Goal: Task Accomplishment & Management: Complete application form

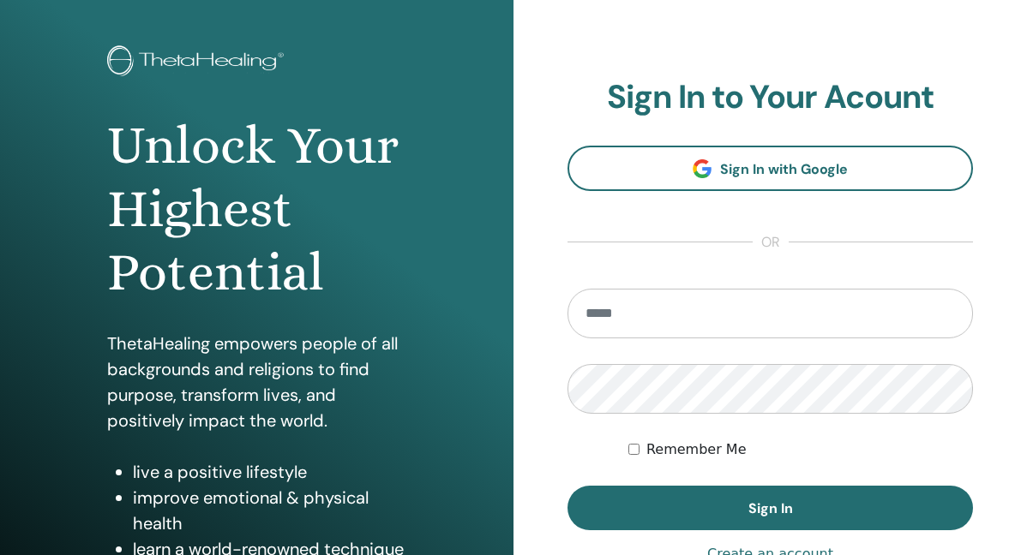
scroll to position [75, 0]
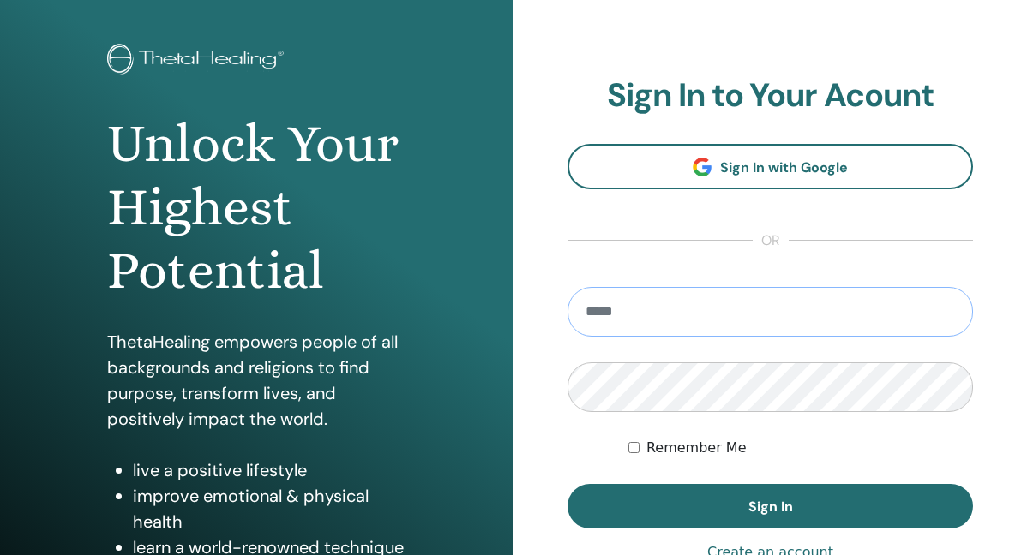
type input "**********"
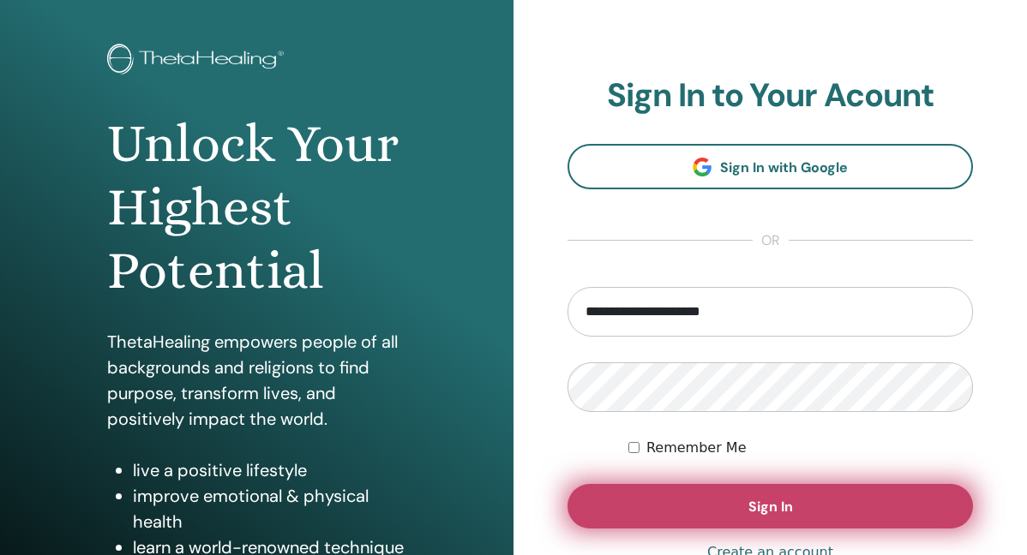
click at [681, 493] on button "Sign In" at bounding box center [769, 506] width 405 height 45
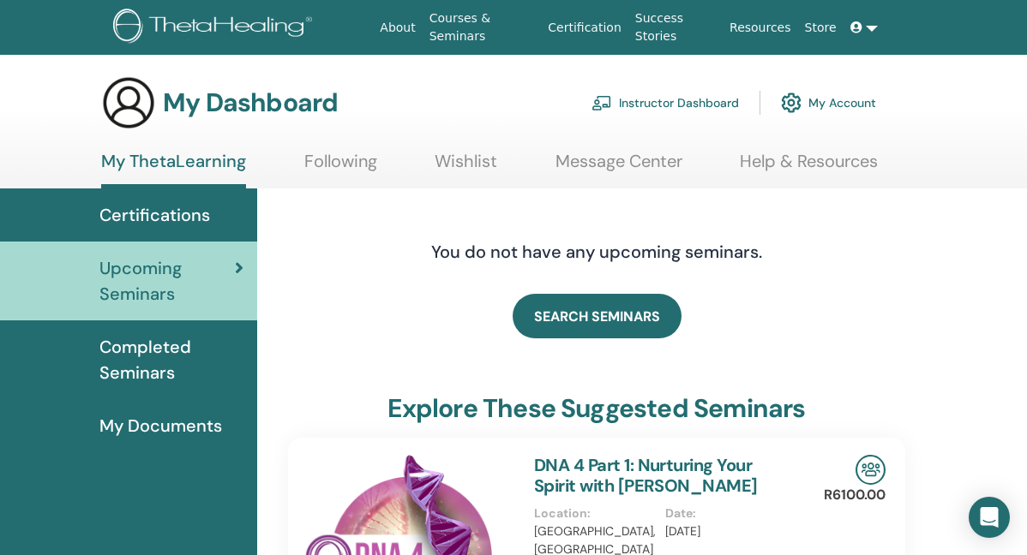
click at [190, 209] on span "Certifications" at bounding box center [154, 215] width 111 height 26
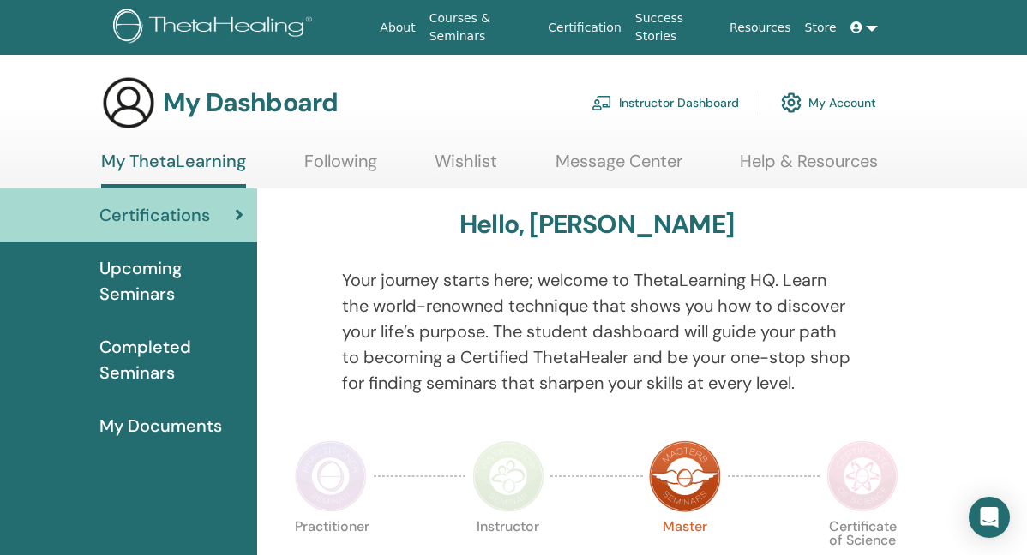
click at [177, 418] on span "My Documents" at bounding box center [160, 426] width 123 height 26
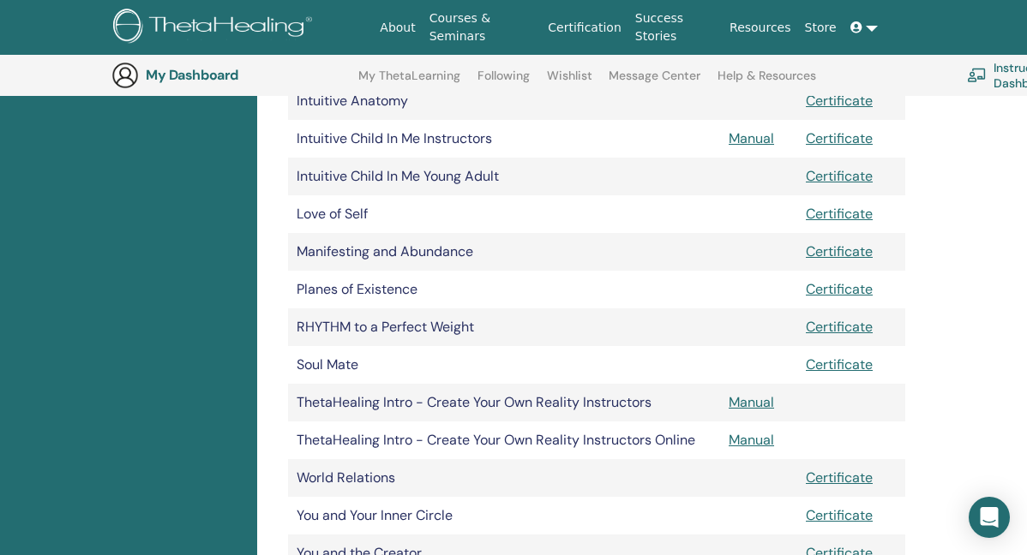
scroll to position [681, 0]
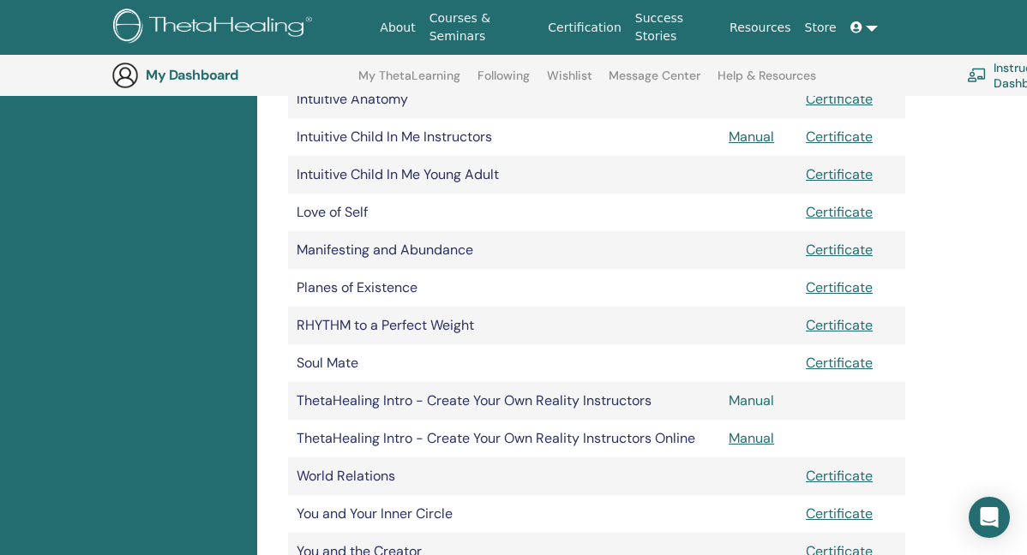
click at [735, 395] on link "Manual" at bounding box center [751, 401] width 45 height 18
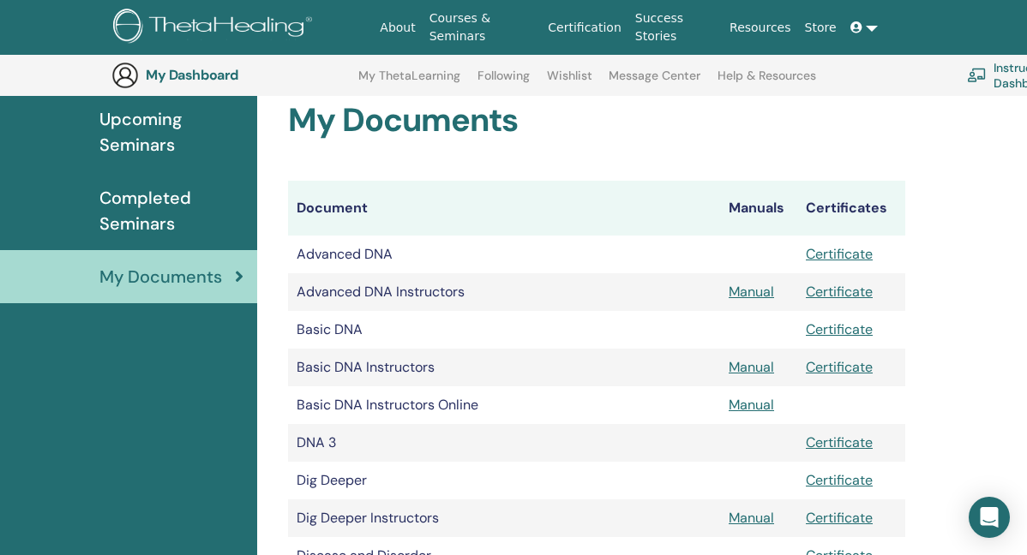
scroll to position [180, 0]
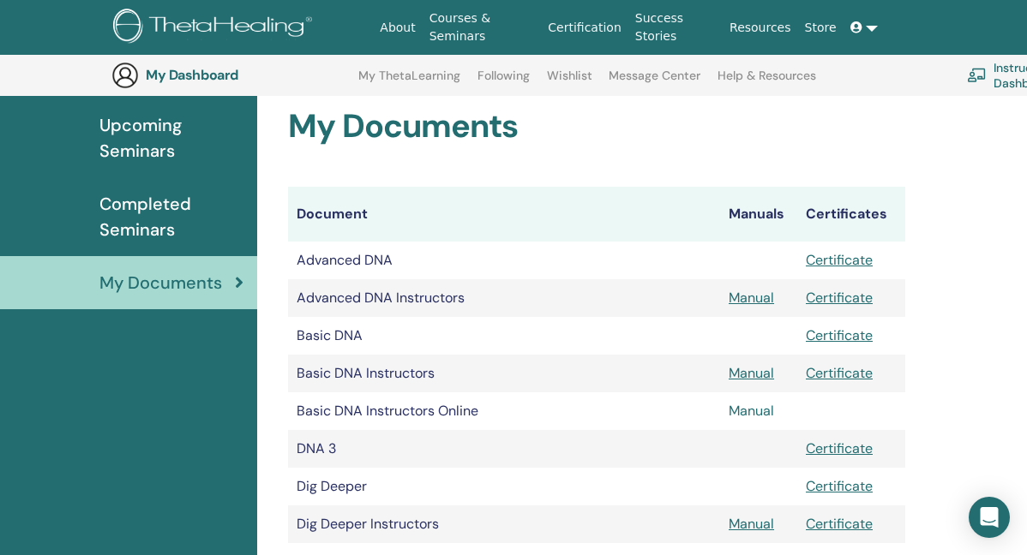
click at [759, 412] on link "Manual" at bounding box center [751, 411] width 45 height 18
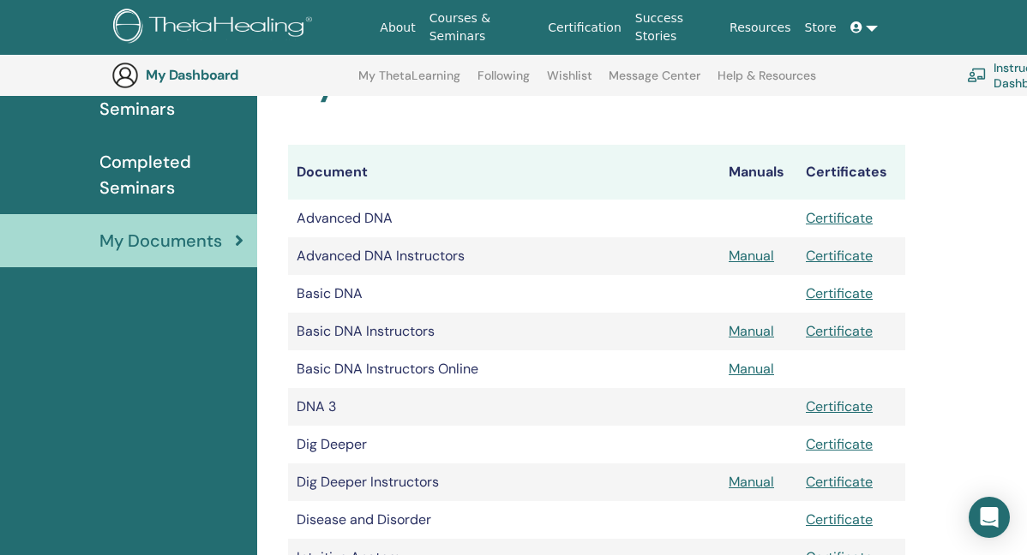
scroll to position [221, 0]
click at [760, 338] on link "Manual" at bounding box center [751, 332] width 45 height 18
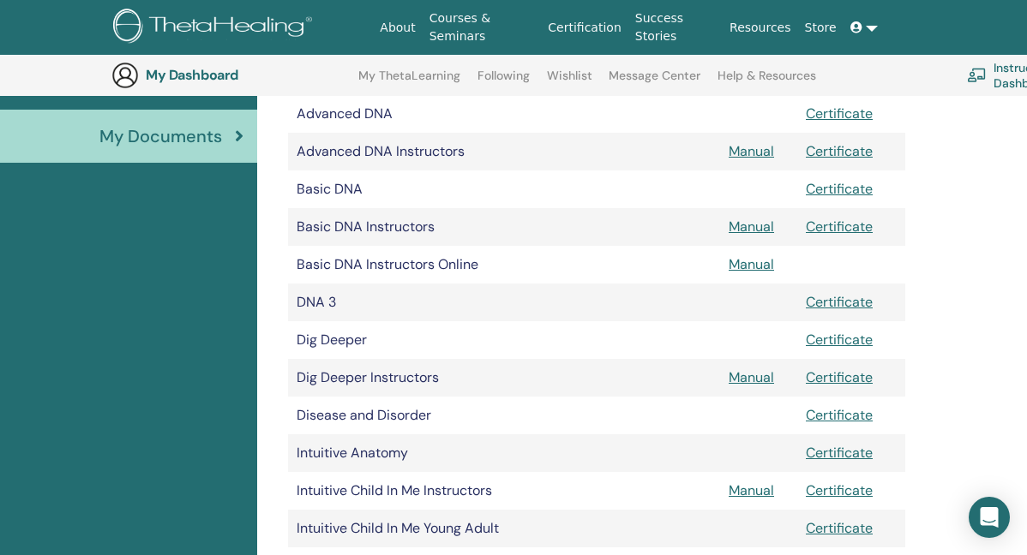
scroll to position [325, 0]
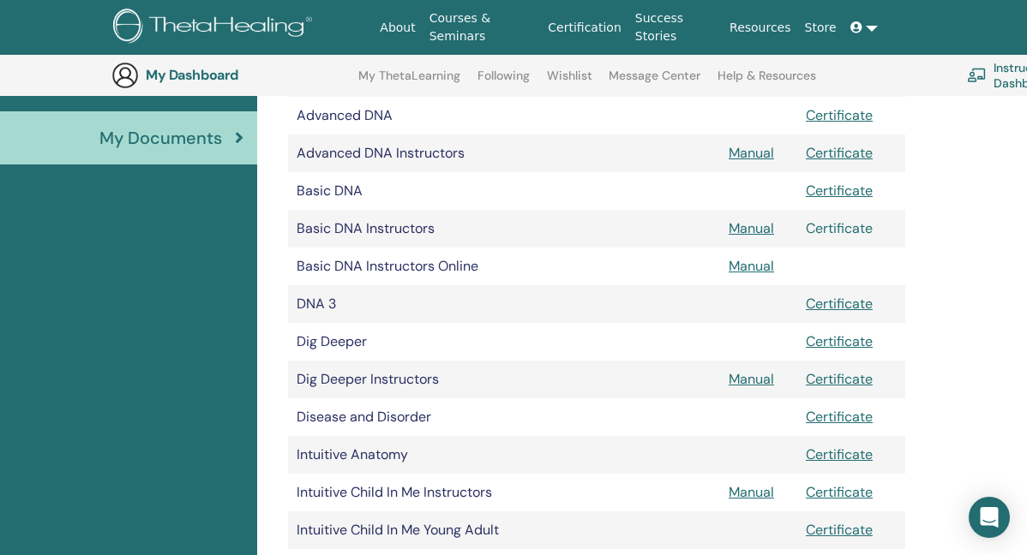
click at [833, 230] on link "Certificate" at bounding box center [839, 228] width 67 height 18
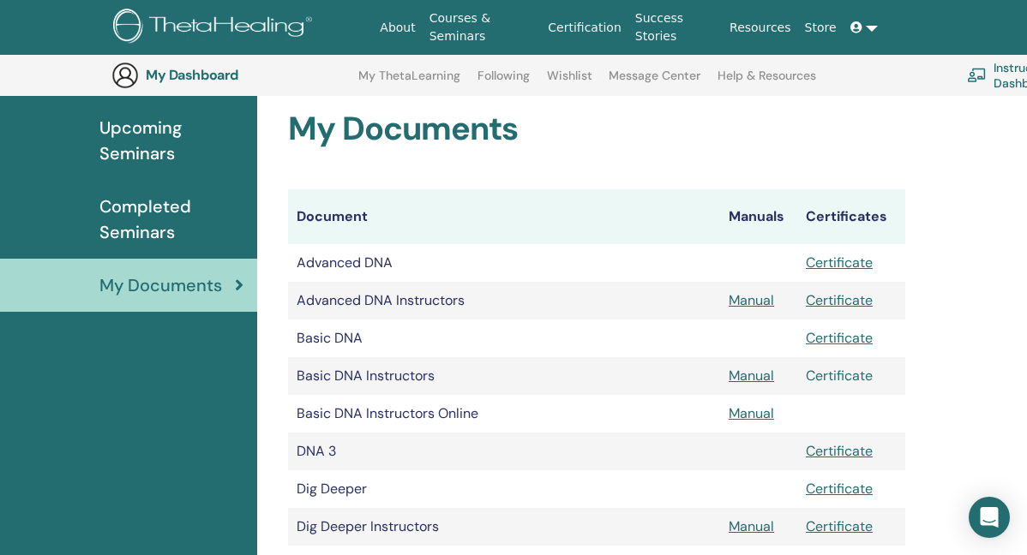
scroll to position [183, 0]
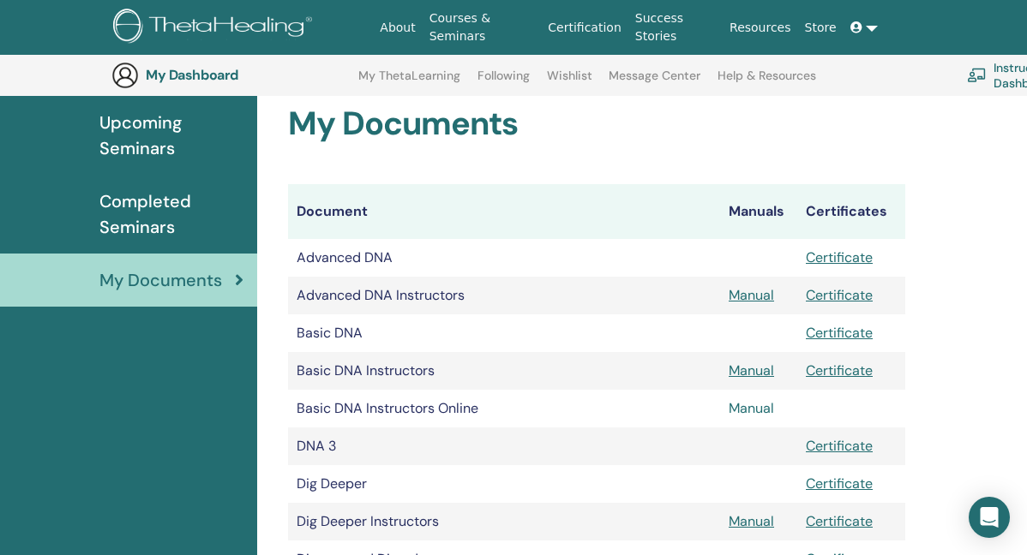
click at [760, 405] on link "Manual" at bounding box center [751, 408] width 45 height 18
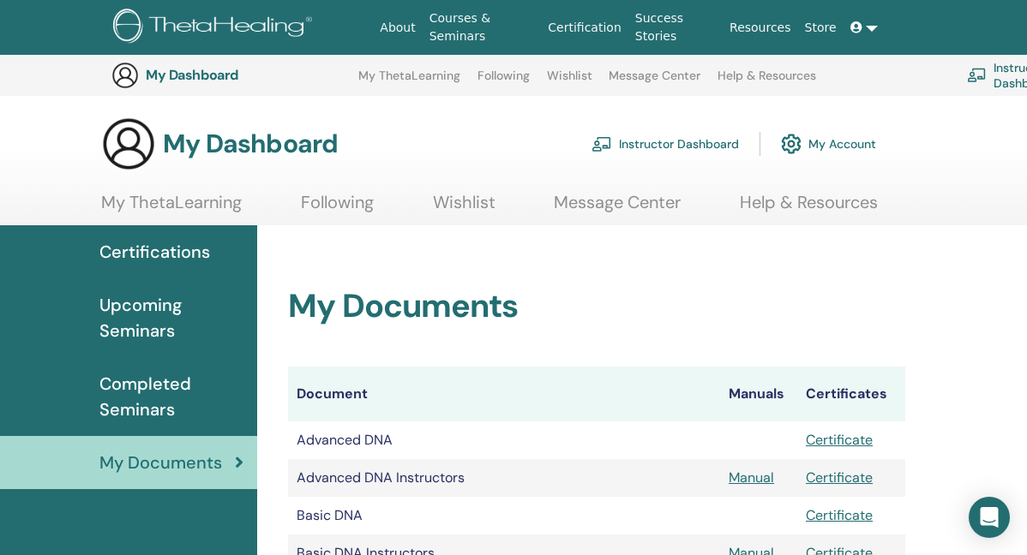
scroll to position [183, 0]
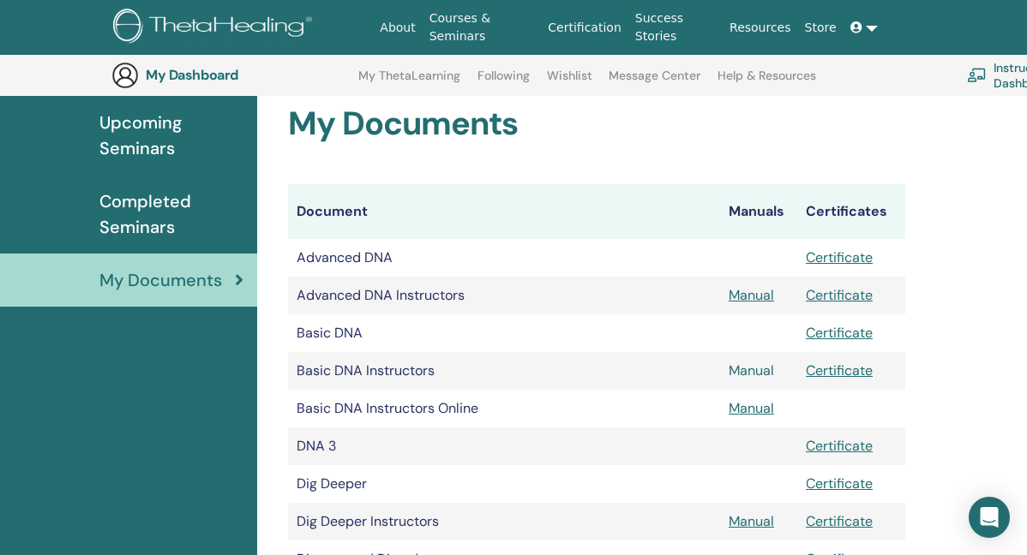
click at [744, 373] on link "Manual" at bounding box center [751, 371] width 45 height 18
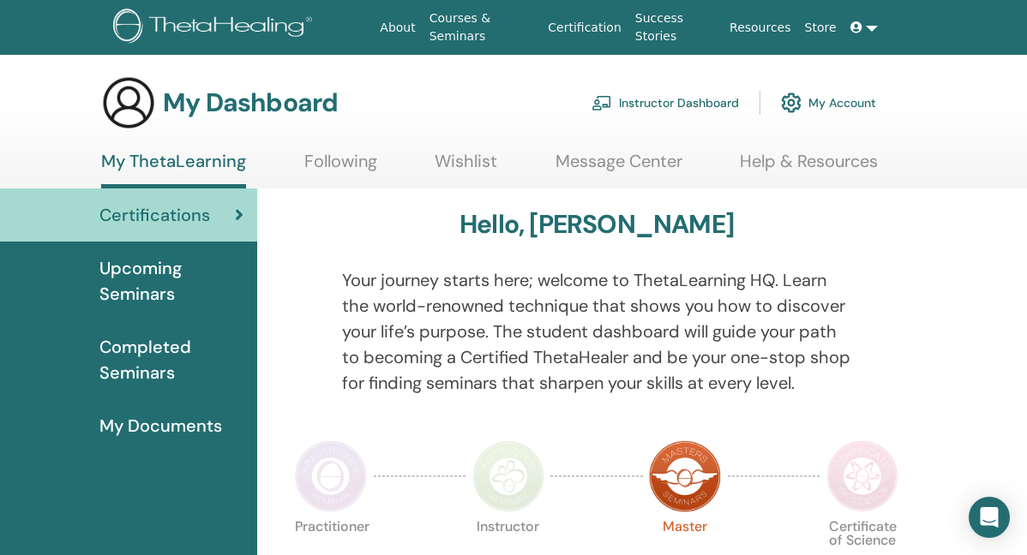
click at [153, 437] on span "My Documents" at bounding box center [160, 426] width 123 height 26
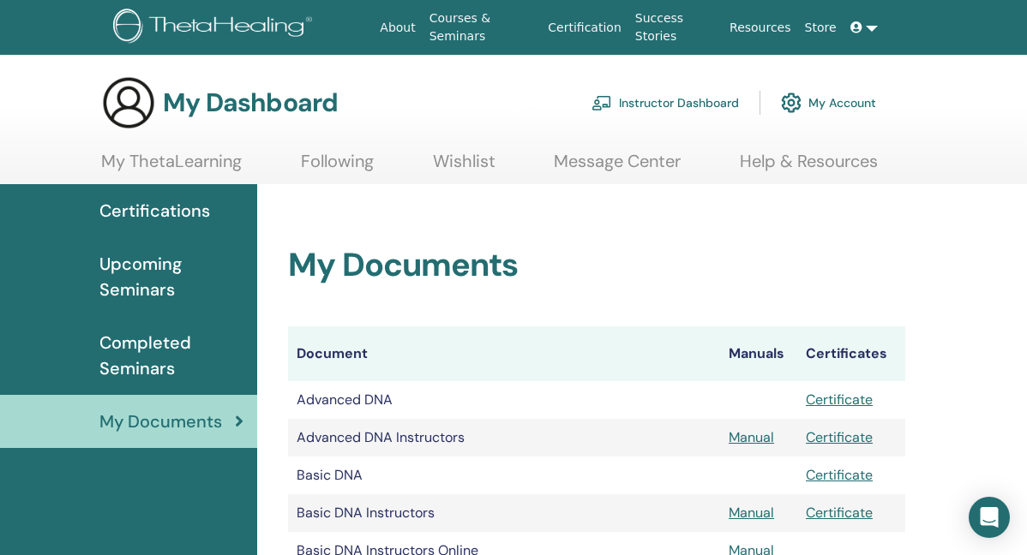
click at [655, 98] on link "Instructor Dashboard" at bounding box center [664, 103] width 147 height 38
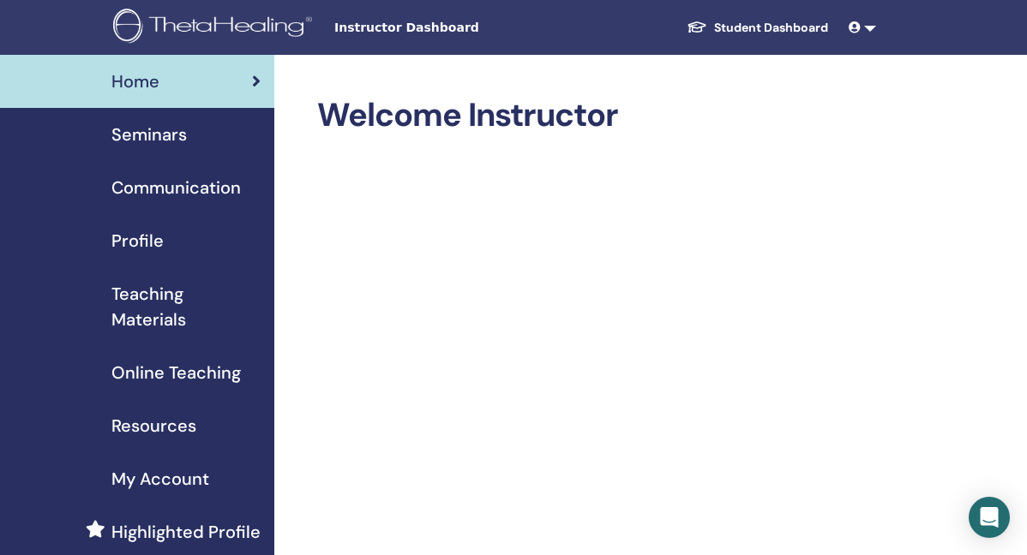
click at [168, 368] on span "Online Teaching" at bounding box center [175, 373] width 129 height 26
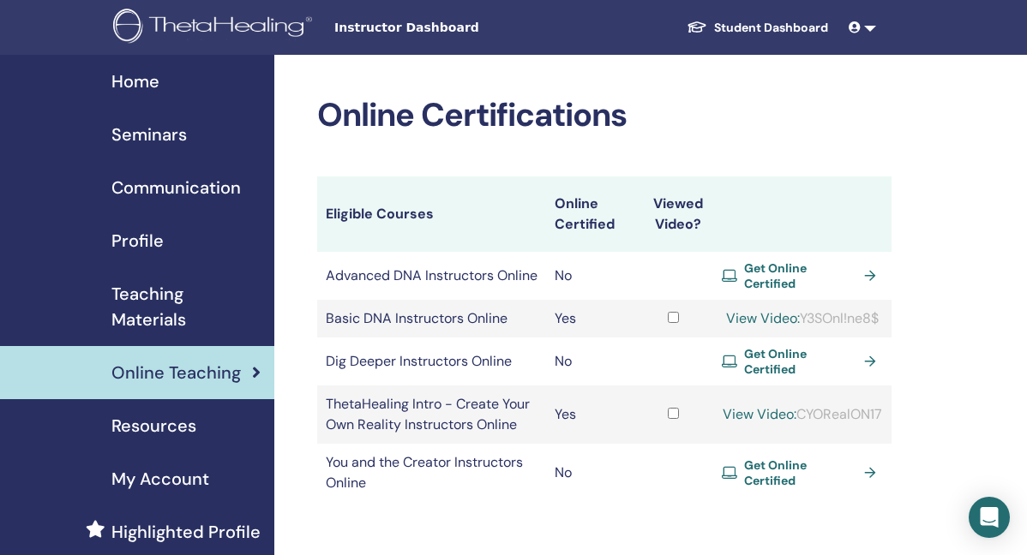
drag, startPoint x: 879, startPoint y: 329, endPoint x: 801, endPoint y: 338, distance: 77.6
click at [801, 329] on div "View Video: Y3SOnl!ne8$" at bounding box center [802, 319] width 161 height 21
copy div "Y3SOnl!ne8$"
click at [746, 325] on link "View Video:" at bounding box center [763, 318] width 74 height 18
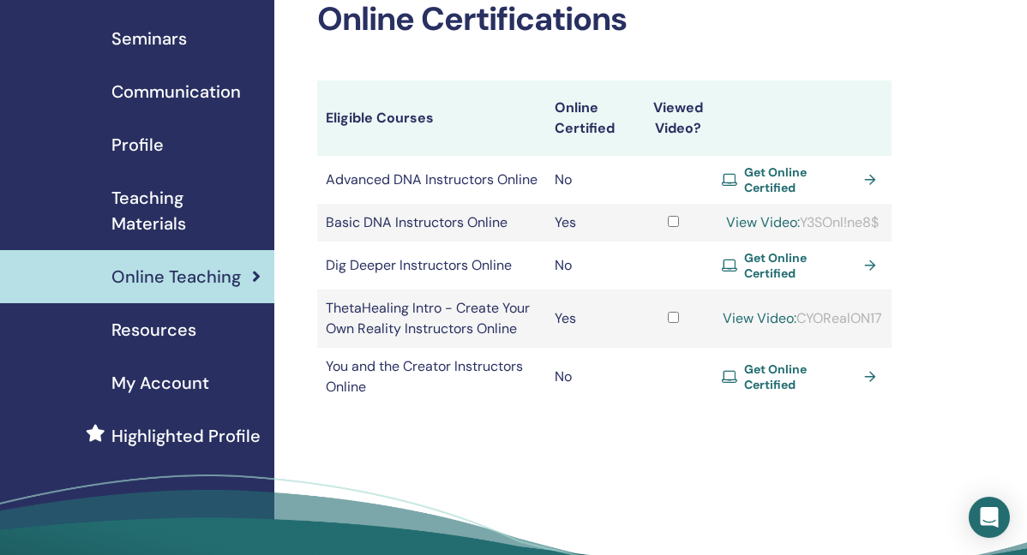
scroll to position [98, 0]
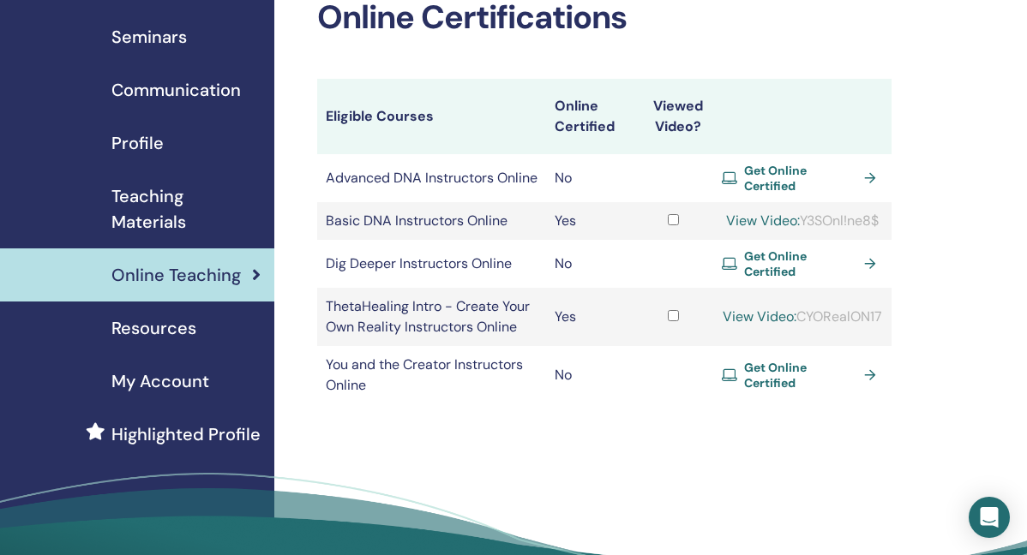
click at [177, 191] on span "Teaching Materials" at bounding box center [185, 208] width 149 height 51
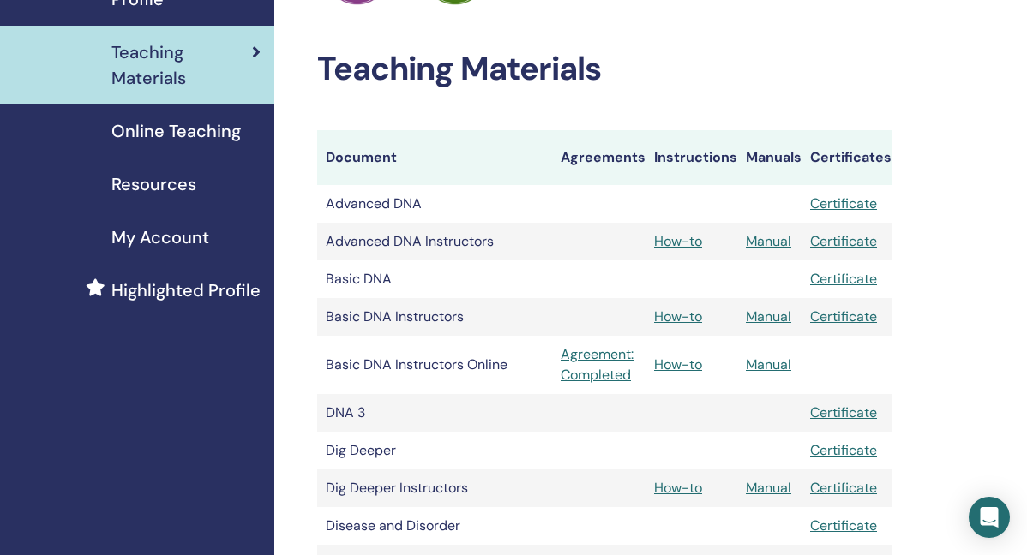
scroll to position [244, 0]
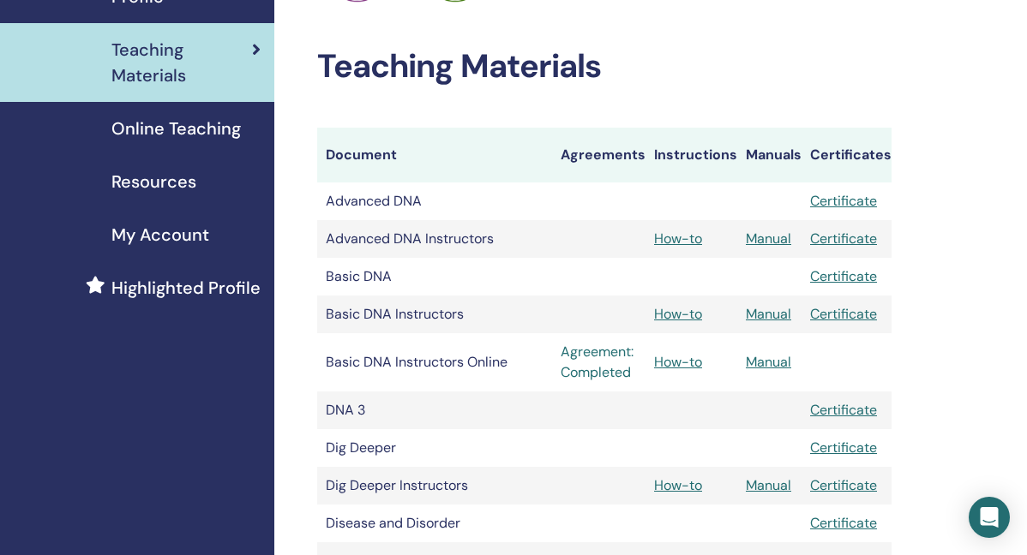
click at [621, 363] on link "Agreement: Completed" at bounding box center [599, 362] width 76 height 41
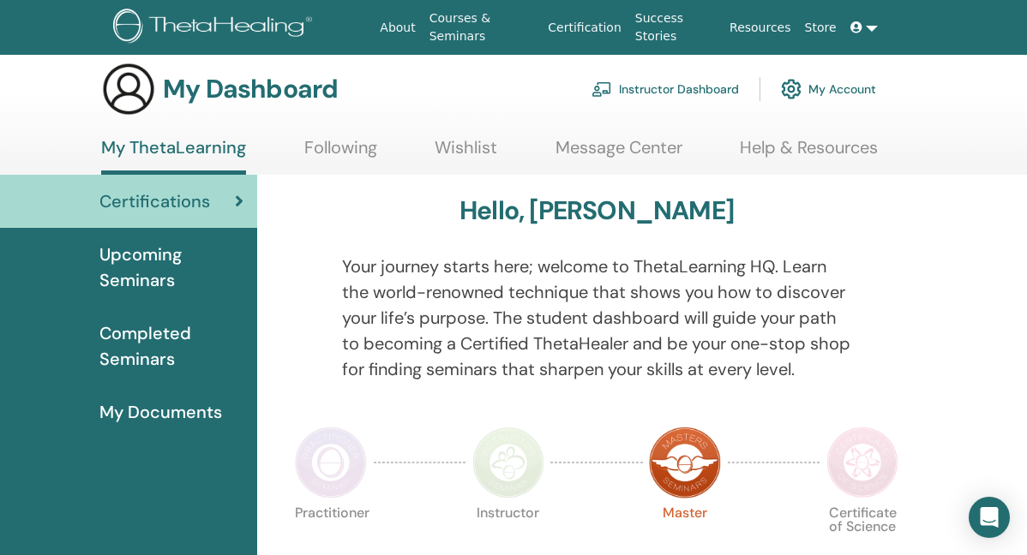
scroll to position [7, 0]
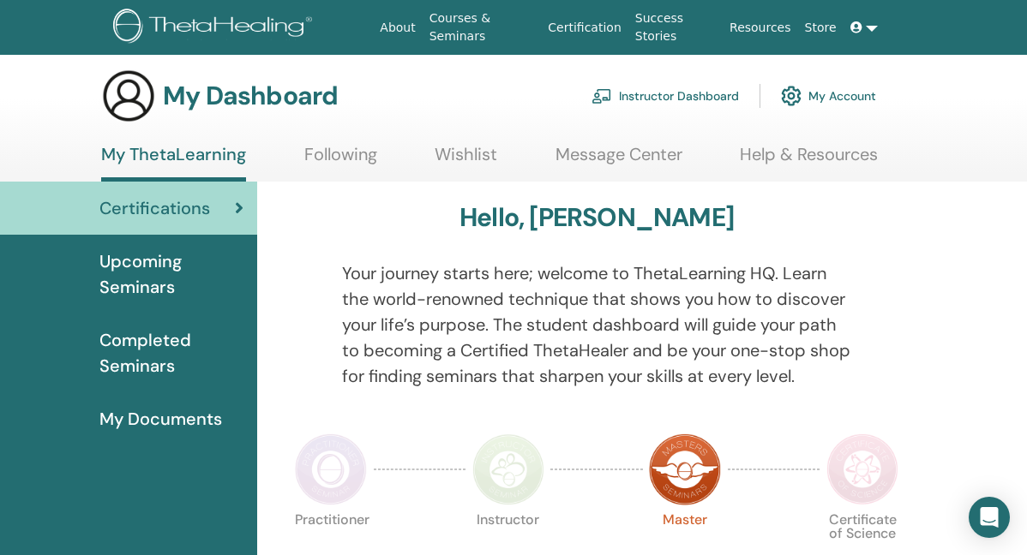
click at [648, 87] on link "Instructor Dashboard" at bounding box center [664, 96] width 147 height 38
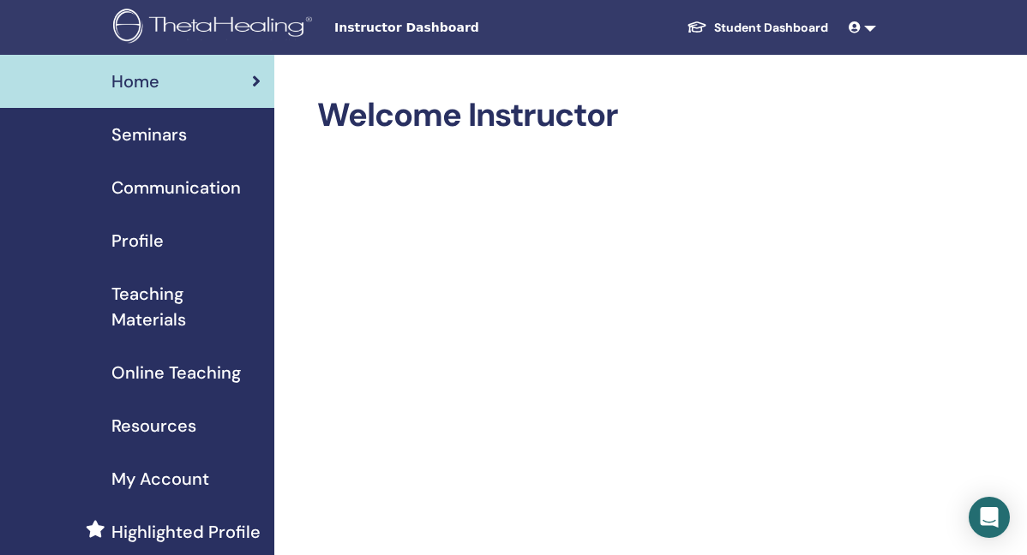
click at [198, 377] on span "Online Teaching" at bounding box center [175, 373] width 129 height 26
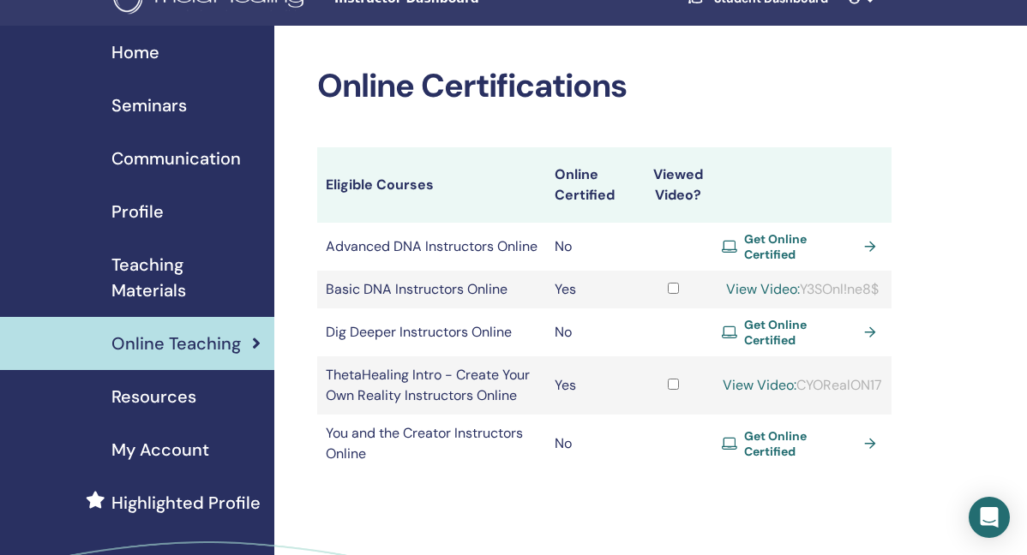
scroll to position [32, 0]
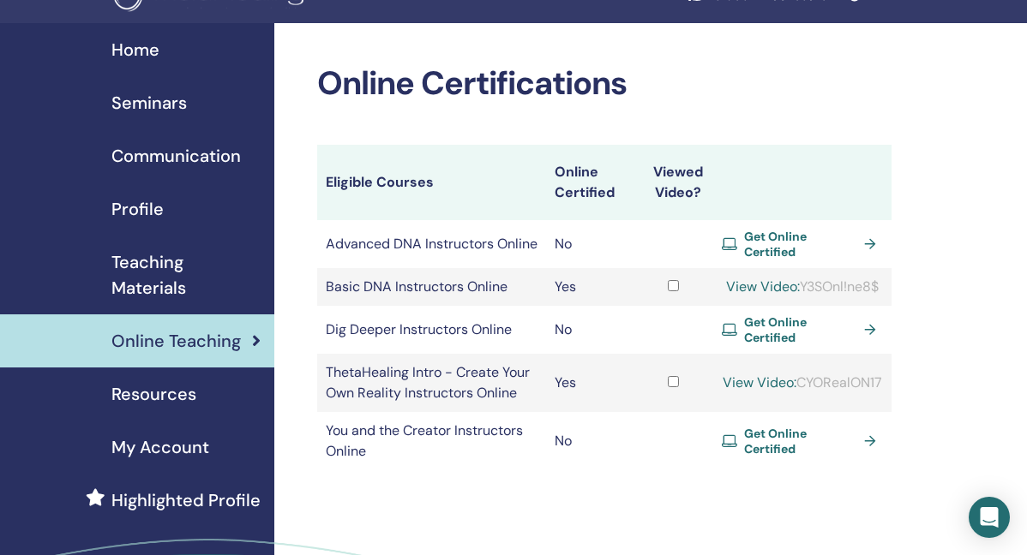
click at [202, 273] on span "Teaching Materials" at bounding box center [185, 274] width 149 height 51
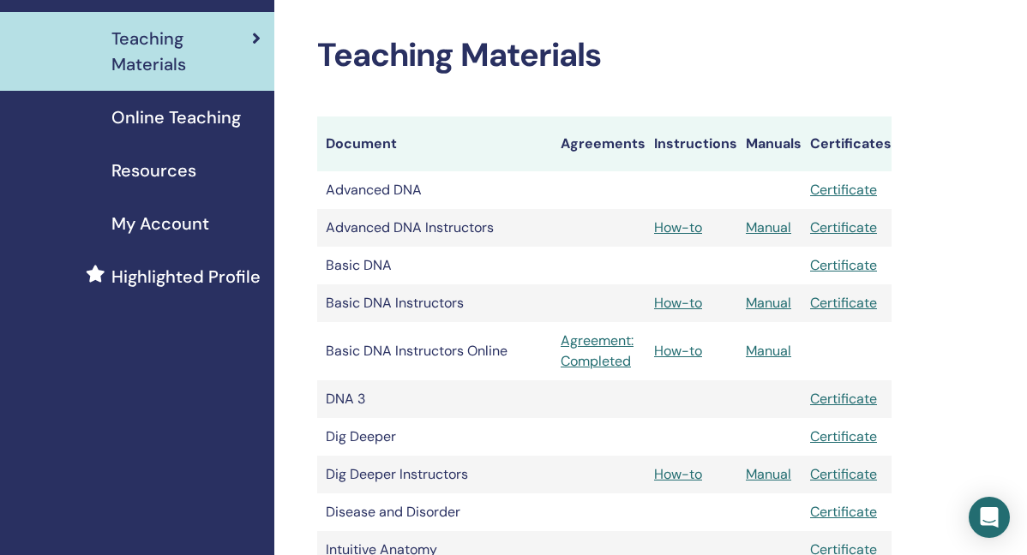
scroll to position [263, 0]
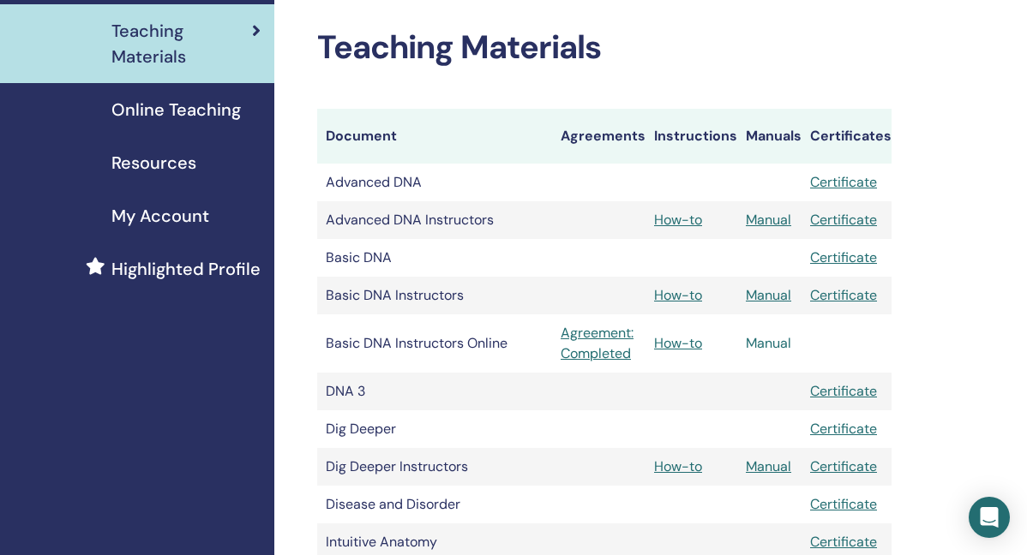
click at [766, 346] on link "Manual" at bounding box center [768, 343] width 45 height 18
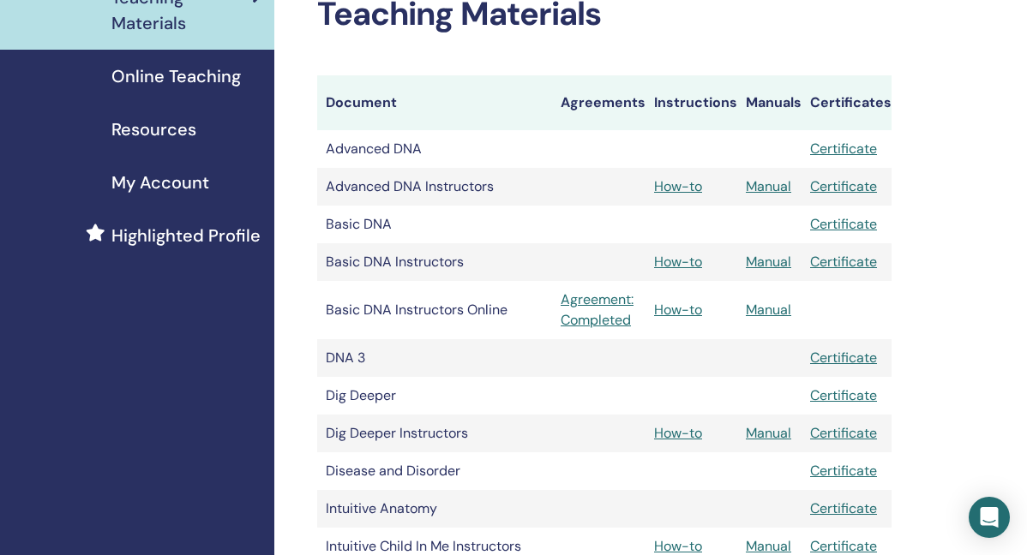
scroll to position [300, 0]
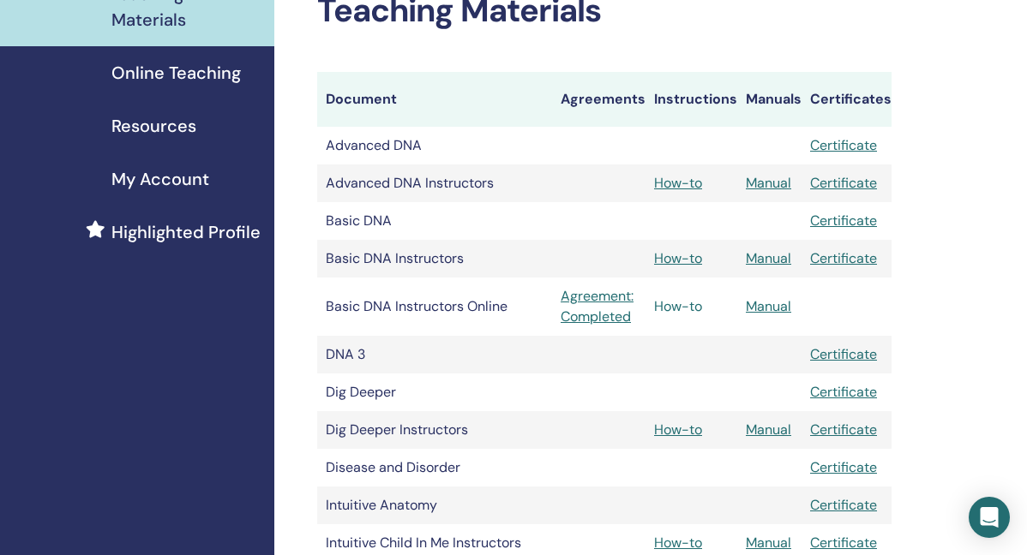
click at [689, 307] on link "How-to" at bounding box center [678, 306] width 48 height 18
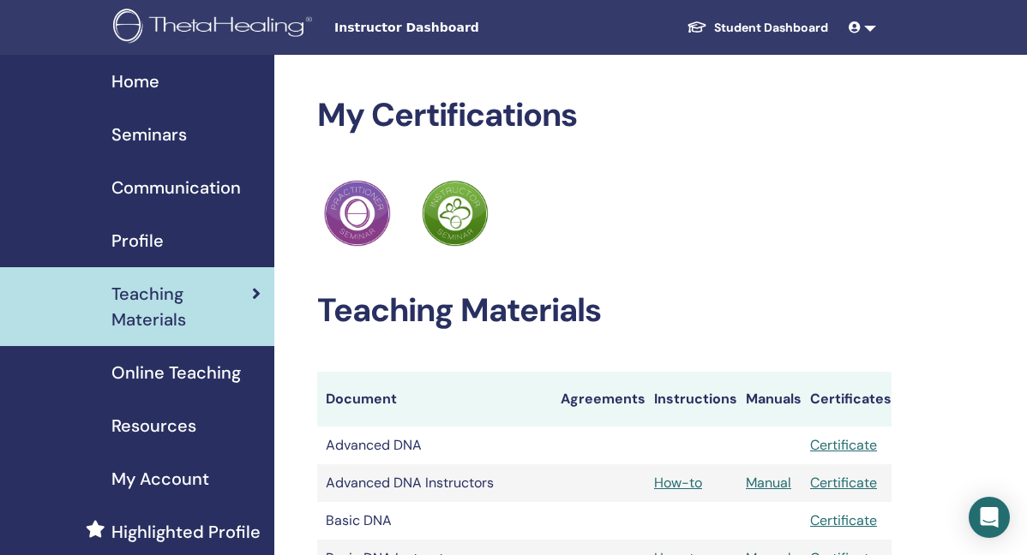
click at [188, 372] on span "Online Teaching" at bounding box center [175, 373] width 129 height 26
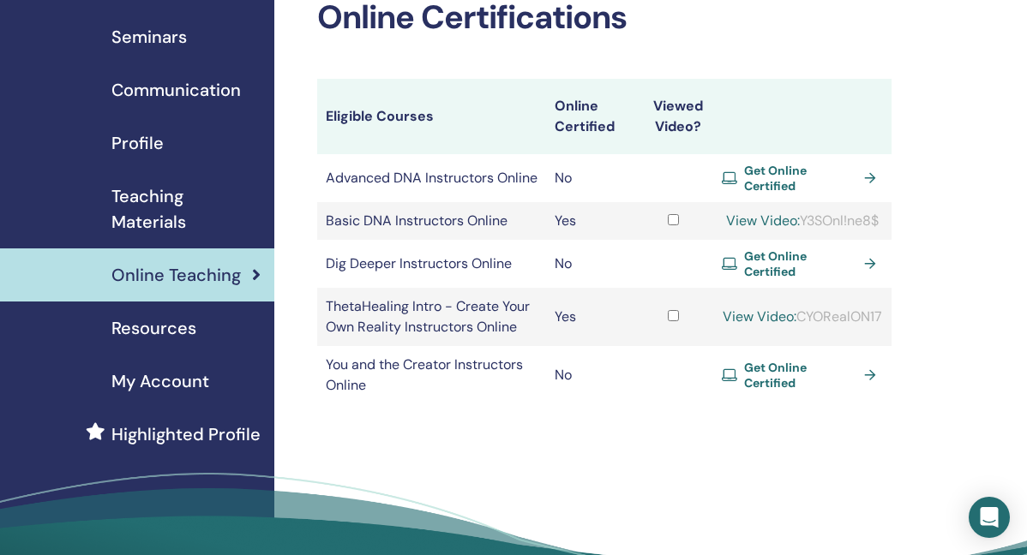
scroll to position [99, 0]
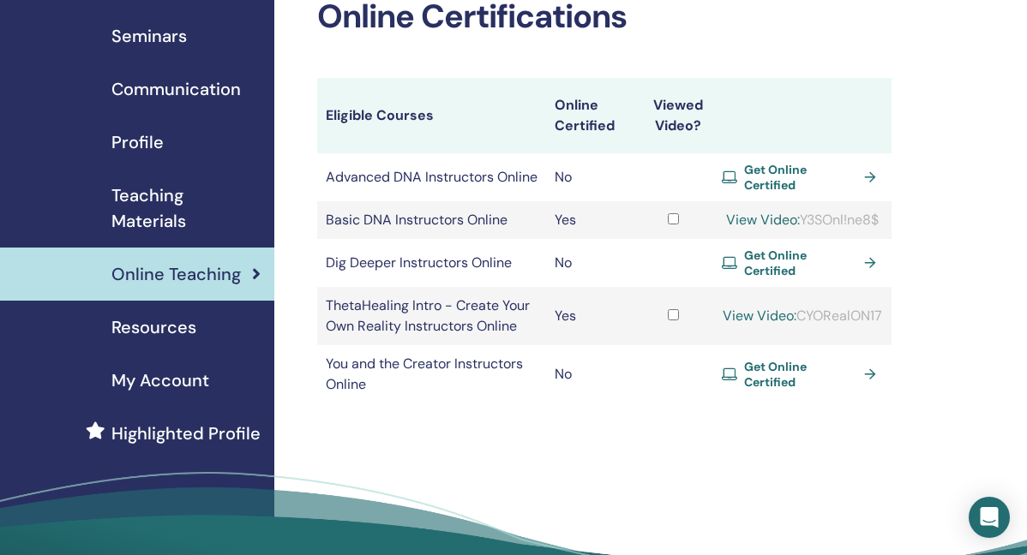
click at [173, 381] on span "My Account" at bounding box center [160, 381] width 98 height 26
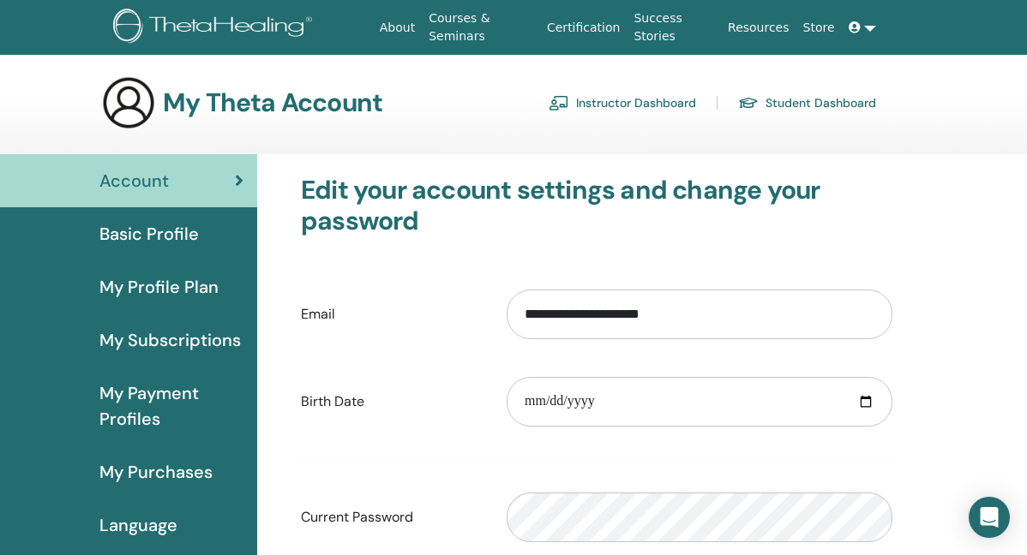
click at [645, 101] on link "Instructor Dashboard" at bounding box center [622, 102] width 147 height 27
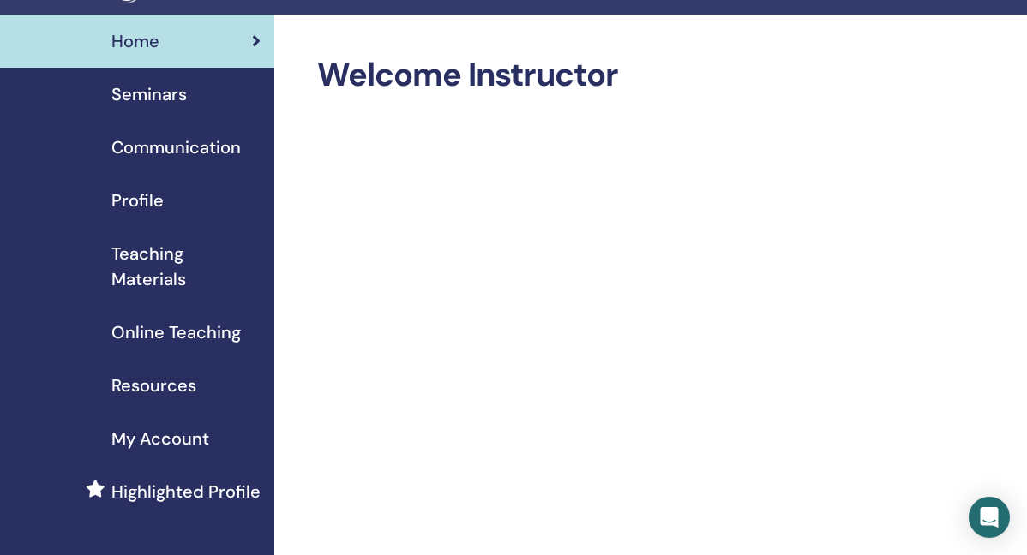
scroll to position [74, 0]
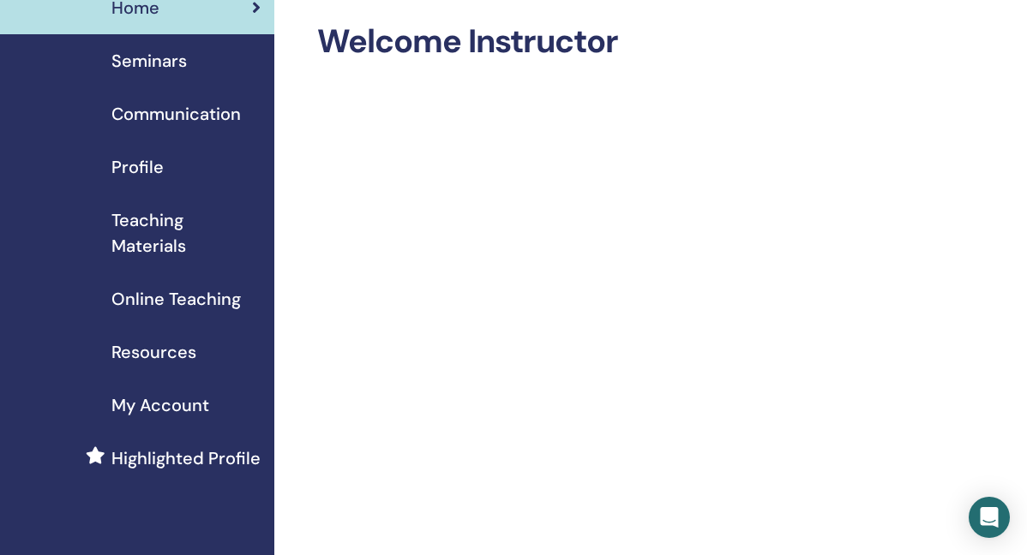
click at [160, 51] on span "Seminars" at bounding box center [148, 61] width 75 height 26
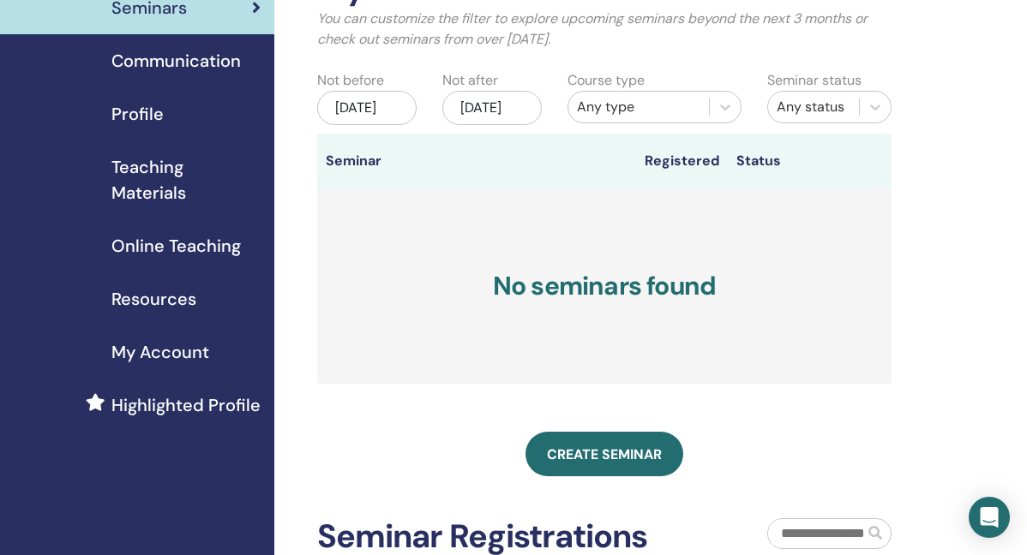
scroll to position [129, 0]
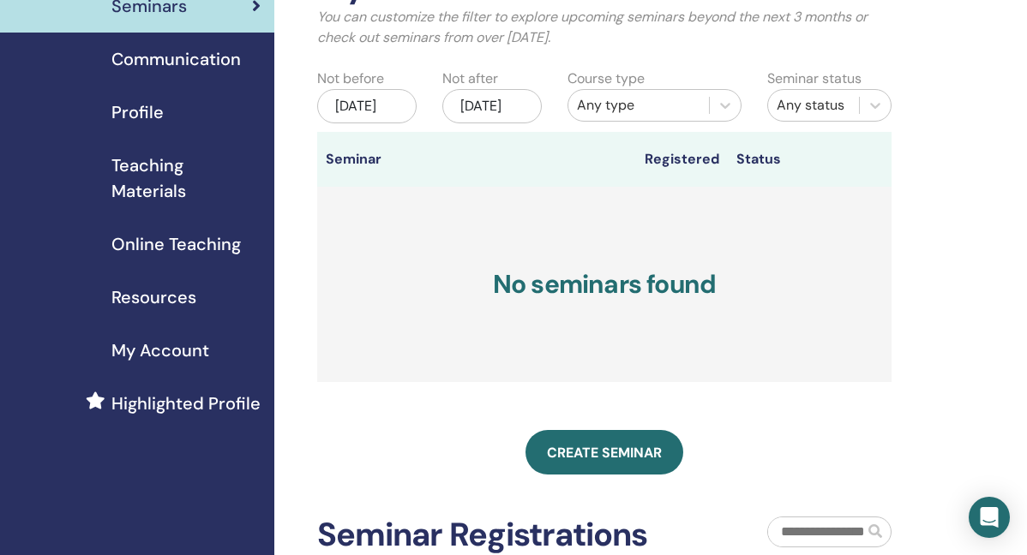
click at [353, 115] on div "[DATE]" at bounding box center [366, 106] width 99 height 34
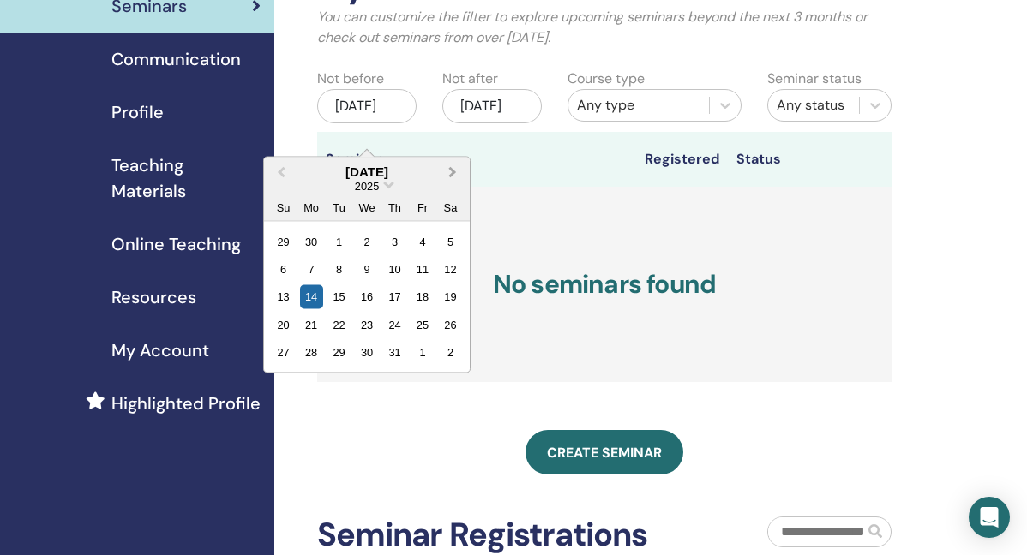
click at [453, 171] on span "Next Month" at bounding box center [453, 172] width 0 height 18
click at [311, 327] on div "20" at bounding box center [311, 324] width 23 height 23
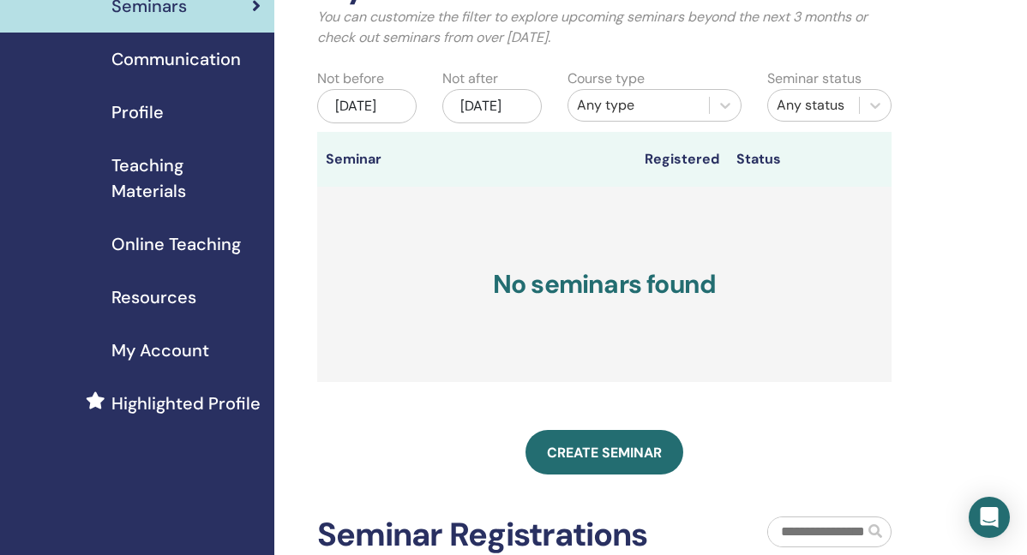
click at [492, 102] on div "[DATE]" at bounding box center [491, 106] width 99 height 34
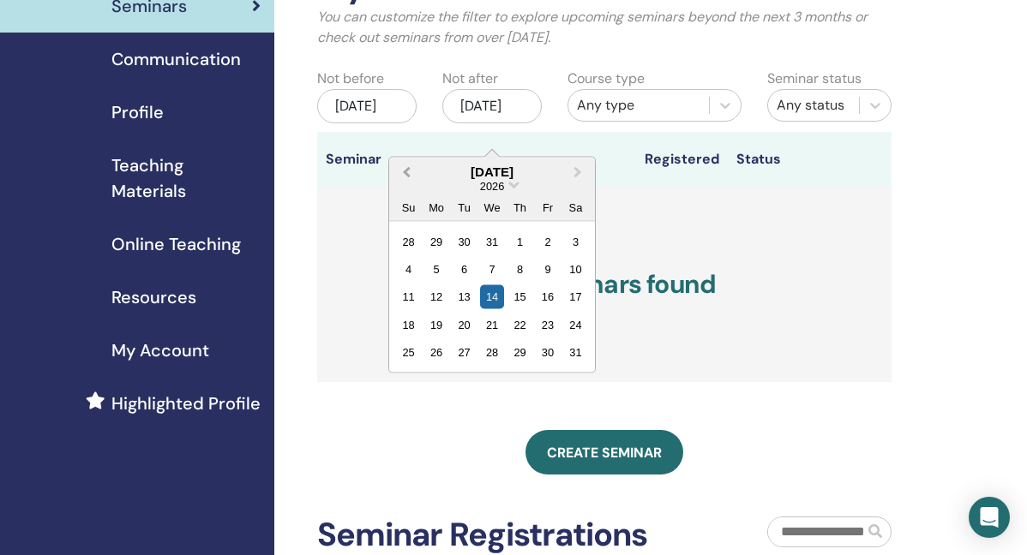
click at [406, 167] on span "Previous Month" at bounding box center [406, 172] width 0 height 18
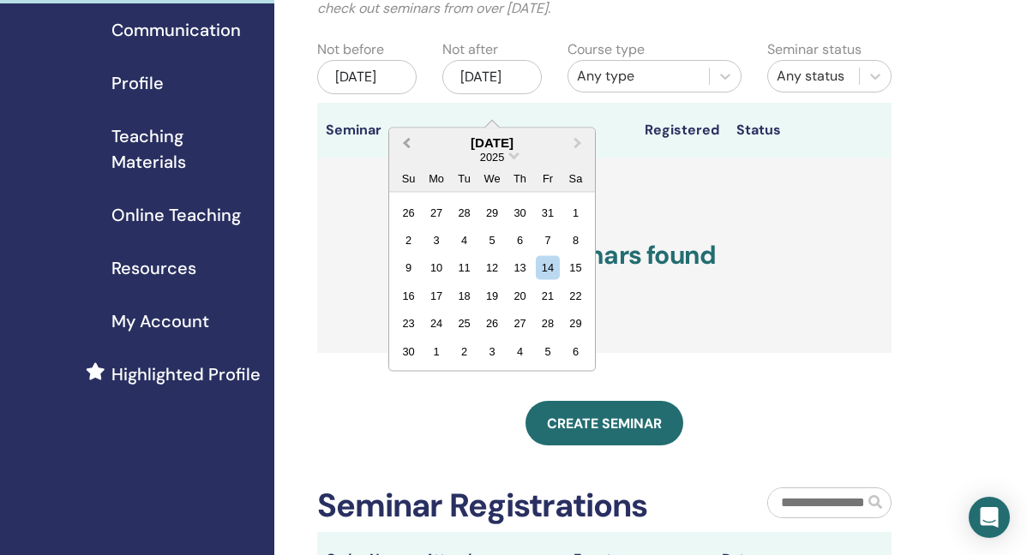
scroll to position [160, 0]
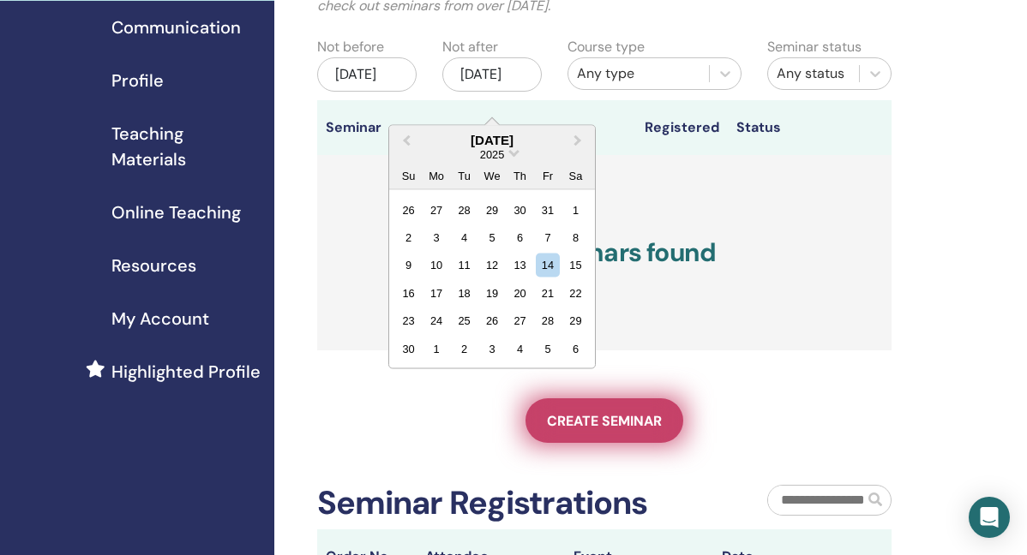
click at [567, 423] on link "Create seminar" at bounding box center [604, 421] width 158 height 45
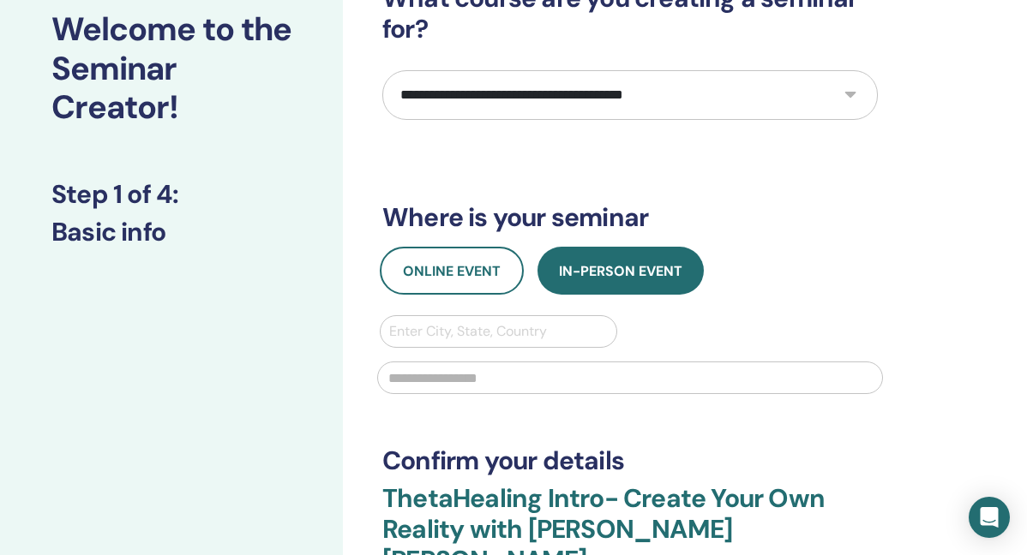
scroll to position [129, 0]
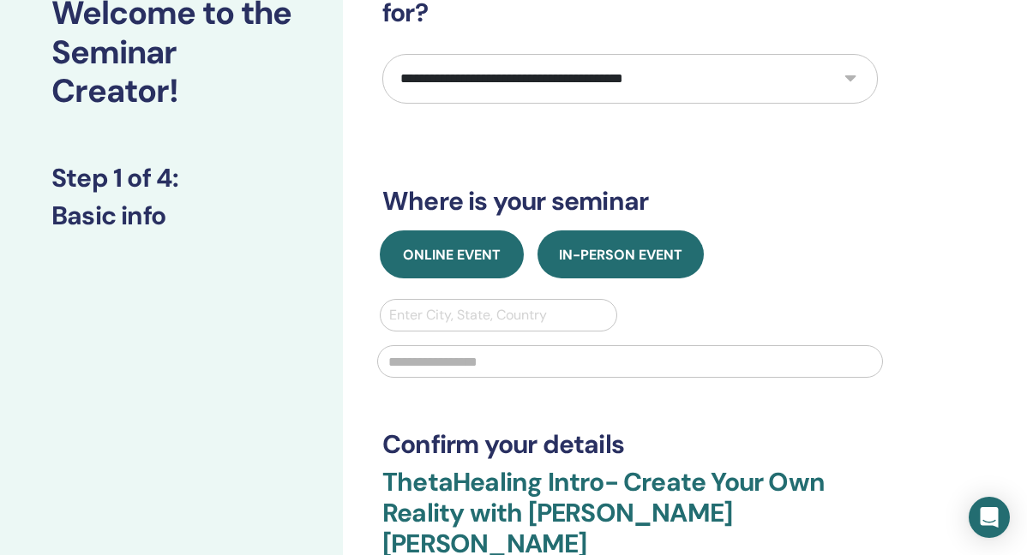
click at [449, 268] on button "Online Event" at bounding box center [452, 255] width 144 height 48
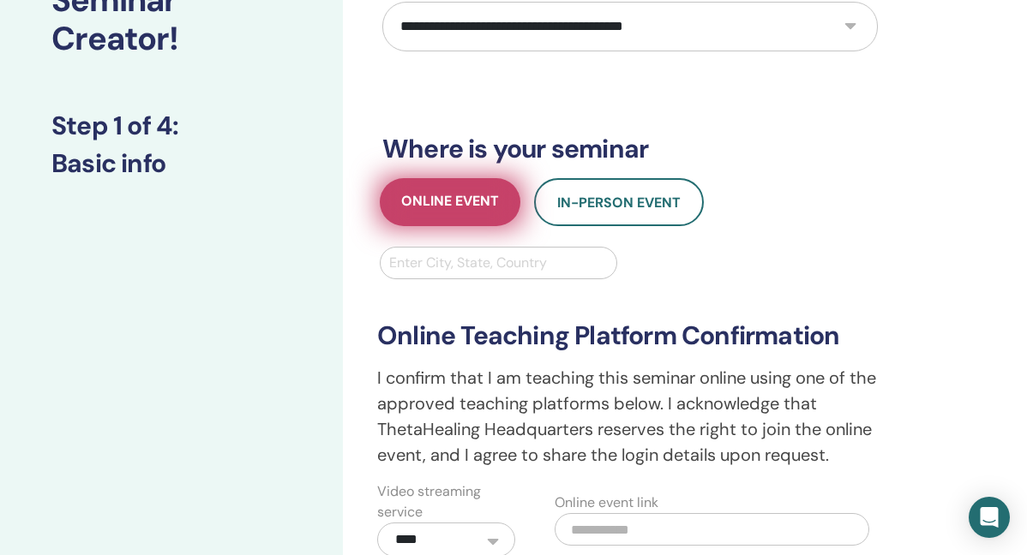
scroll to position [190, 0]
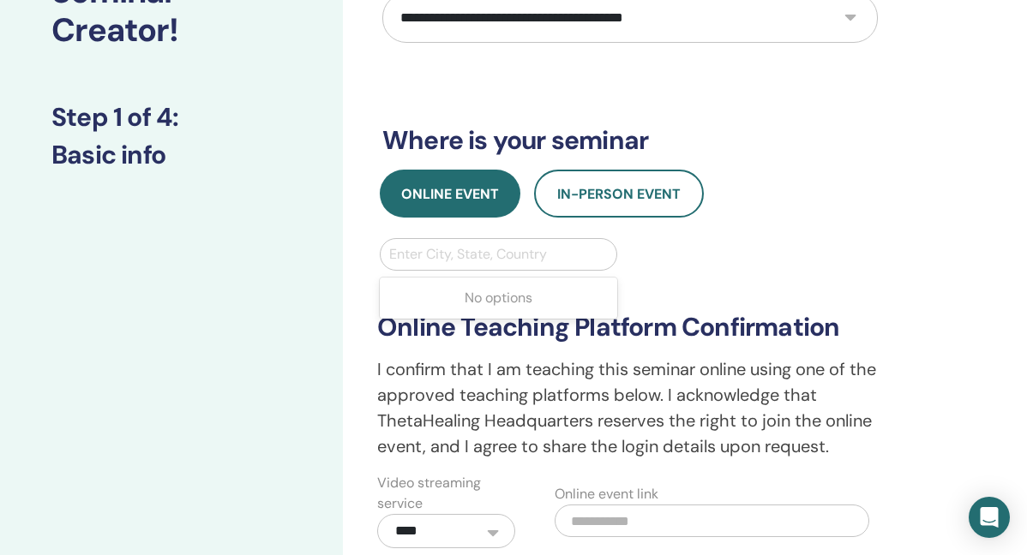
click at [448, 266] on div at bounding box center [498, 255] width 219 height 24
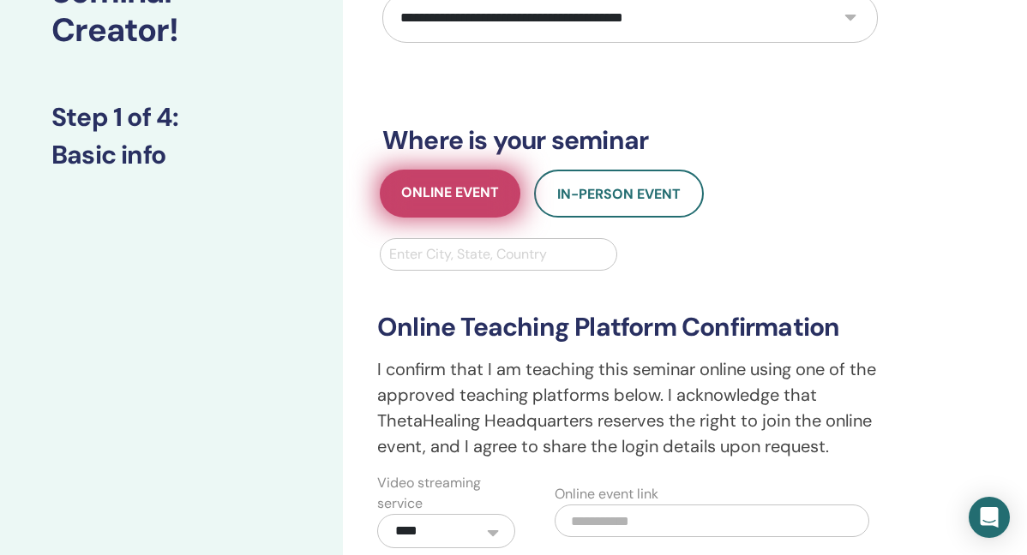
click at [454, 187] on span "Online Event" at bounding box center [450, 193] width 98 height 21
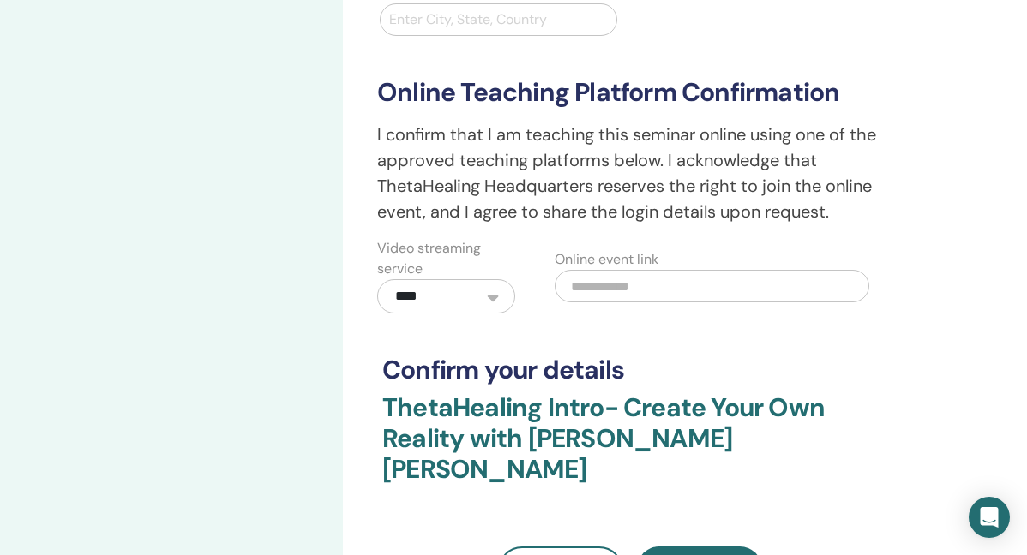
scroll to position [427, 0]
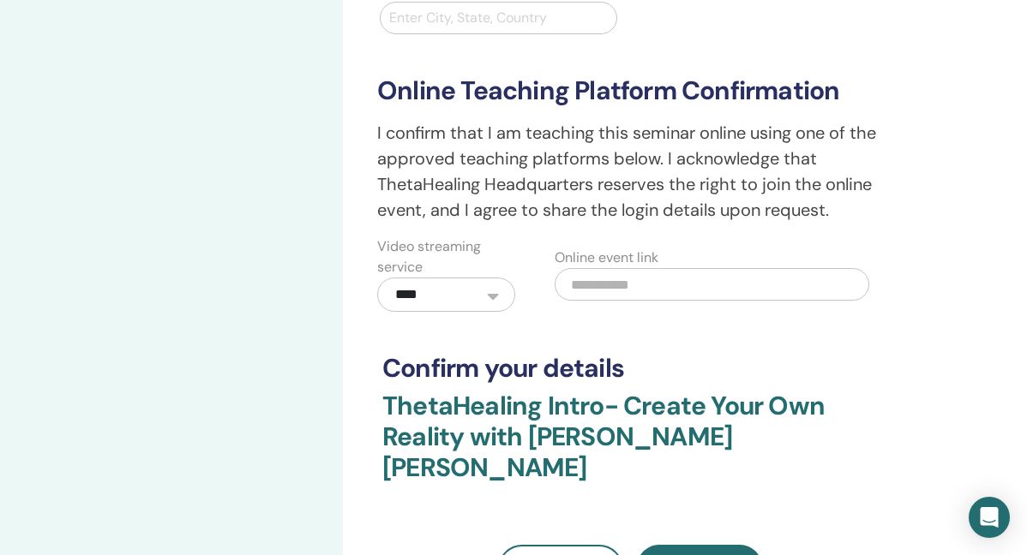
click at [486, 297] on select "**********" at bounding box center [446, 295] width 138 height 34
click at [377, 278] on select "**********" at bounding box center [446, 295] width 138 height 34
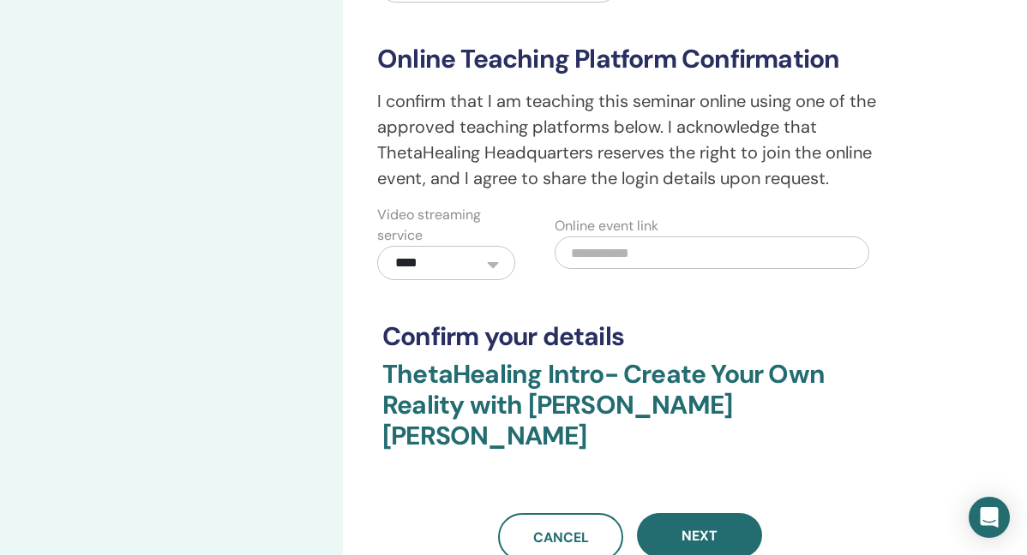
scroll to position [461, 0]
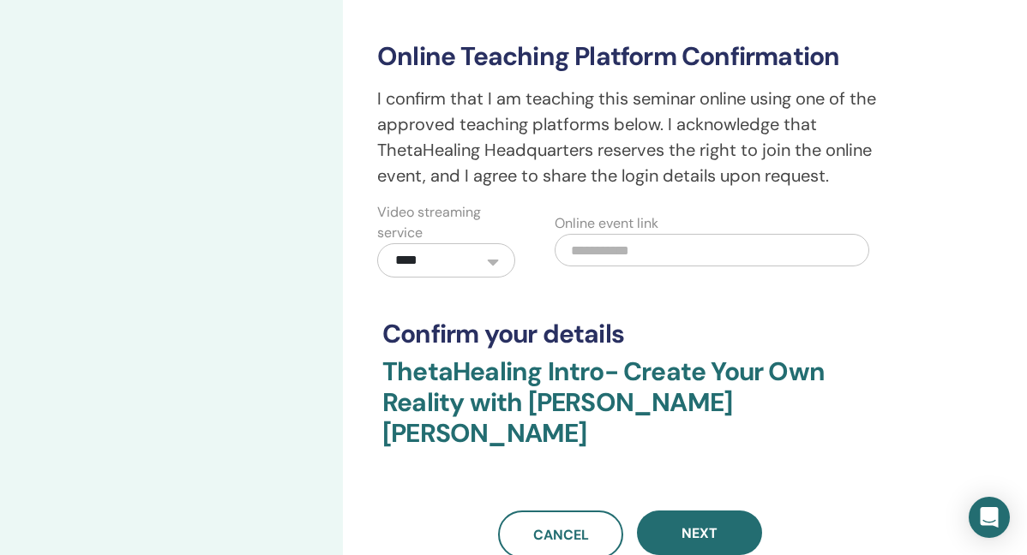
click at [579, 252] on input "text" at bounding box center [712, 250] width 315 height 33
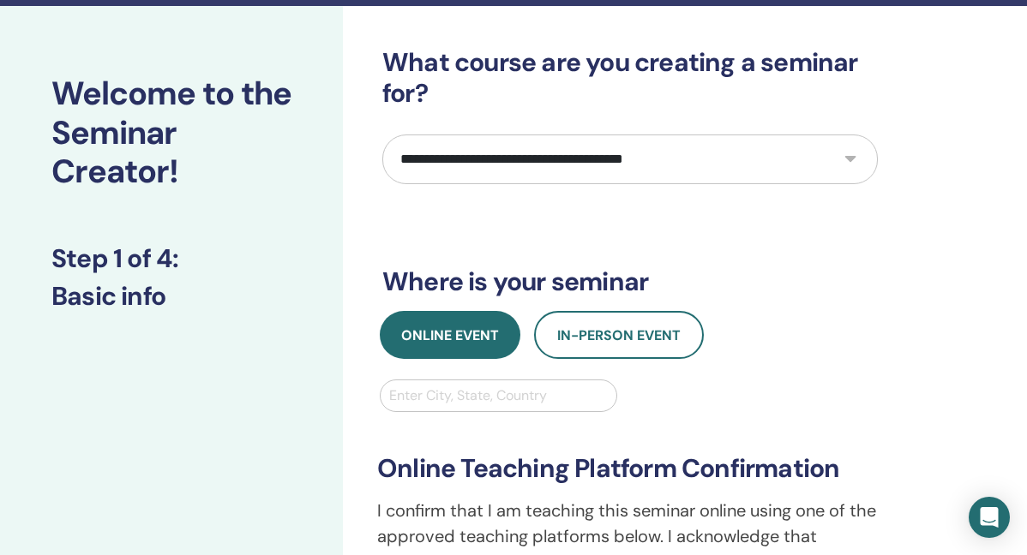
scroll to position [0, 0]
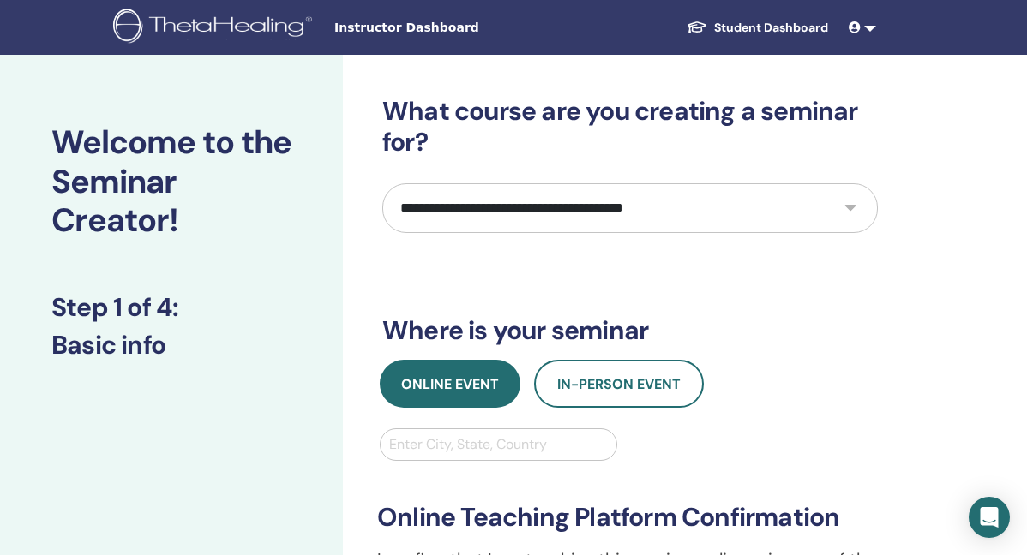
click at [640, 218] on select "**********" at bounding box center [629, 208] width 495 height 50
select select "*"
click at [382, 183] on select "**********" at bounding box center [629, 208] width 495 height 50
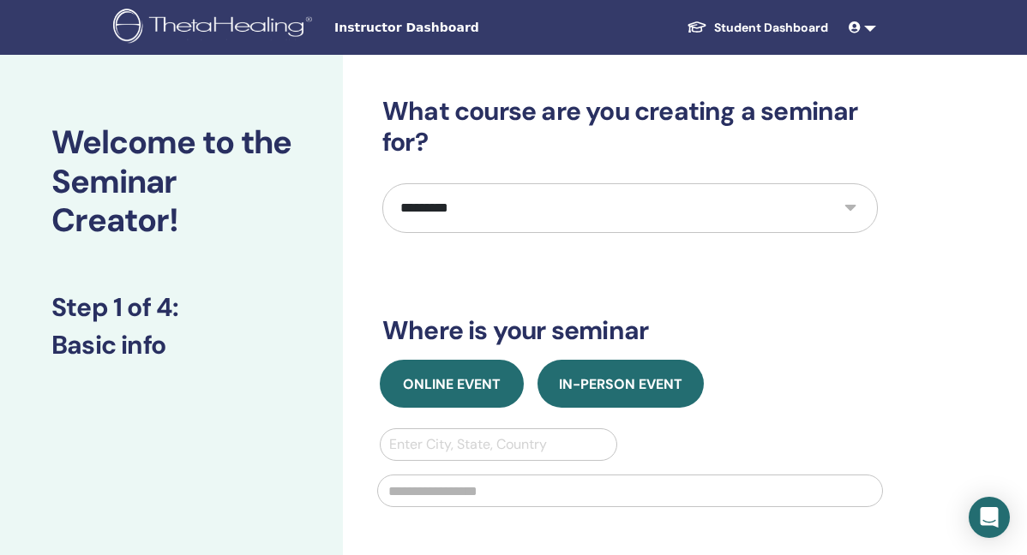
click at [460, 379] on span "Online Event" at bounding box center [452, 384] width 98 height 18
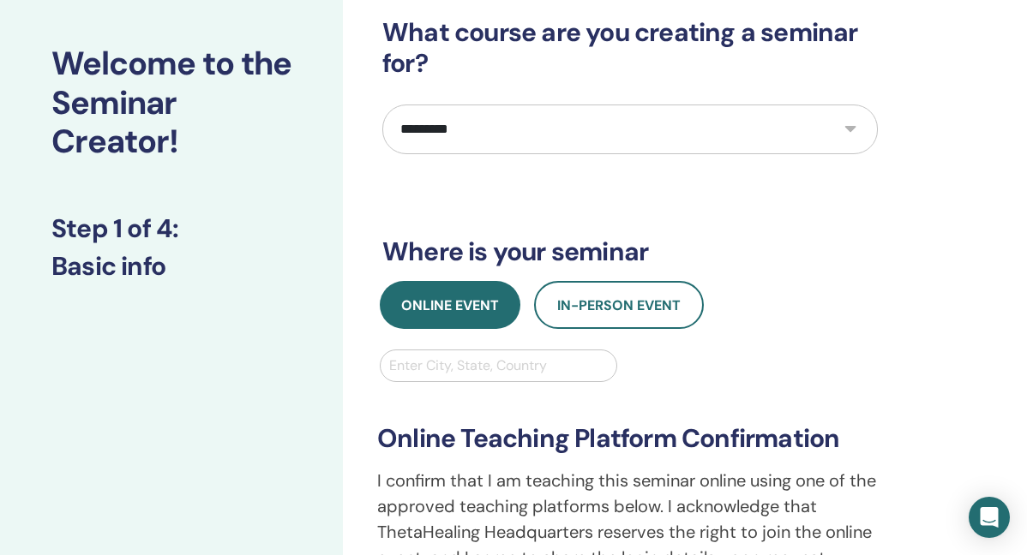
scroll to position [99, 0]
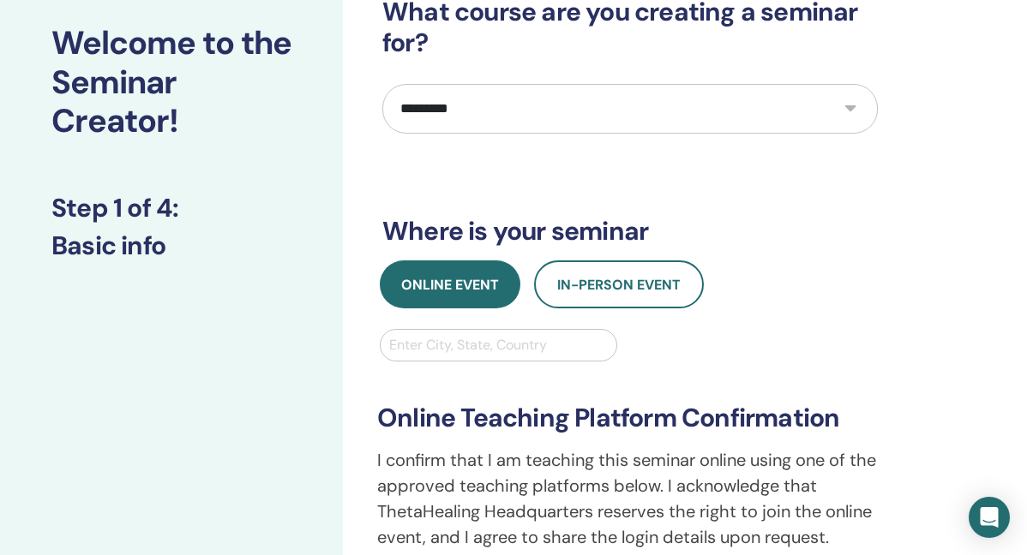
click at [507, 352] on div at bounding box center [498, 345] width 219 height 24
click at [656, 387] on div "**********" at bounding box center [630, 501] width 526 height 278
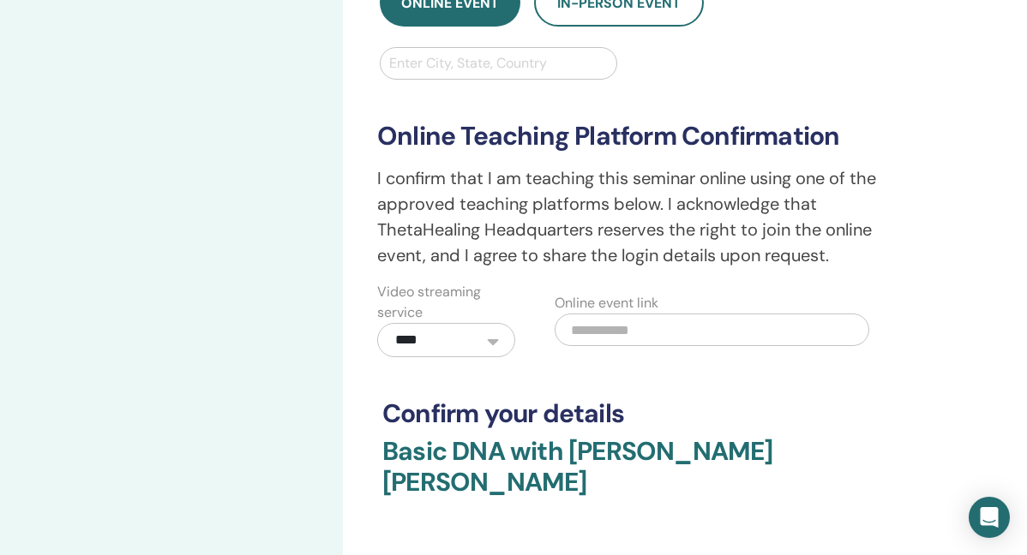
scroll to position [387, 0]
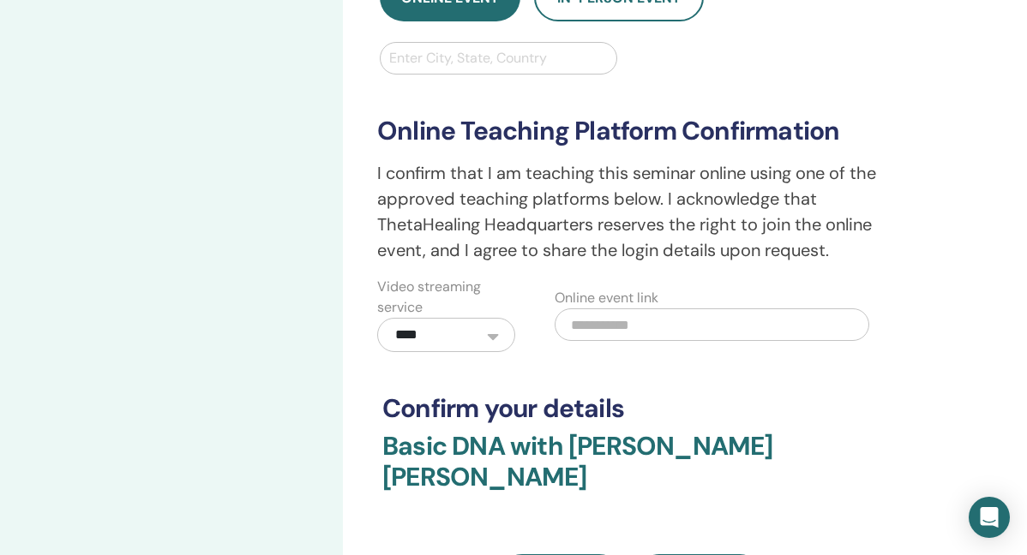
click at [632, 330] on input "text" at bounding box center [712, 325] width 315 height 33
click at [631, 381] on div "**********" at bounding box center [629, 155] width 495 height 893
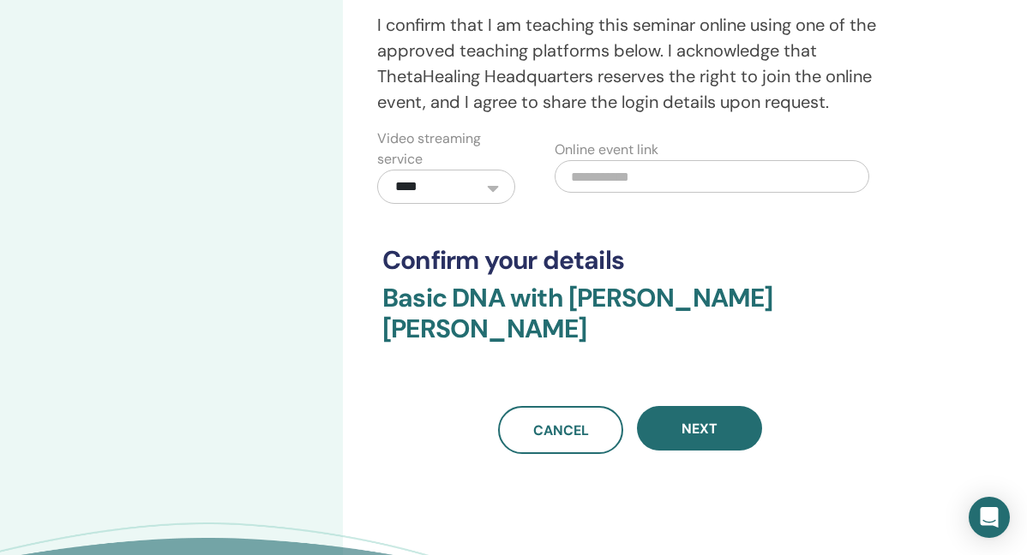
scroll to position [542, 0]
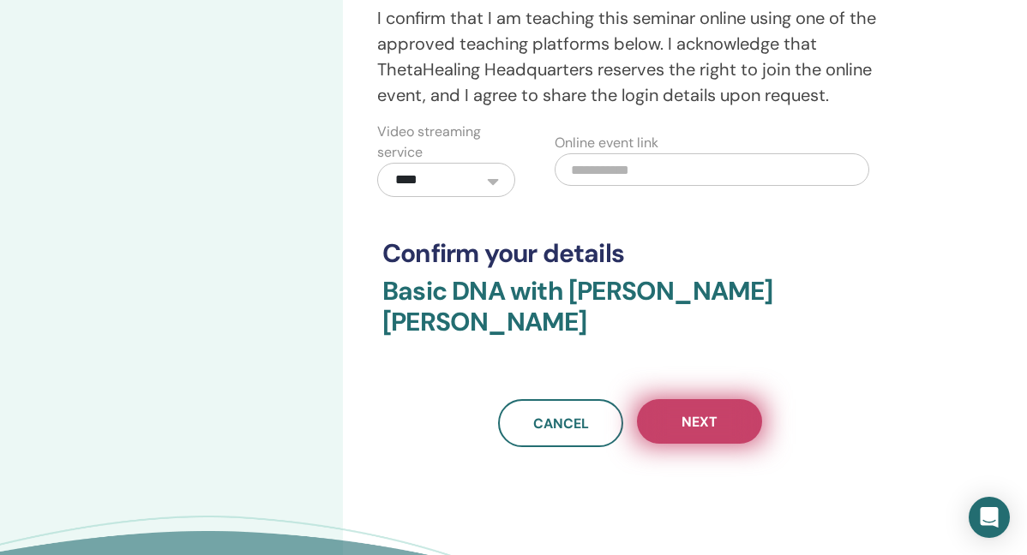
click at [680, 399] on button "Next" at bounding box center [699, 421] width 125 height 45
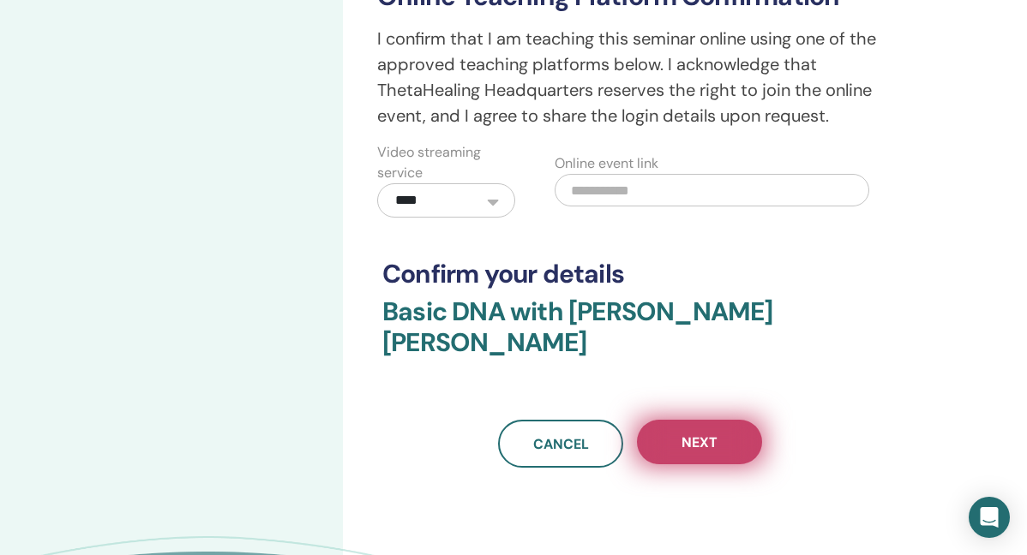
click at [680, 420] on button "Next" at bounding box center [699, 442] width 125 height 45
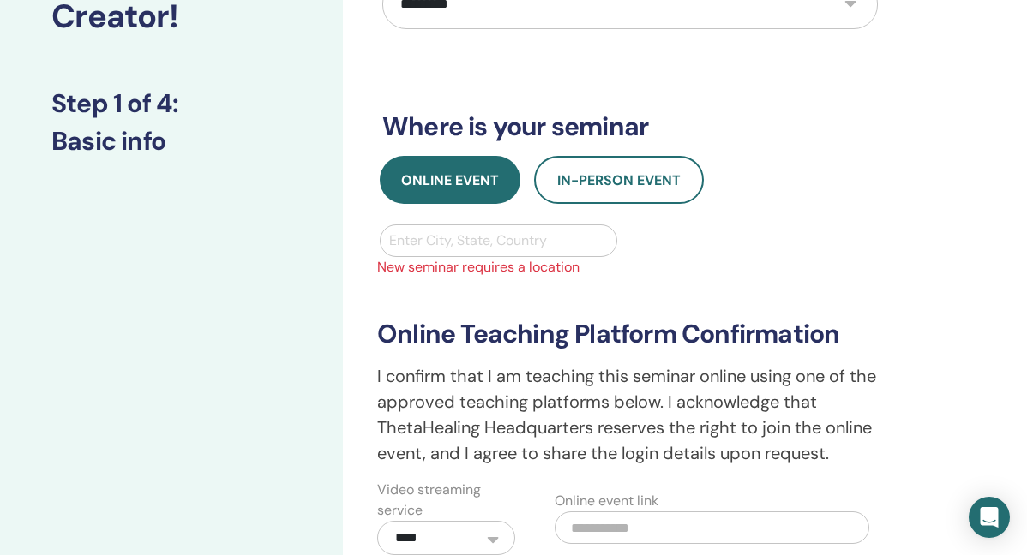
scroll to position [203, 0]
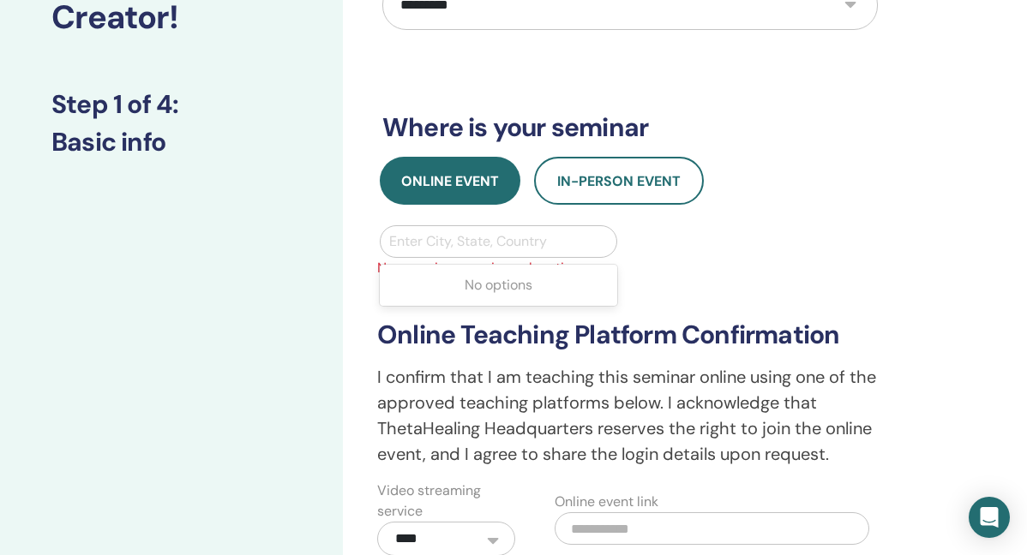
click at [517, 246] on div at bounding box center [498, 242] width 219 height 24
type input "*"
type input "*********"
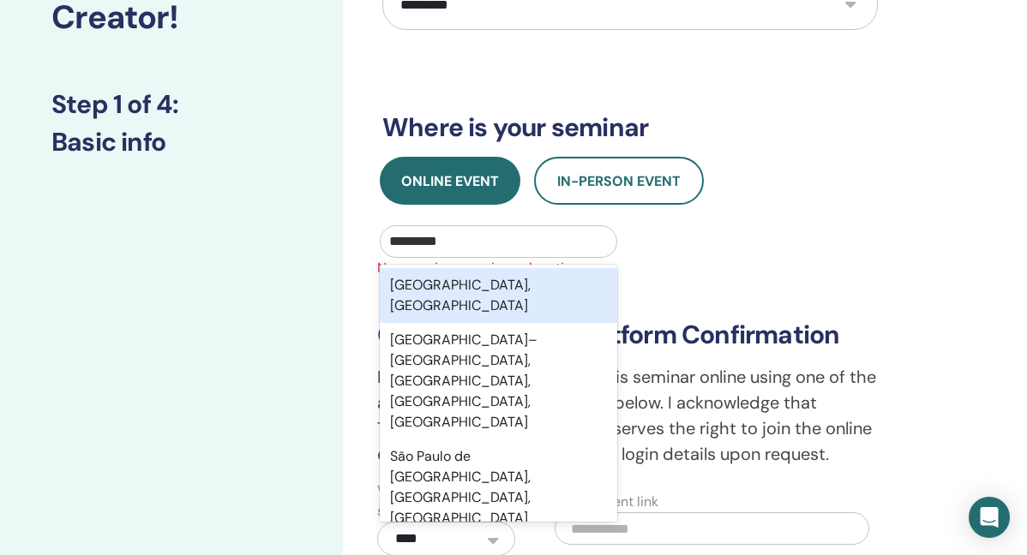
click at [516, 285] on div "São Paulo, BRA" at bounding box center [498, 295] width 237 height 55
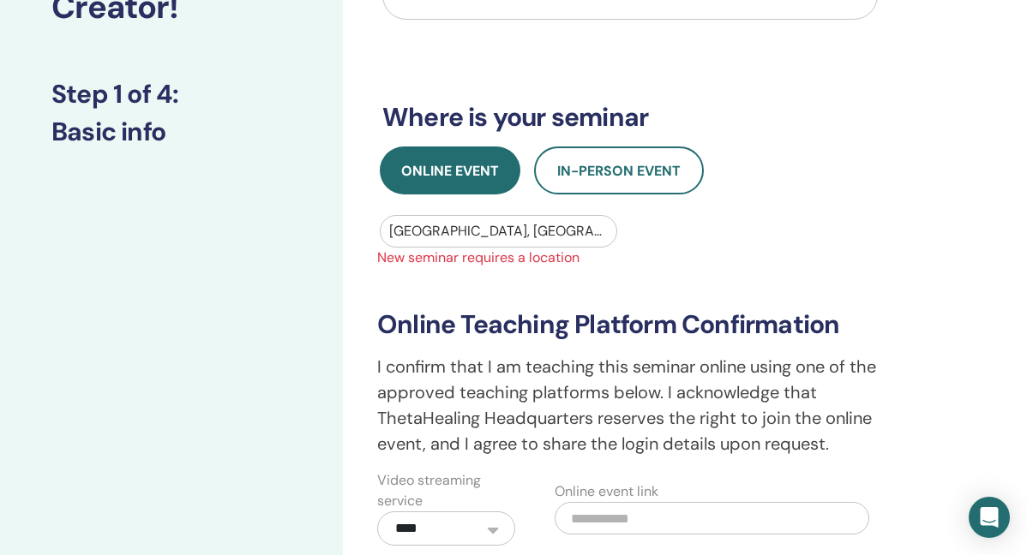
scroll to position [215, 0]
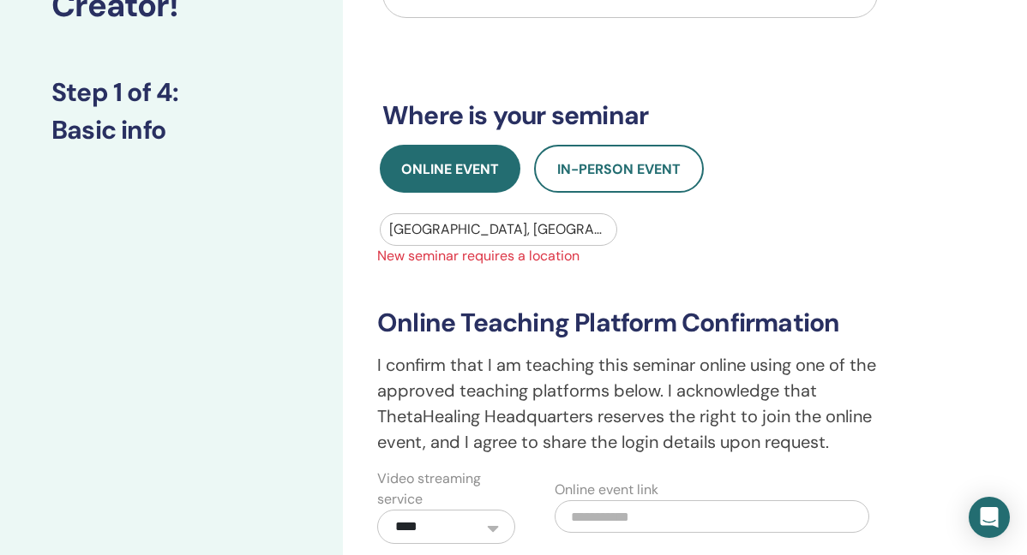
click at [538, 238] on div at bounding box center [498, 230] width 219 height 24
click at [550, 299] on div "**********" at bounding box center [630, 406] width 526 height 278
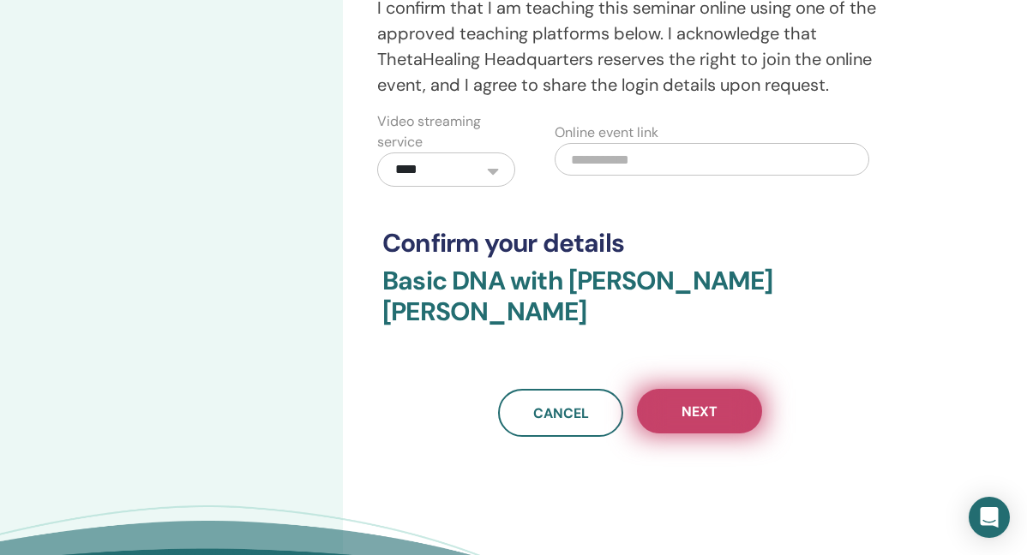
click at [691, 389] on button "Next" at bounding box center [699, 411] width 125 height 45
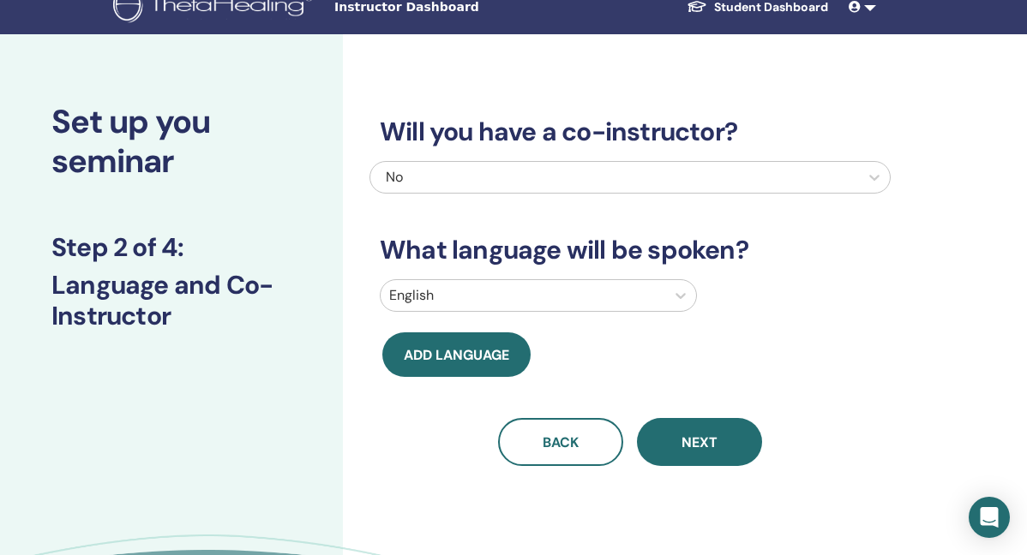
scroll to position [19, 0]
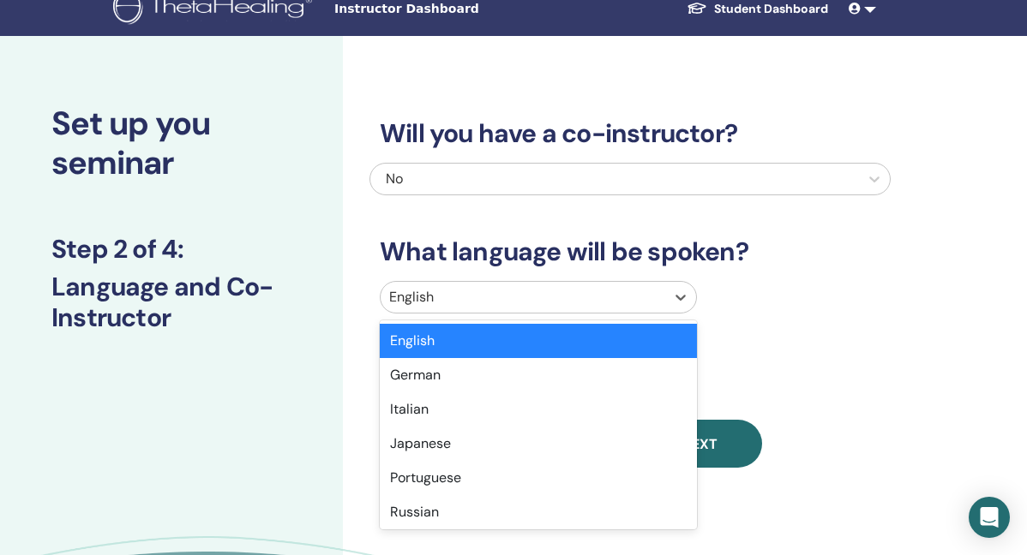
click at [653, 297] on div at bounding box center [522, 297] width 267 height 24
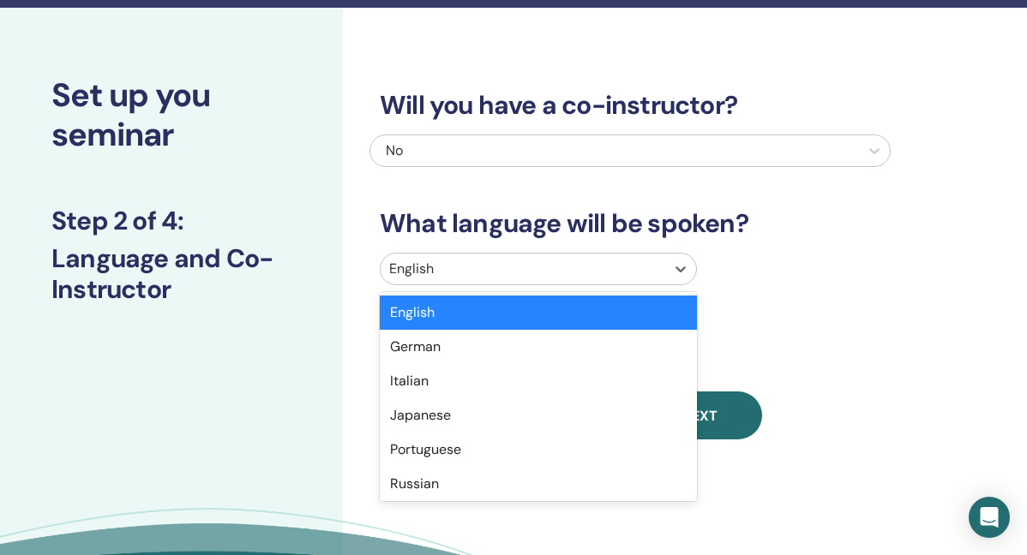
scroll to position [48, 0]
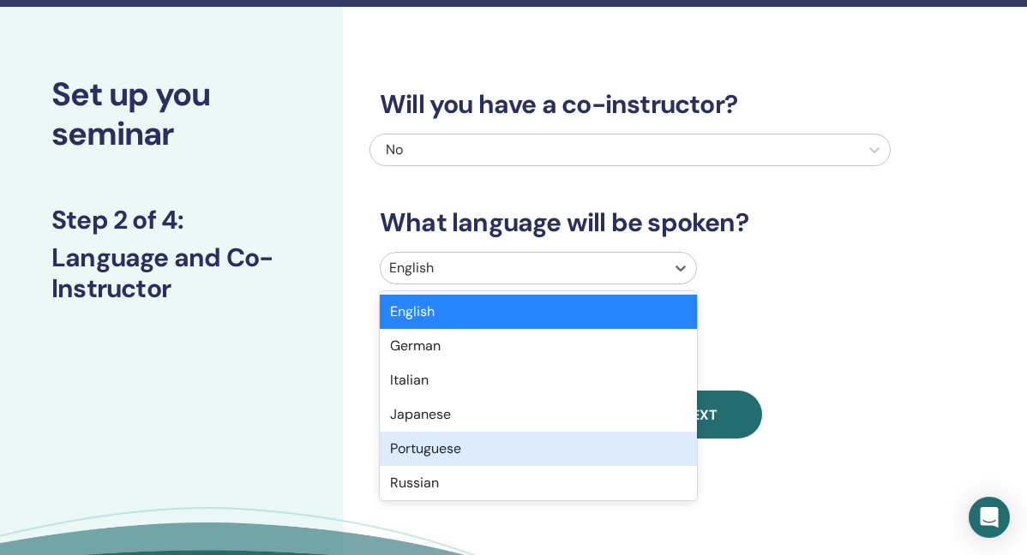
click at [548, 444] on div "Portuguese" at bounding box center [538, 449] width 317 height 34
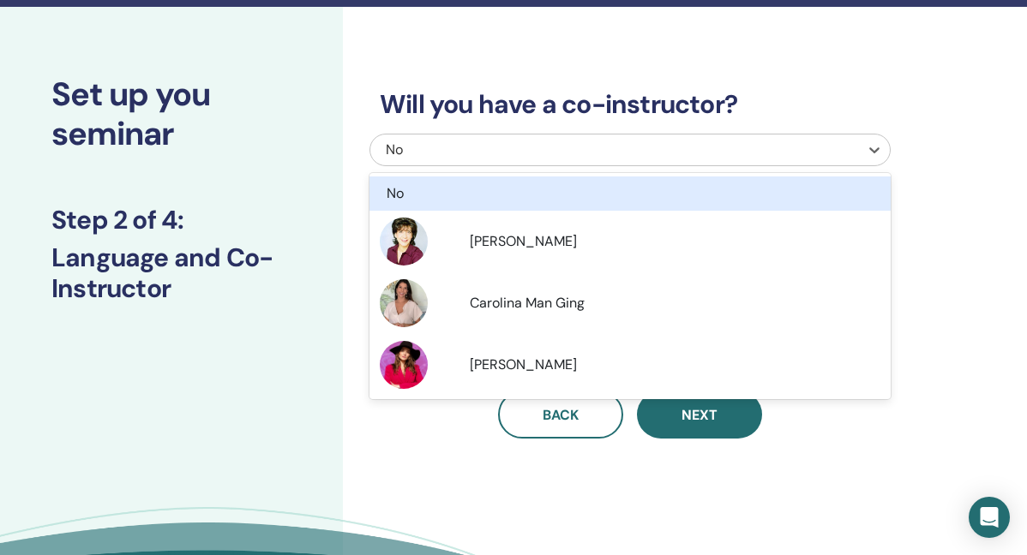
click at [615, 141] on div "No" at bounding box center [579, 150] width 386 height 21
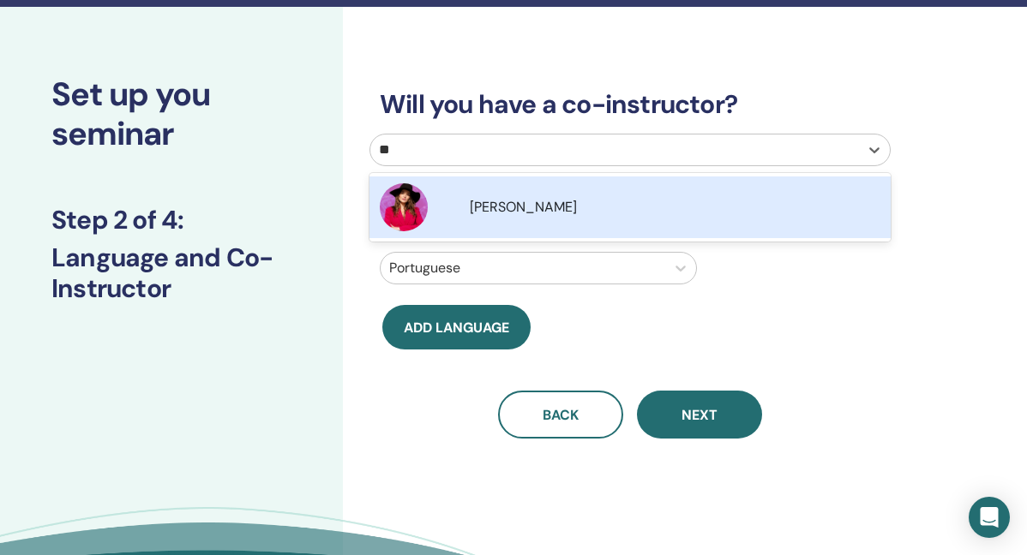
type input "*"
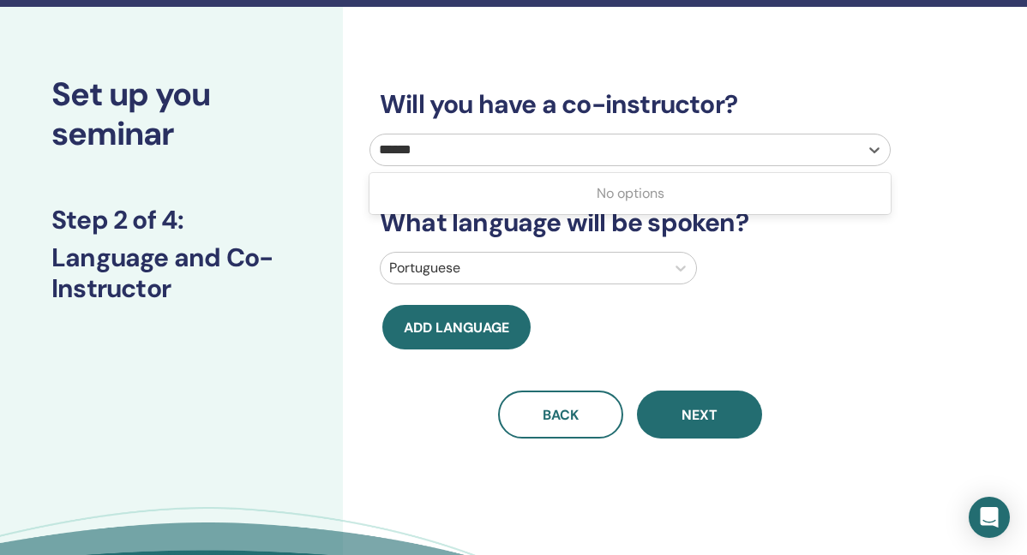
type input "******"
click at [800, 336] on div "Will you have a co-instructor? No What language will be spoken? Portuguese Add …" at bounding box center [629, 243] width 521 height 391
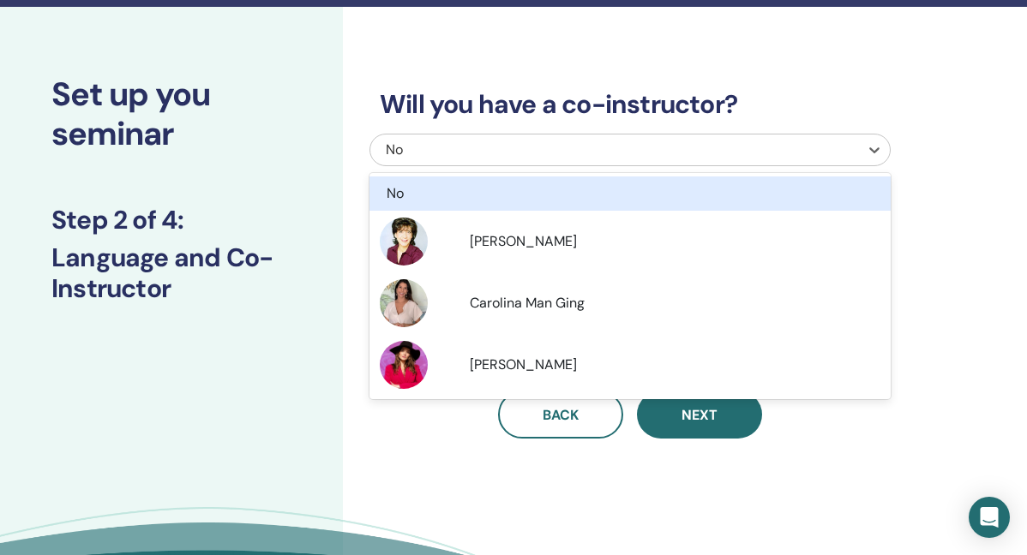
click at [611, 141] on div "No" at bounding box center [579, 150] width 386 height 21
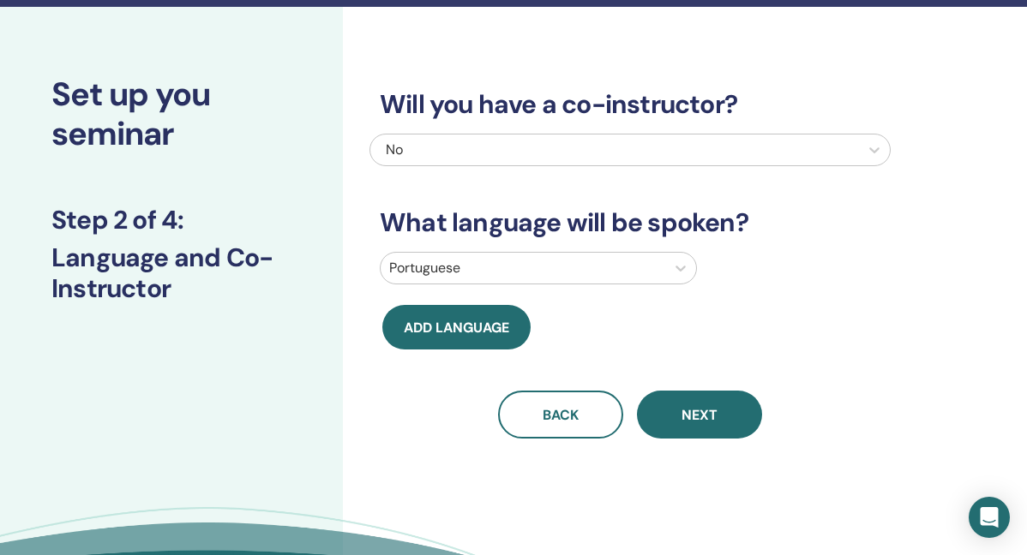
click at [588, 79] on div "Will you have a co-instructor? No What language will be spoken? Portuguese Add …" at bounding box center [629, 243] width 521 height 391
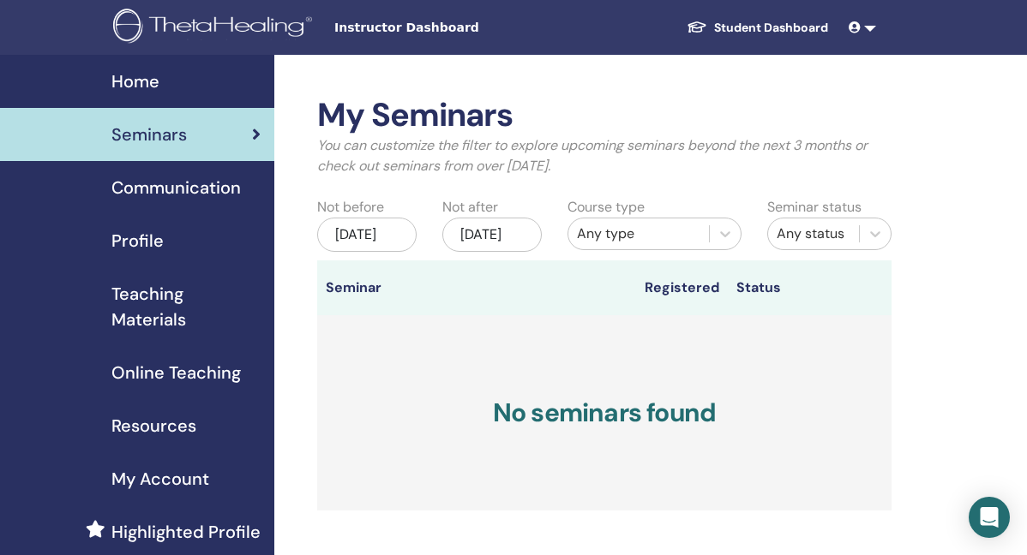
click at [775, 21] on link "Student Dashboard" at bounding box center [757, 28] width 169 height 32
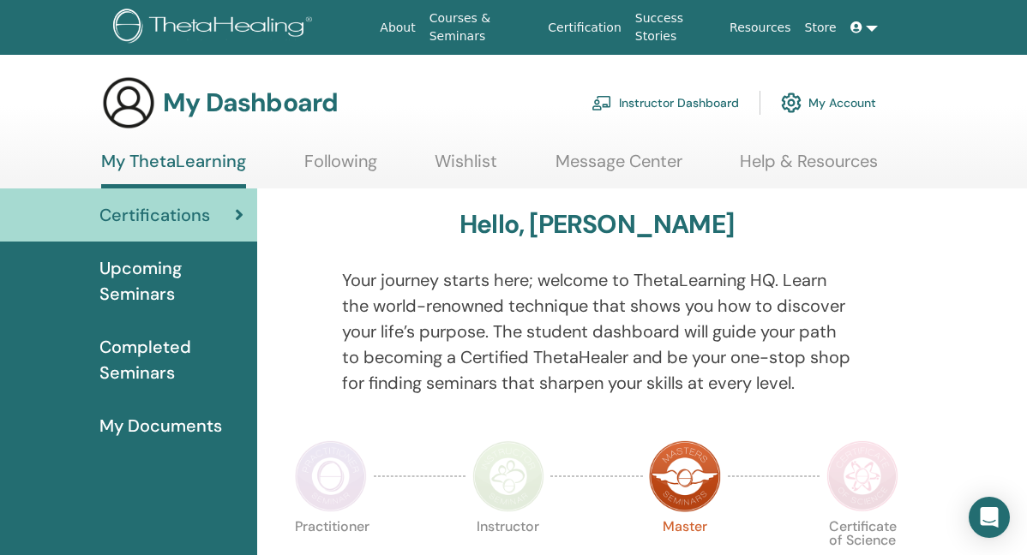
click at [665, 165] on link "Message Center" at bounding box center [618, 167] width 127 height 33
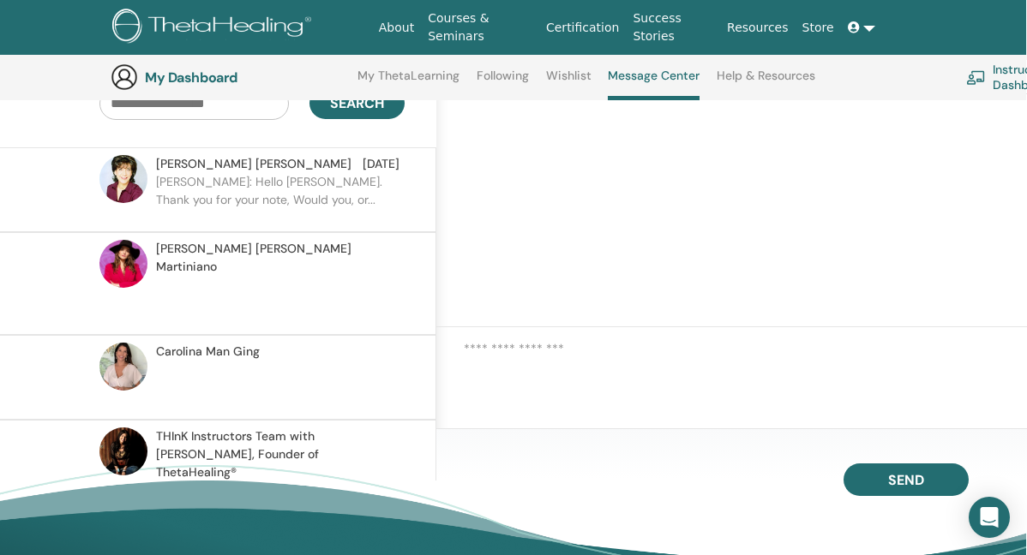
click at [195, 100] on input "text" at bounding box center [193, 103] width 189 height 33
type input "*"
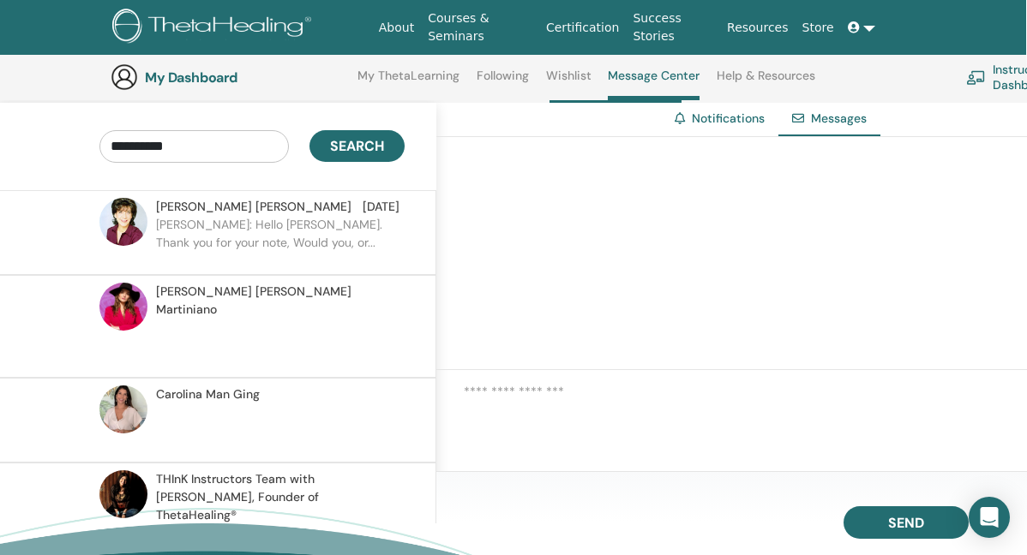
scroll to position [72, 1]
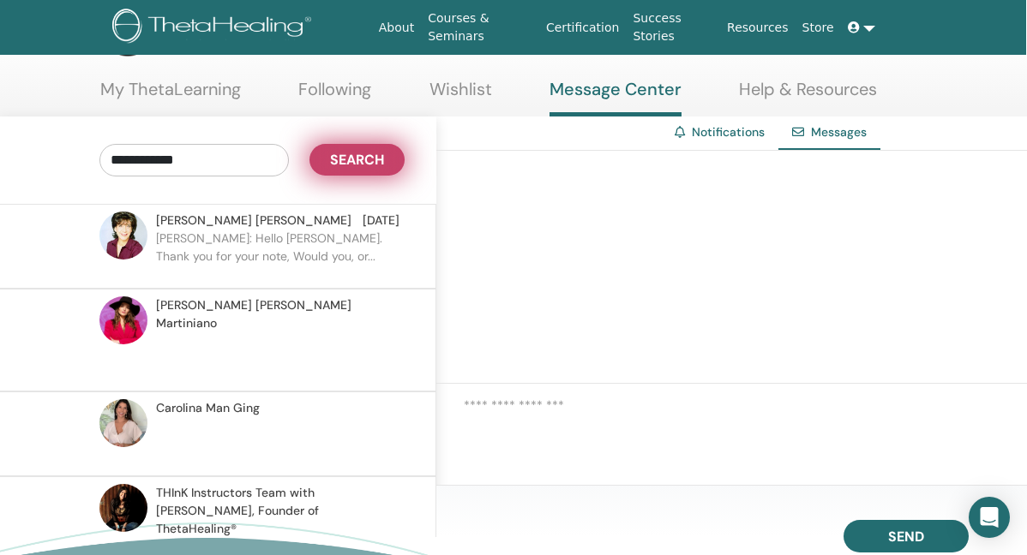
type input "**********"
click at [343, 171] on button "Search" at bounding box center [356, 160] width 95 height 32
click at [343, 166] on span "Search" at bounding box center [357, 160] width 54 height 18
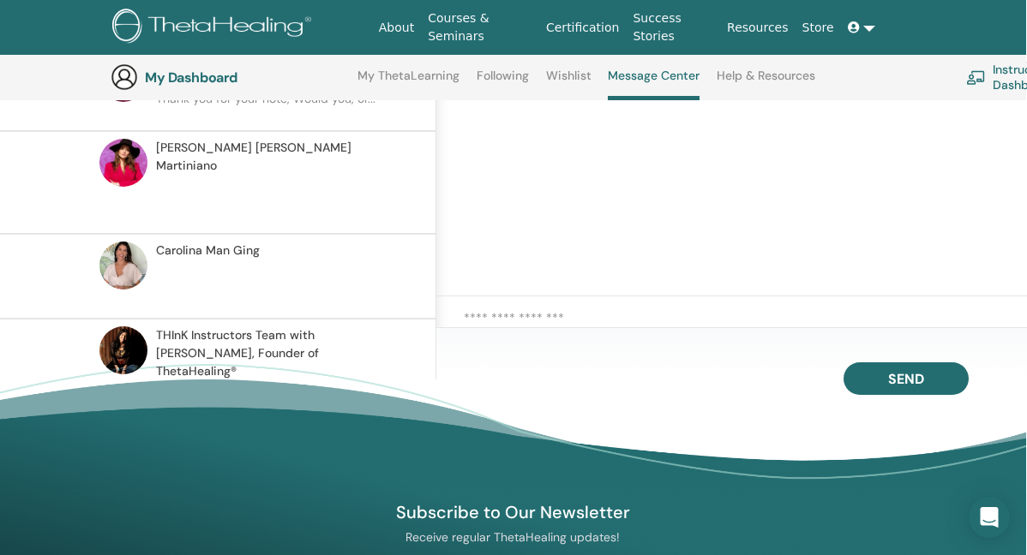
scroll to position [291, 1]
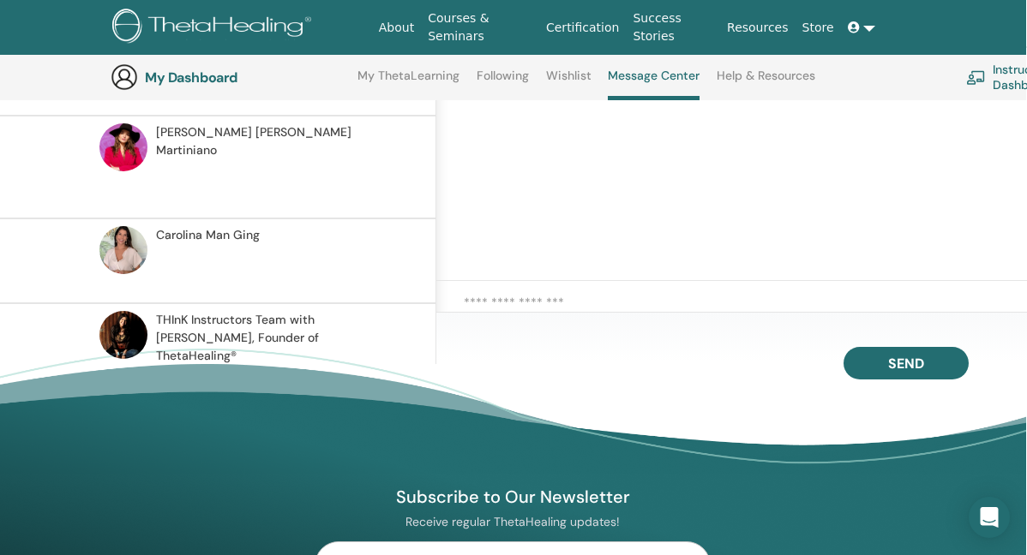
click at [503, 305] on textarea at bounding box center [746, 308] width 564 height 31
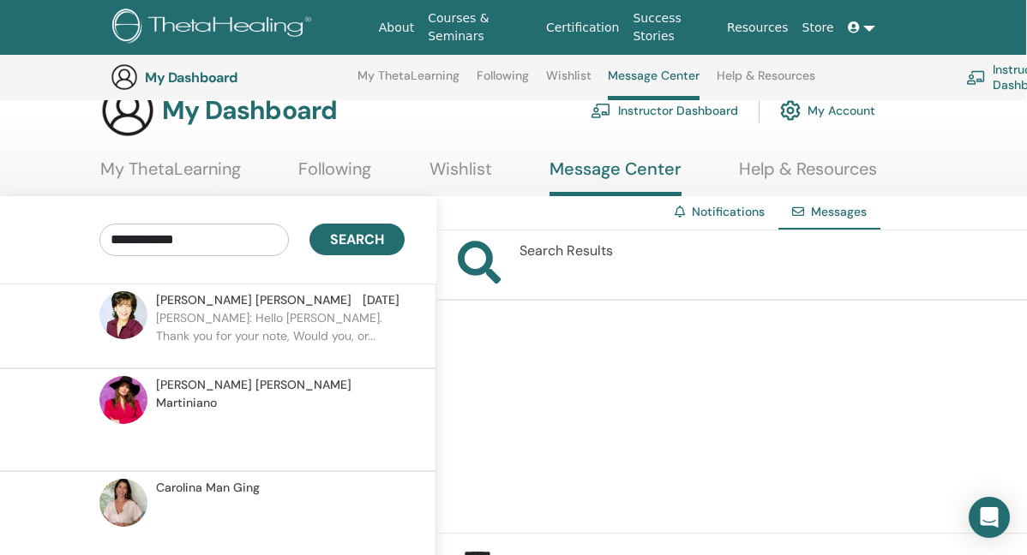
scroll to position [0, 1]
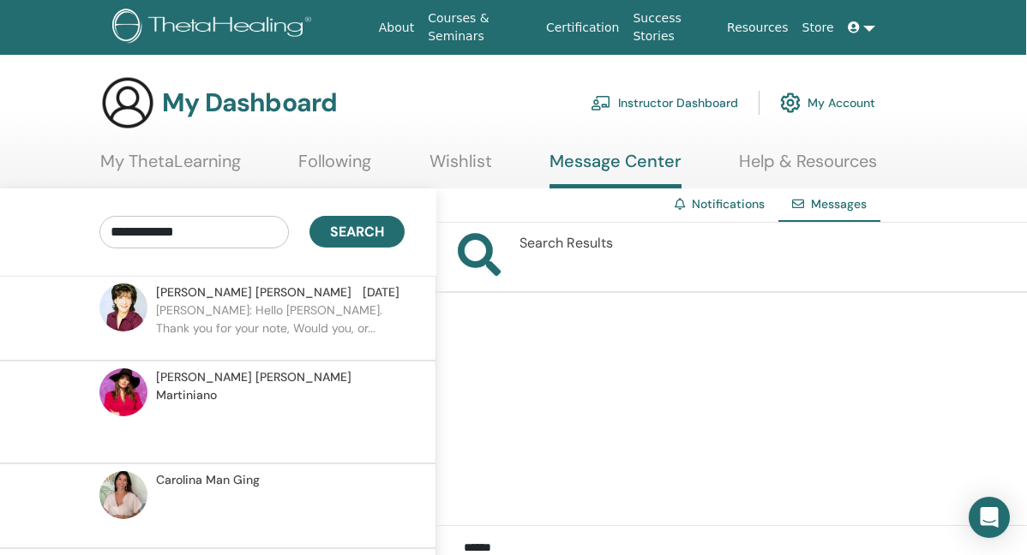
type textarea "*****"
click at [222, 231] on input "**********" at bounding box center [193, 232] width 189 height 33
click at [420, 216] on div "Search" at bounding box center [374, 232] width 150 height 33
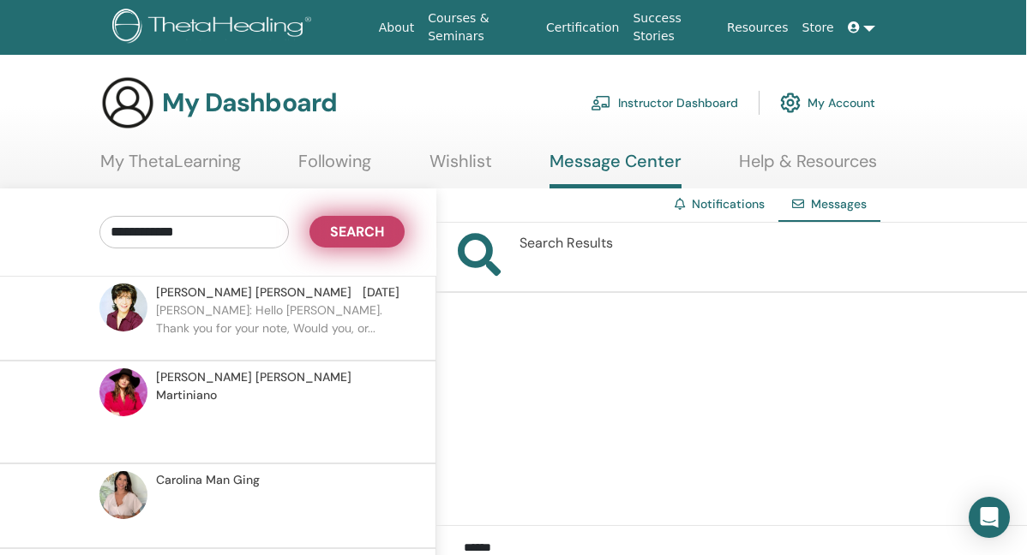
click at [365, 238] on span "Search" at bounding box center [357, 232] width 54 height 18
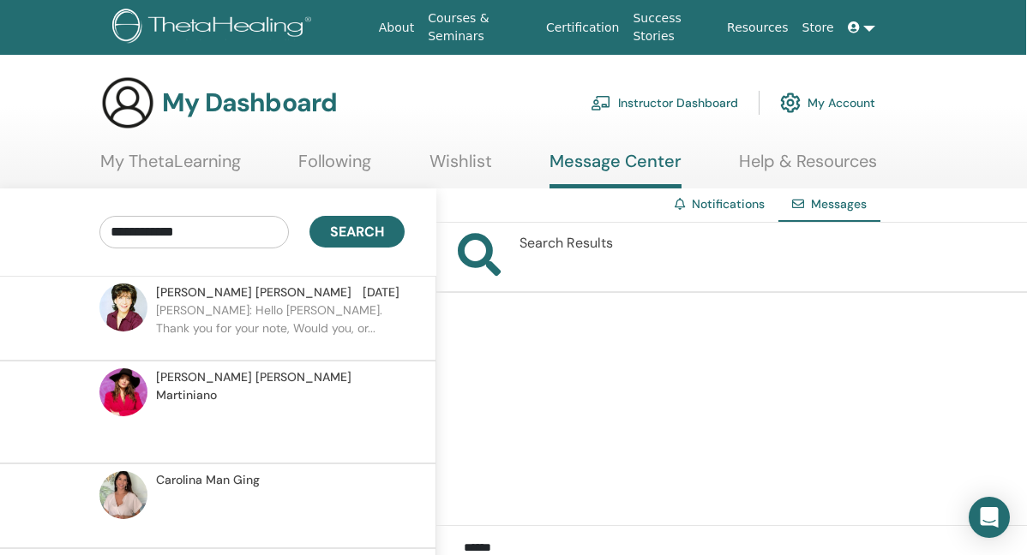
click at [115, 236] on input "**********" at bounding box center [193, 232] width 189 height 33
click at [111, 236] on input "**********" at bounding box center [193, 232] width 189 height 33
drag, startPoint x: 206, startPoint y: 234, endPoint x: 194, endPoint y: 232, distance: 12.1
click at [194, 232] on input "**********" at bounding box center [193, 232] width 189 height 33
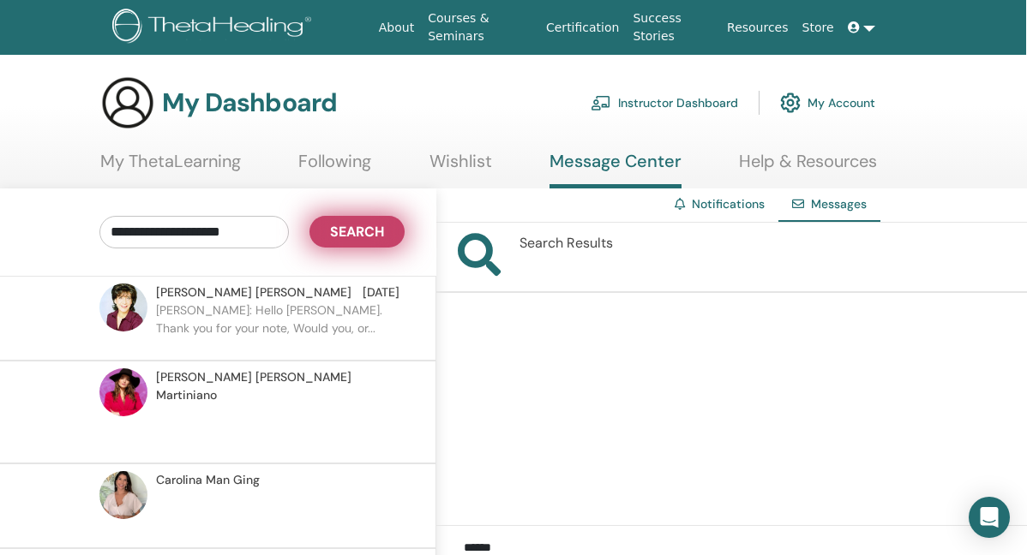
type input "**********"
click at [375, 246] on button "Search" at bounding box center [356, 232] width 95 height 32
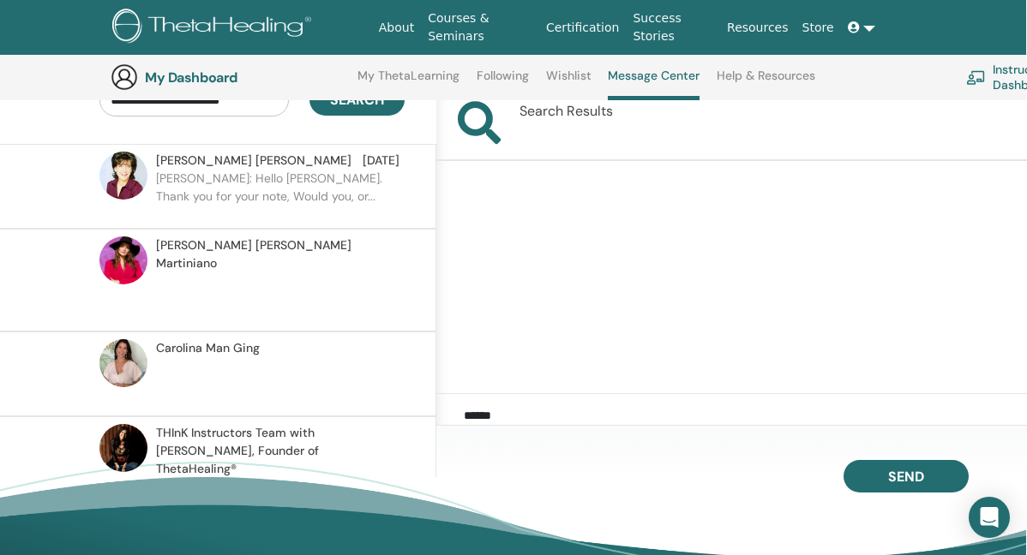
scroll to position [181, 1]
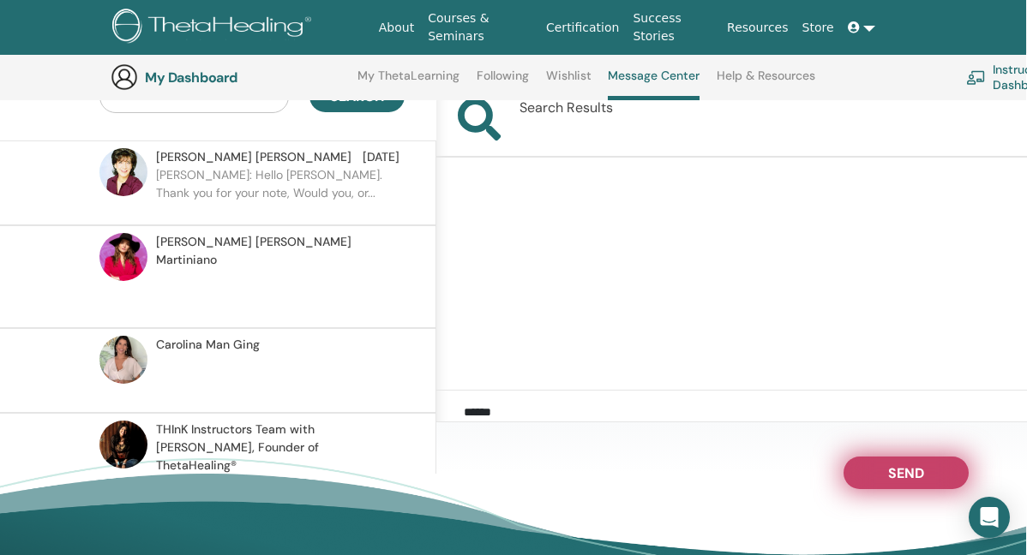
click at [892, 465] on span "Send" at bounding box center [906, 471] width 36 height 12
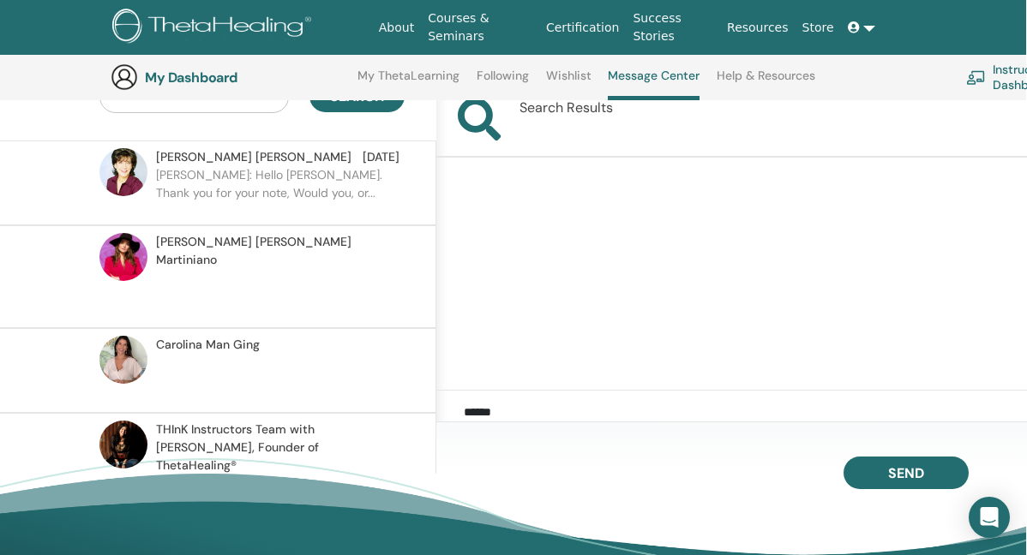
click at [303, 175] on p "Ellen: Hello Luisa. Thank you for your note, Would you, or..." at bounding box center [280, 191] width 249 height 51
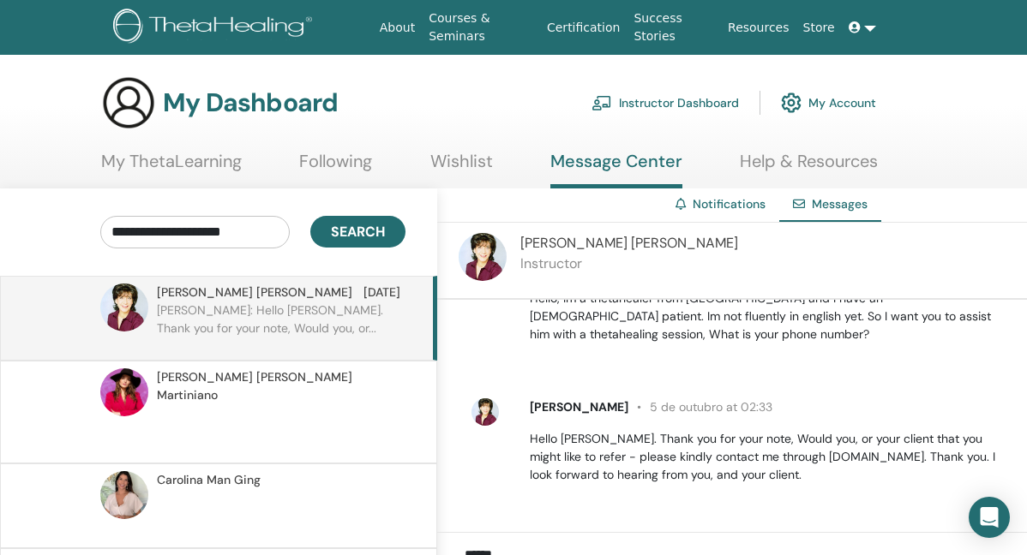
click at [178, 167] on link "My ThetaLearning" at bounding box center [171, 167] width 141 height 33
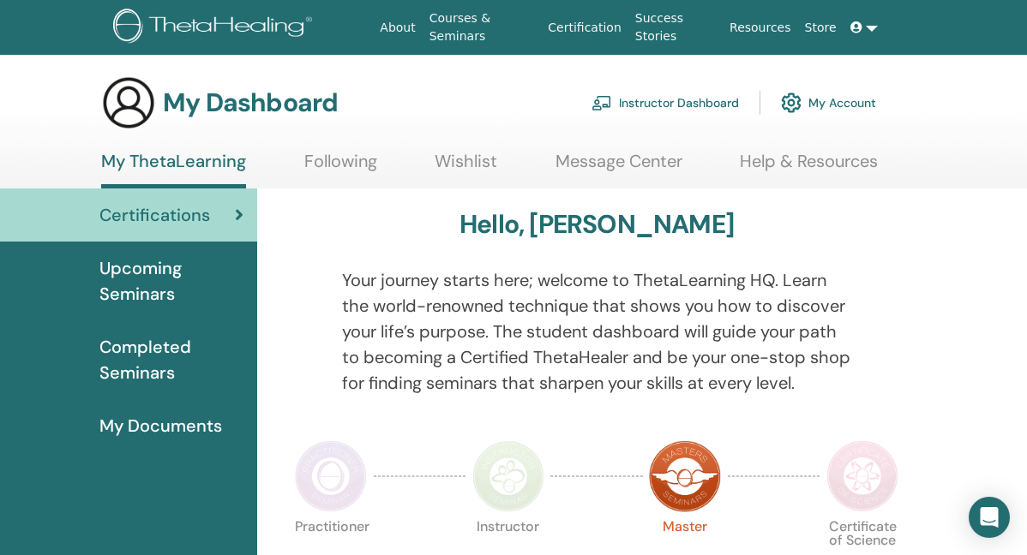
click at [304, 164] on link "Following" at bounding box center [340, 167] width 73 height 33
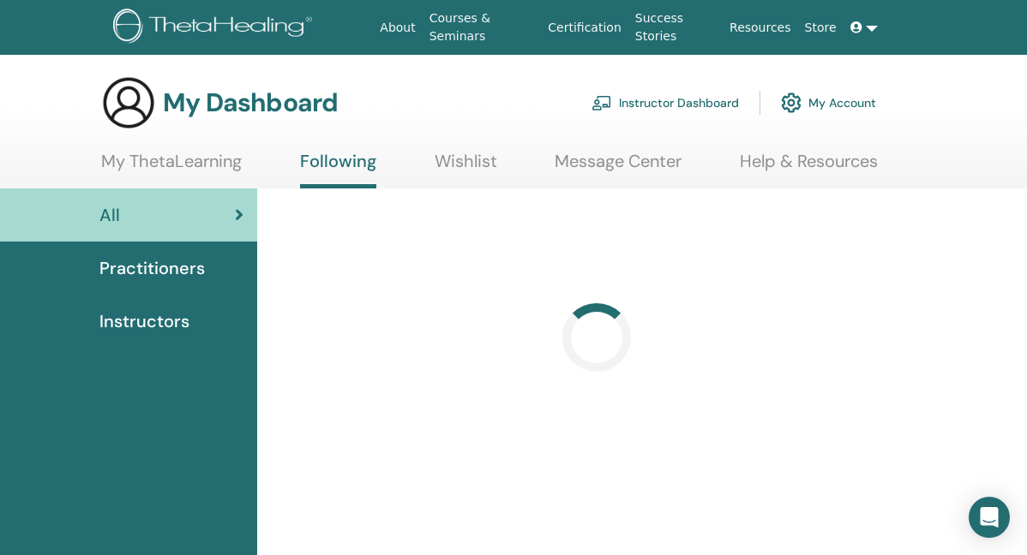
click at [645, 109] on link "Instructor Dashboard" at bounding box center [664, 103] width 147 height 38
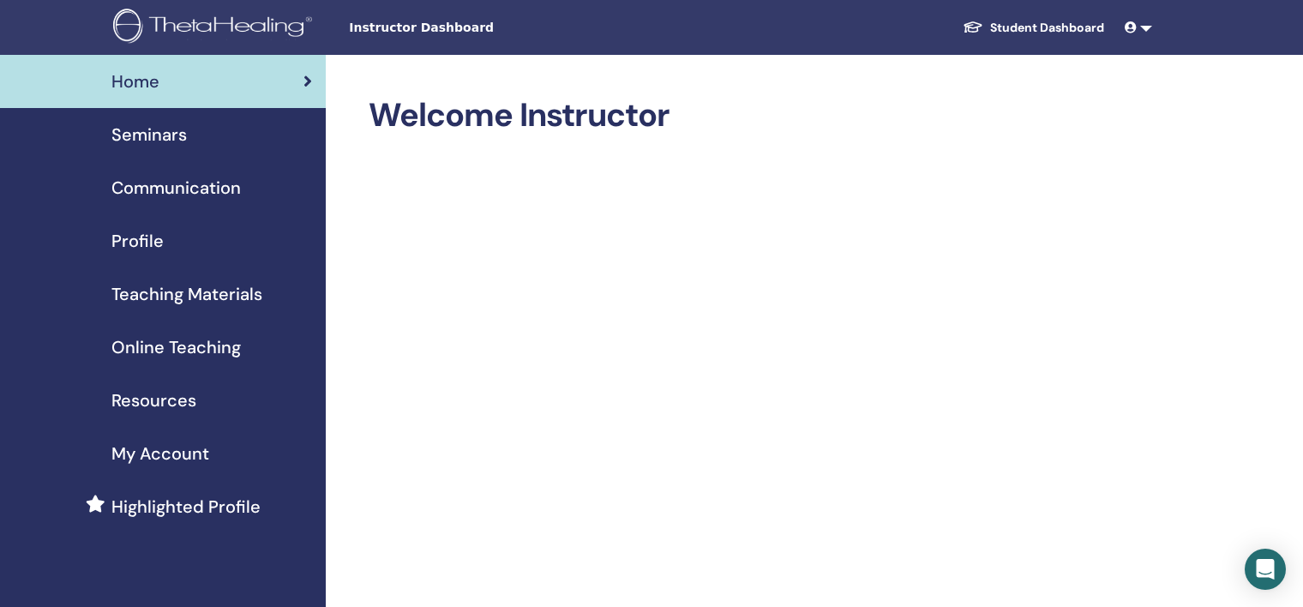
click at [195, 290] on span "Teaching Materials" at bounding box center [186, 294] width 151 height 26
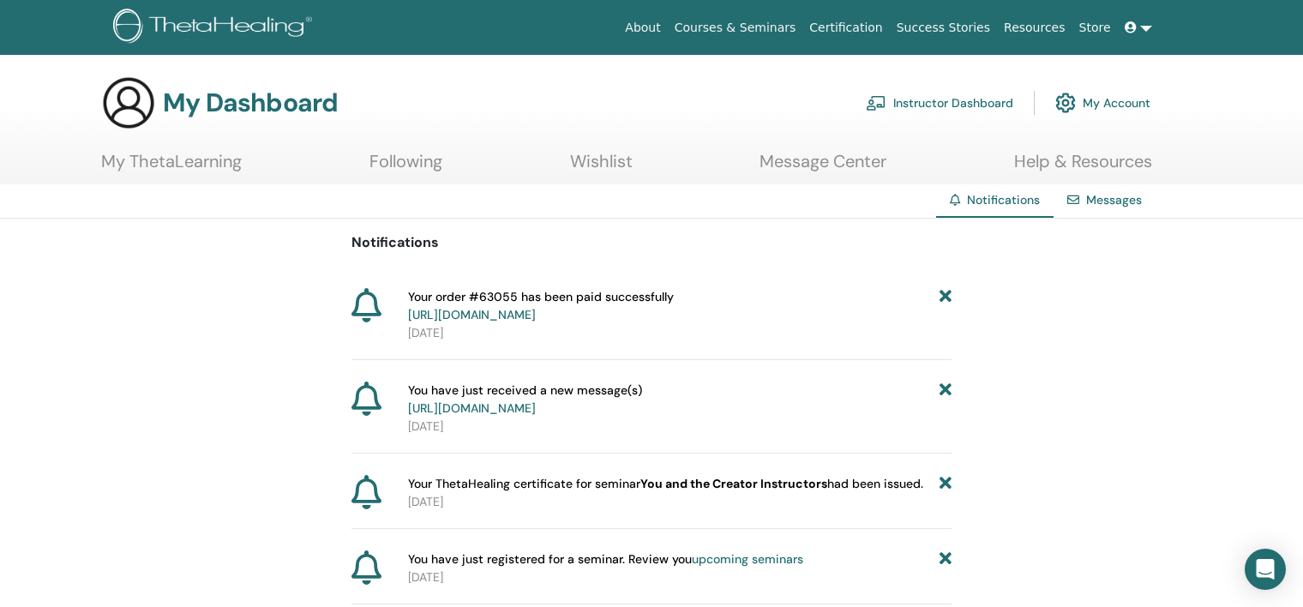
click at [1146, 27] on link at bounding box center [1138, 28] width 41 height 32
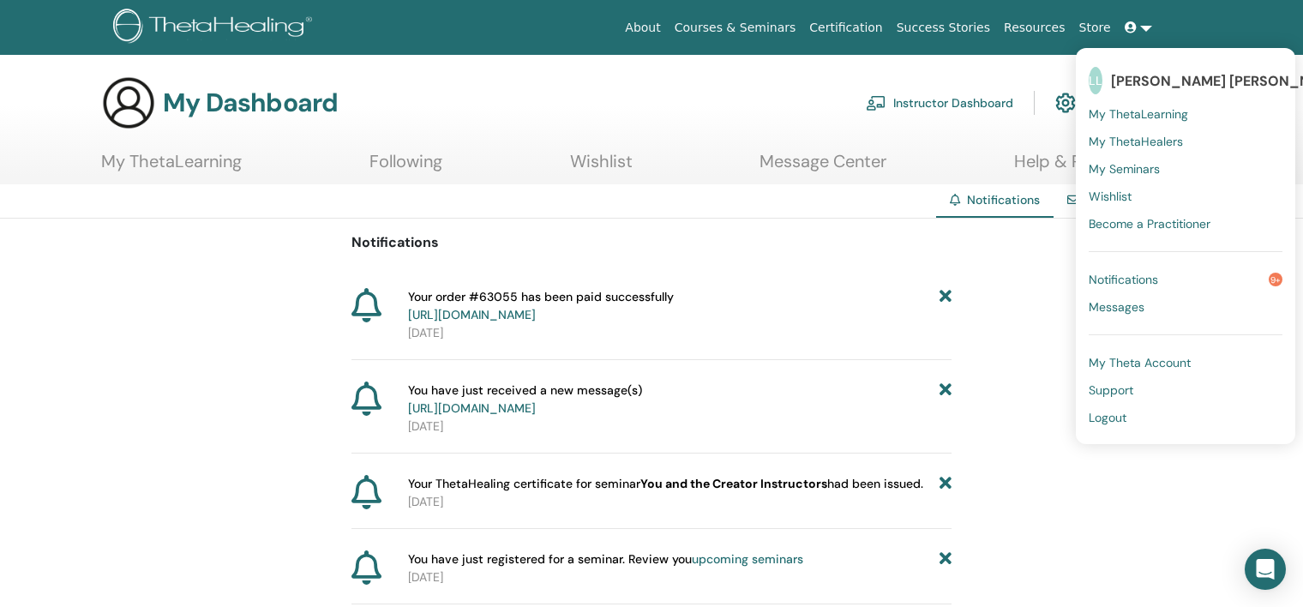
click at [1112, 359] on span "My Theta Account" at bounding box center [1140, 362] width 102 height 15
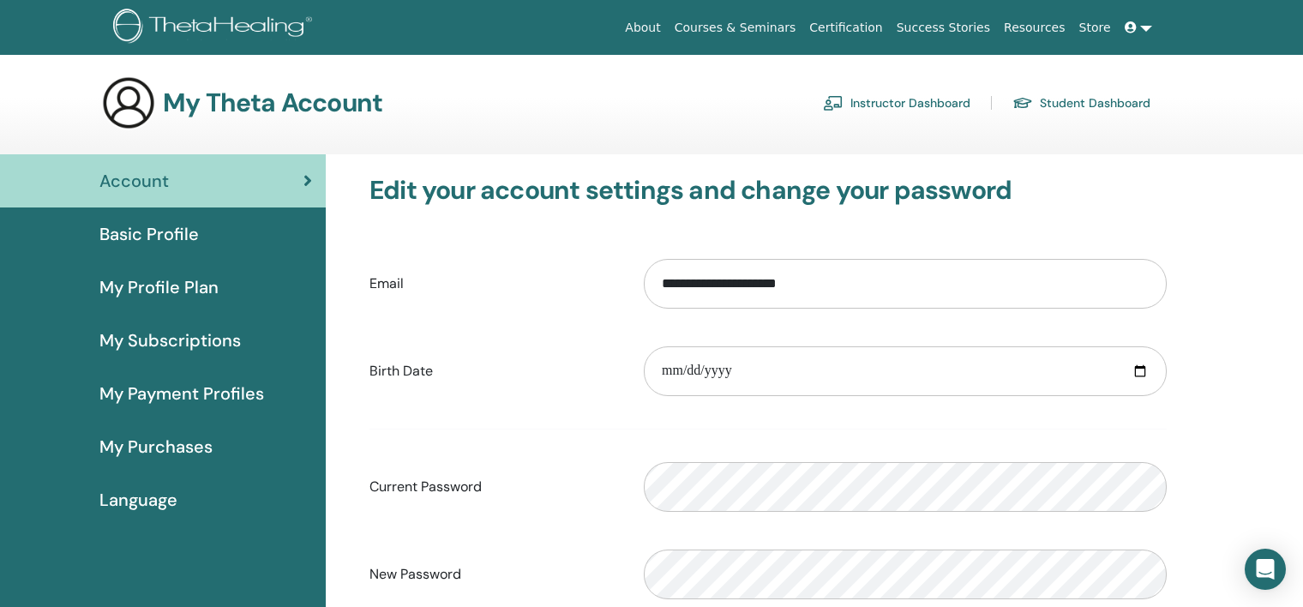
click at [189, 238] on span "Basic Profile" at bounding box center [148, 234] width 99 height 26
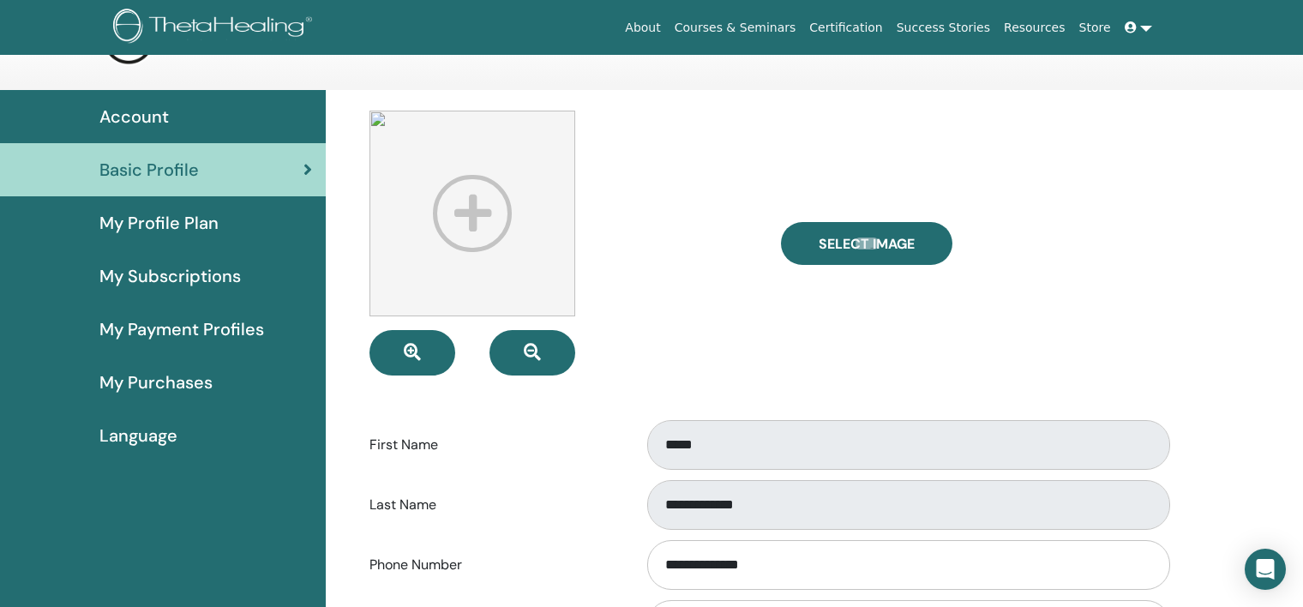
scroll to position [55, 0]
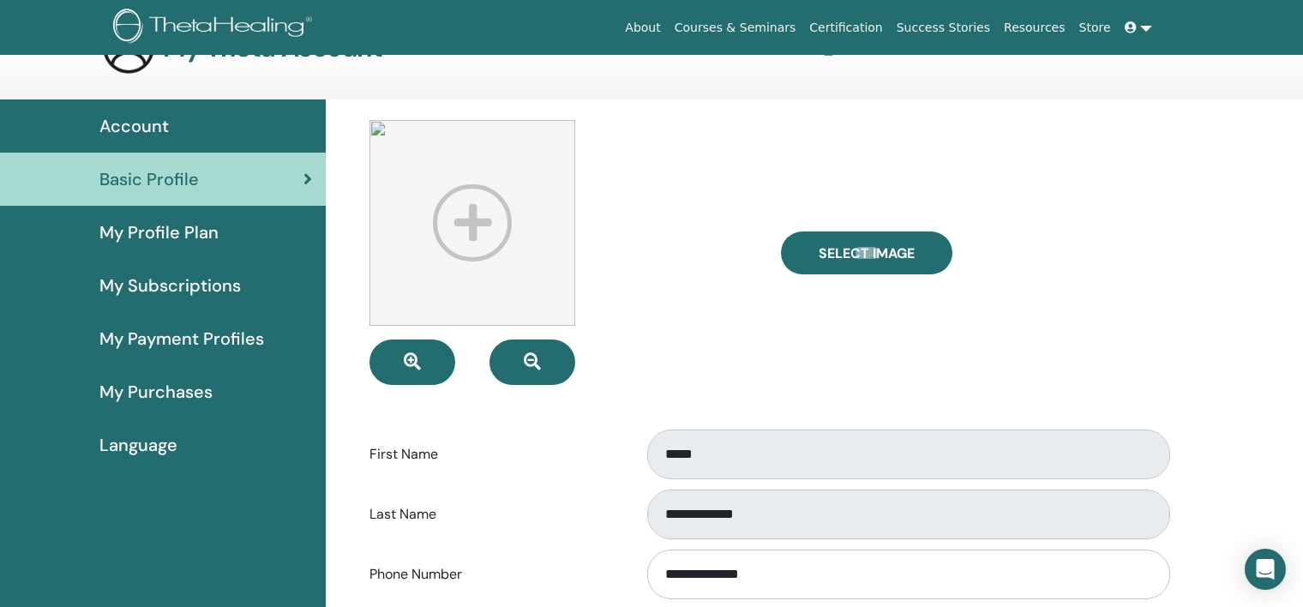
click at [235, 231] on div "My Profile Plan" at bounding box center [163, 232] width 298 height 26
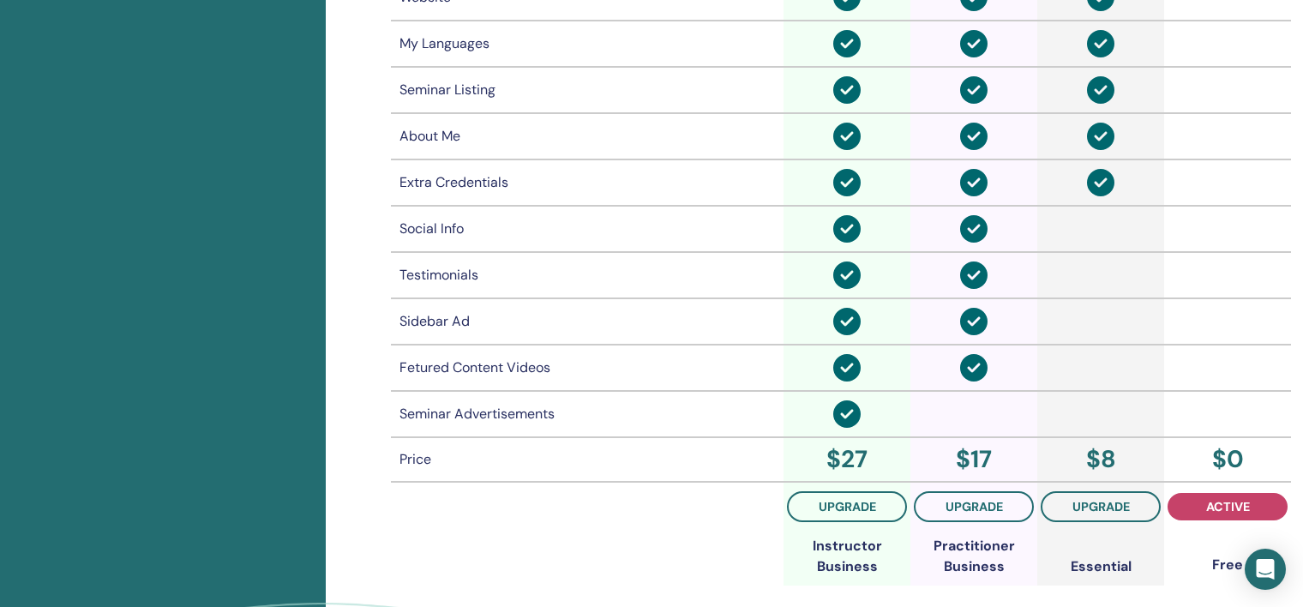
scroll to position [1198, 0]
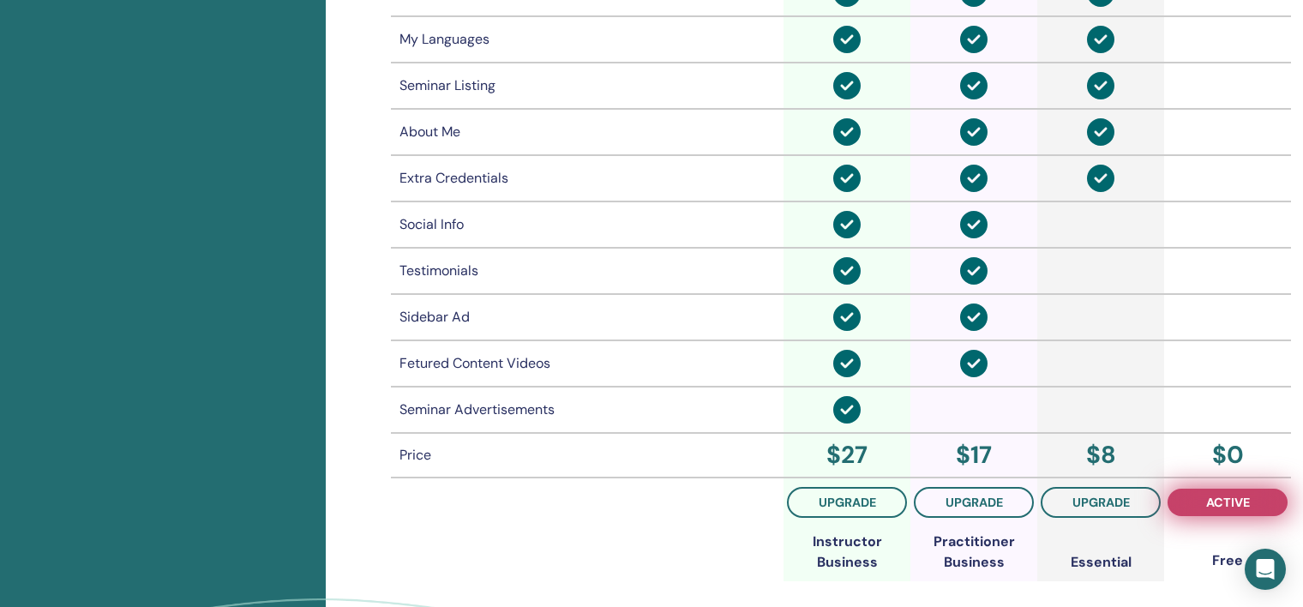
click at [1213, 504] on span "active" at bounding box center [1228, 502] width 44 height 14
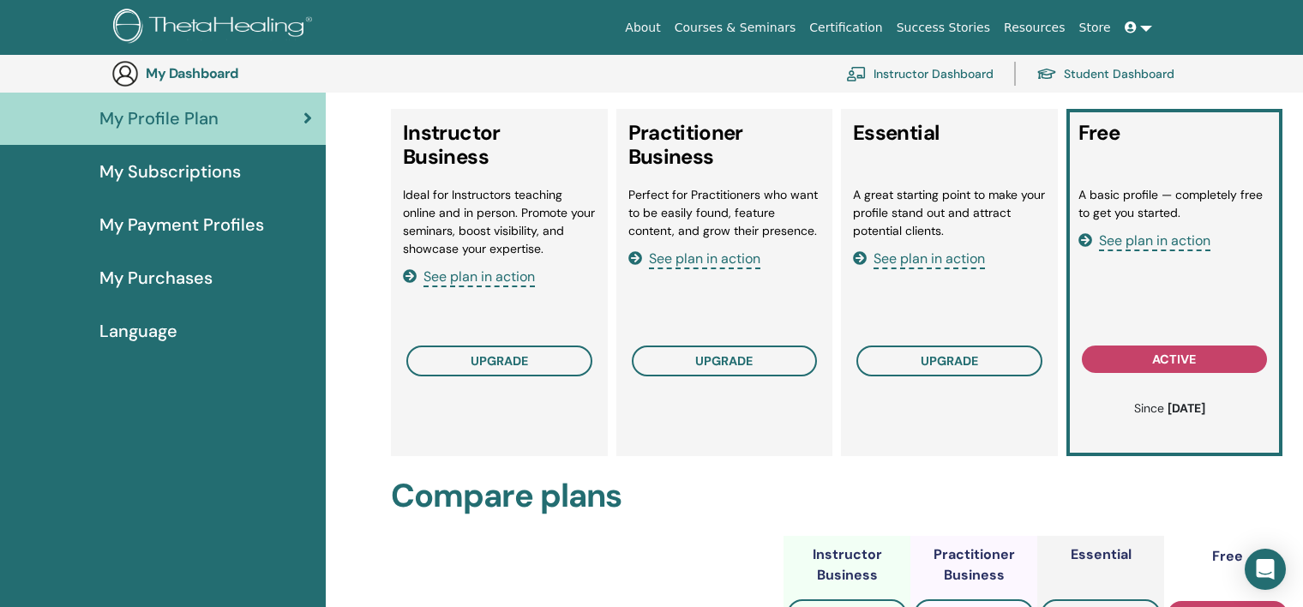
scroll to position [189, 0]
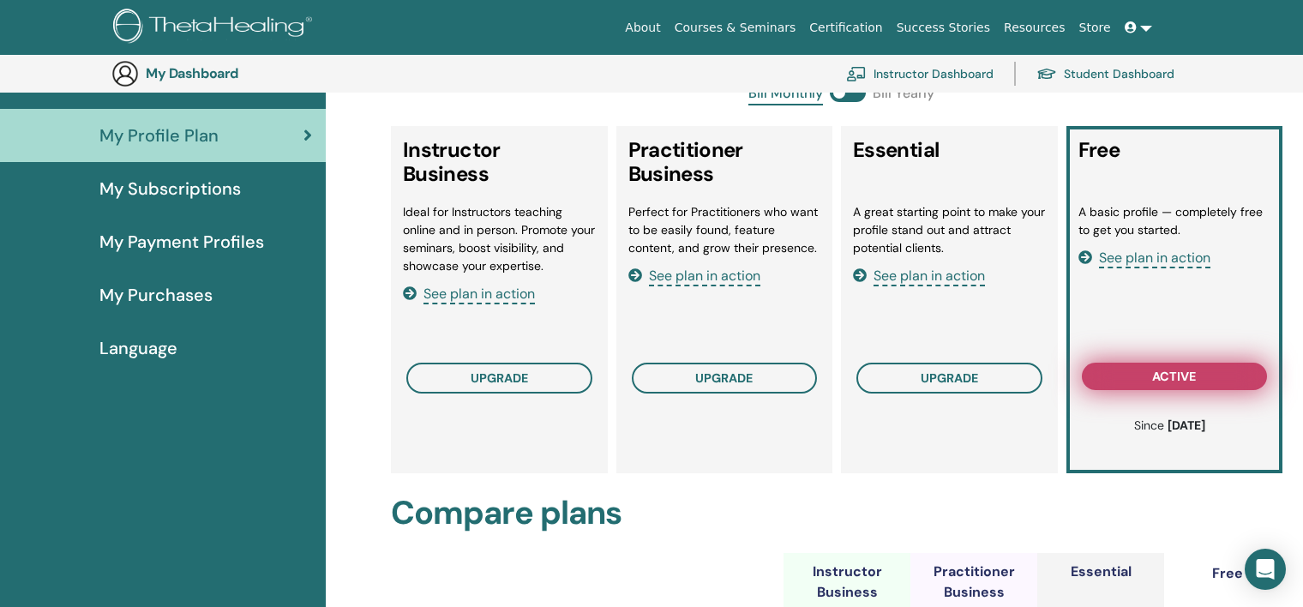
click at [1162, 370] on span "active" at bounding box center [1174, 376] width 44 height 14
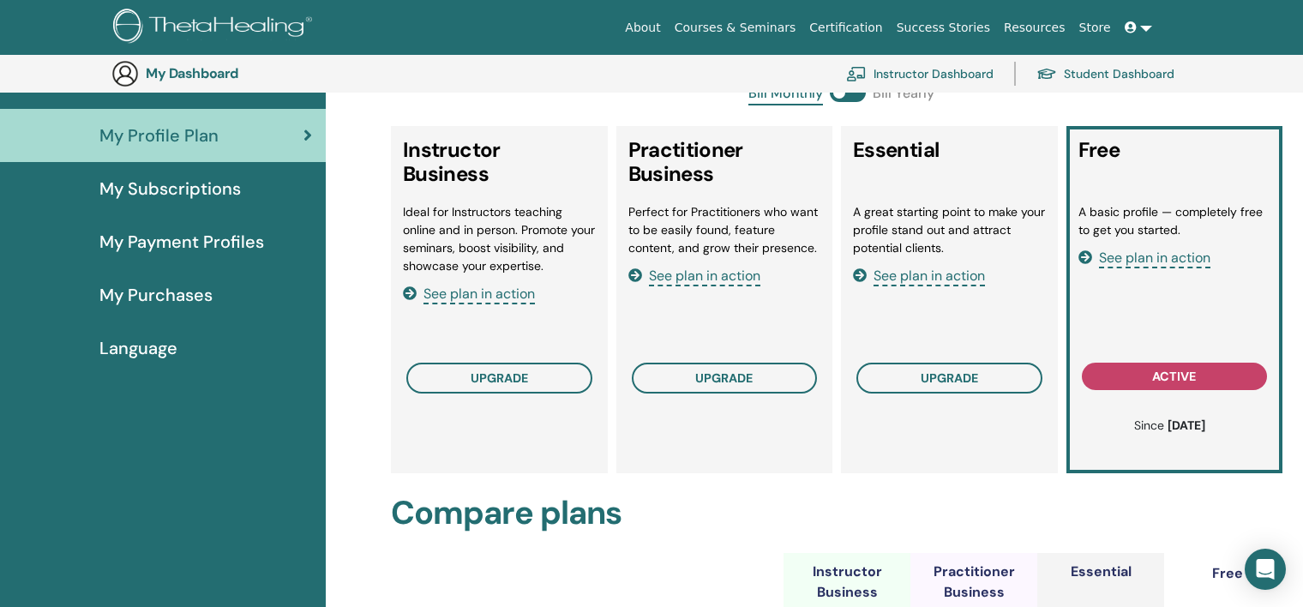
click at [1116, 255] on span "See plan in action" at bounding box center [1154, 259] width 111 height 20
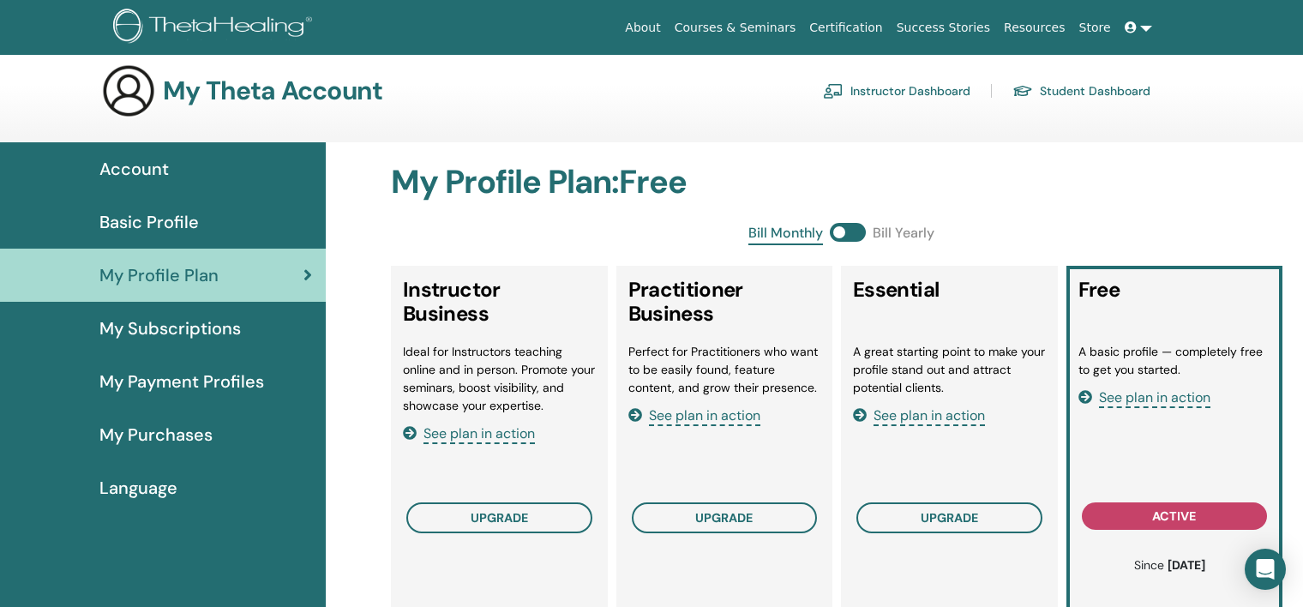
scroll to position [0, 0]
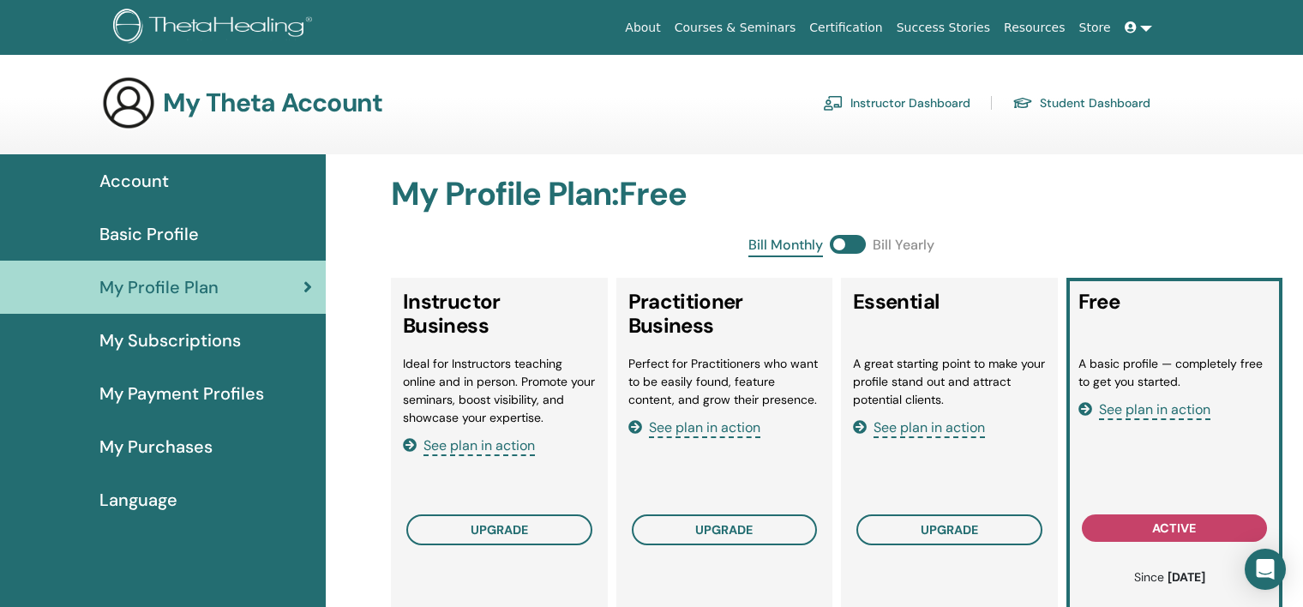
click at [847, 244] on span at bounding box center [848, 244] width 36 height 19
click at [857, 235] on span at bounding box center [848, 244] width 36 height 19
click at [203, 238] on div "Basic Profile" at bounding box center [163, 234] width 298 height 26
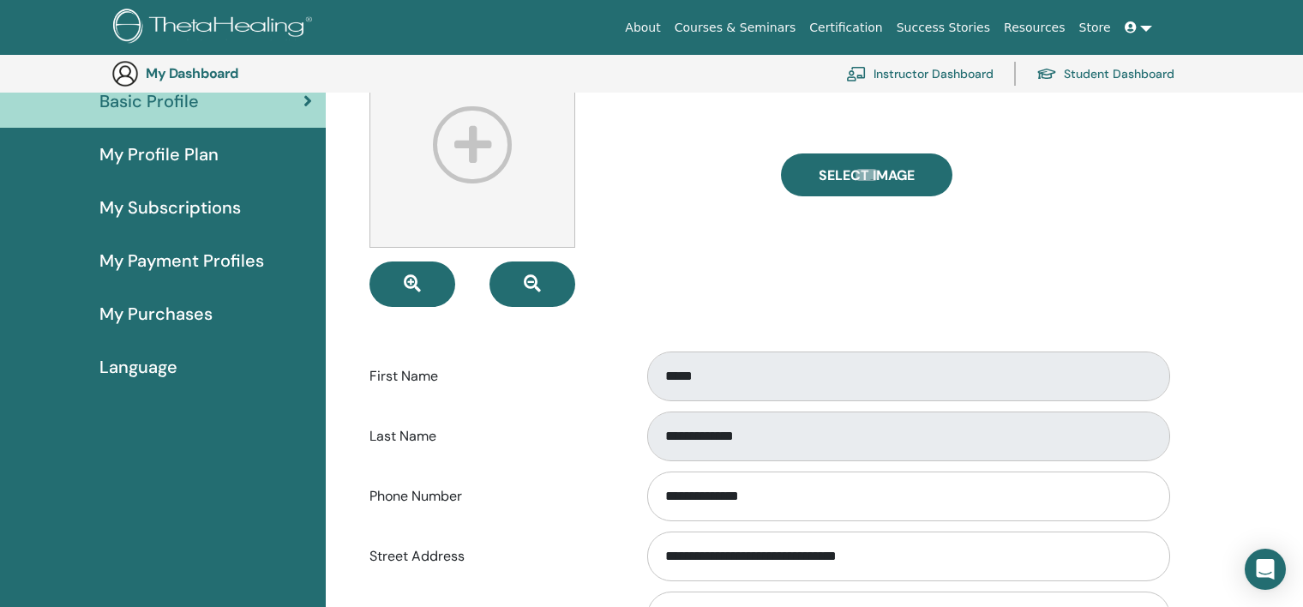
scroll to position [172, 0]
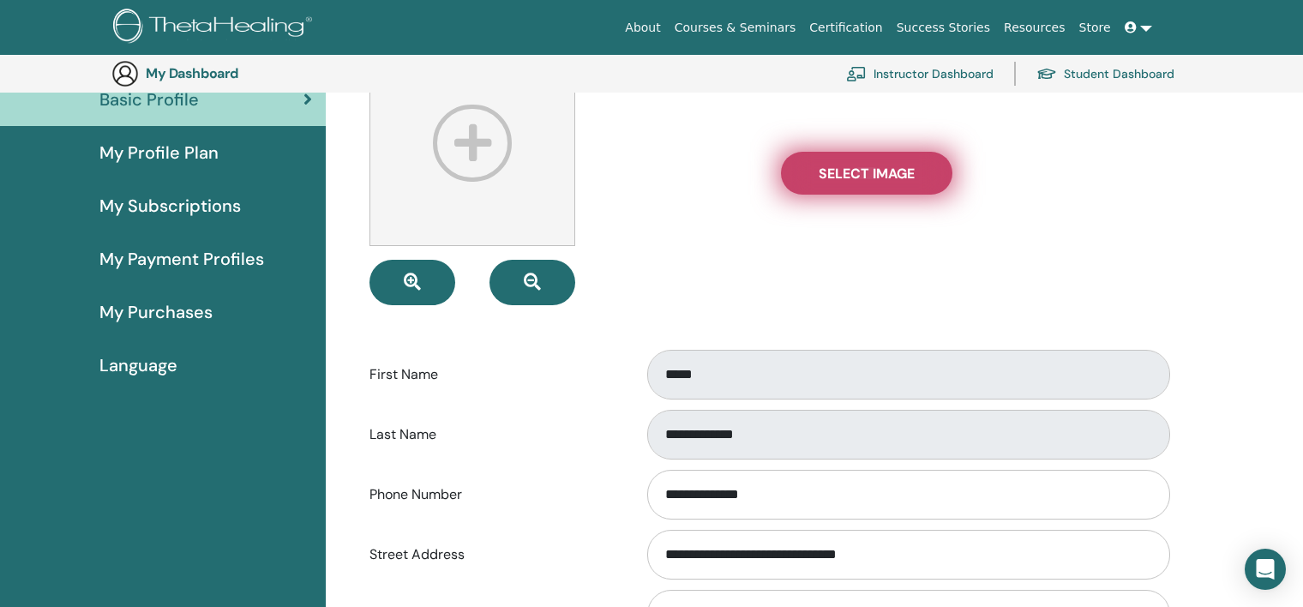
click at [874, 168] on span "Select Image" at bounding box center [867, 174] width 96 height 18
click at [874, 168] on input "Select Image" at bounding box center [866, 173] width 22 height 12
click at [849, 158] on label "Select Image" at bounding box center [866, 173] width 171 height 43
click at [855, 167] on input "Select Image" at bounding box center [866, 173] width 22 height 12
type input "**********"
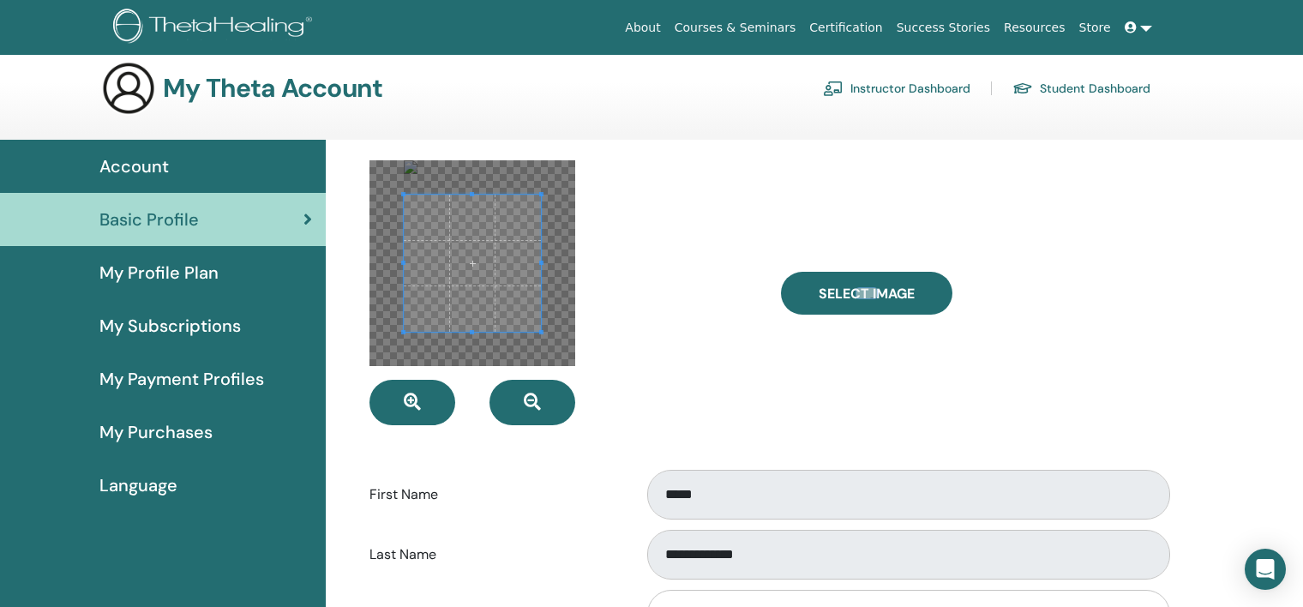
scroll to position [11, 0]
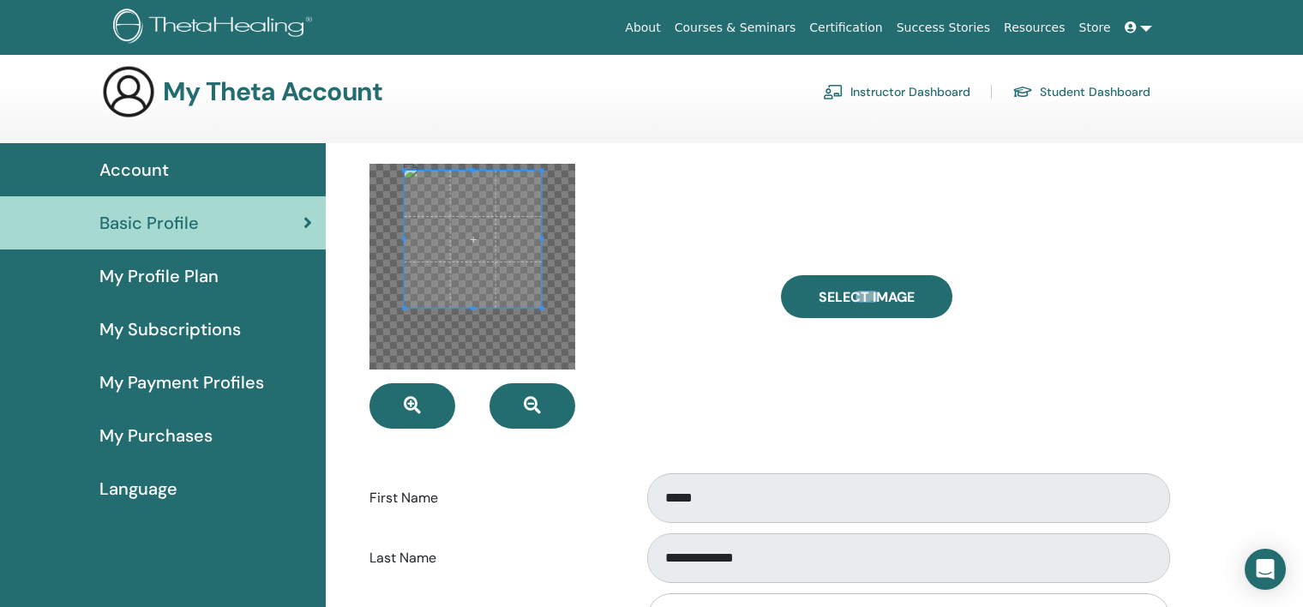
click at [516, 231] on span at bounding box center [473, 239] width 137 height 137
click at [622, 255] on div at bounding box center [562, 296] width 411 height 265
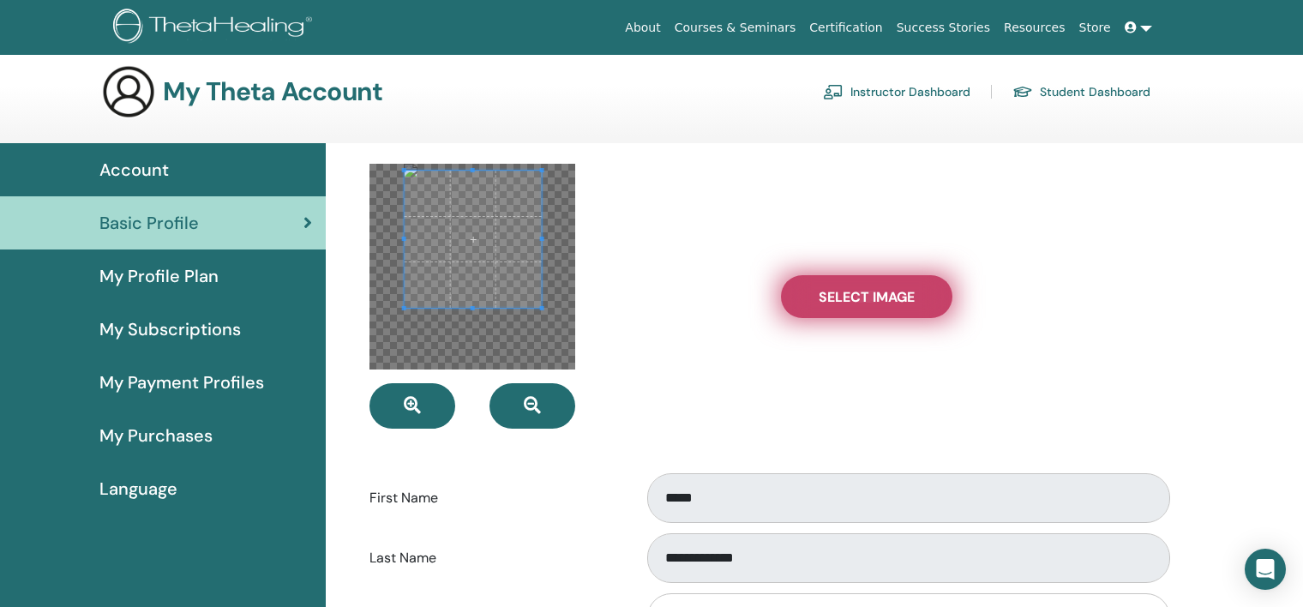
click at [810, 295] on label "Select Image" at bounding box center [866, 296] width 171 height 43
click at [855, 295] on input "Select Image" at bounding box center [866, 297] width 22 height 12
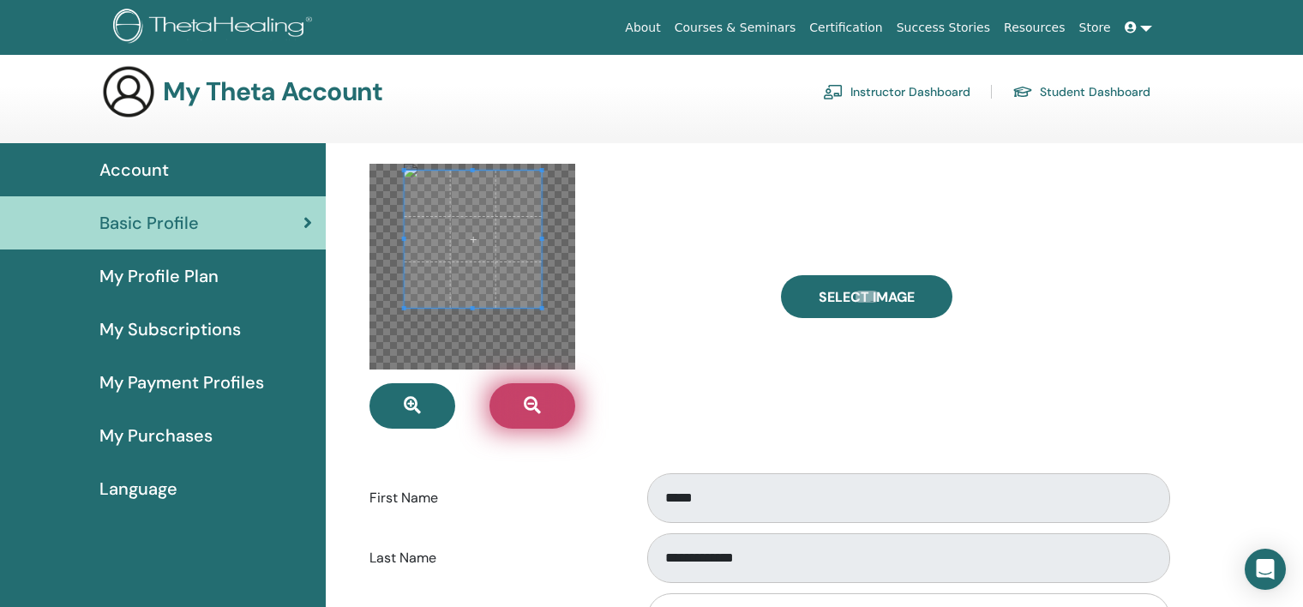
click at [520, 405] on button "button" at bounding box center [532, 405] width 86 height 45
click at [491, 322] on div at bounding box center [472, 267] width 206 height 206
click at [526, 234] on div at bounding box center [472, 267] width 206 height 206
click at [545, 397] on button "button" at bounding box center [532, 405] width 86 height 45
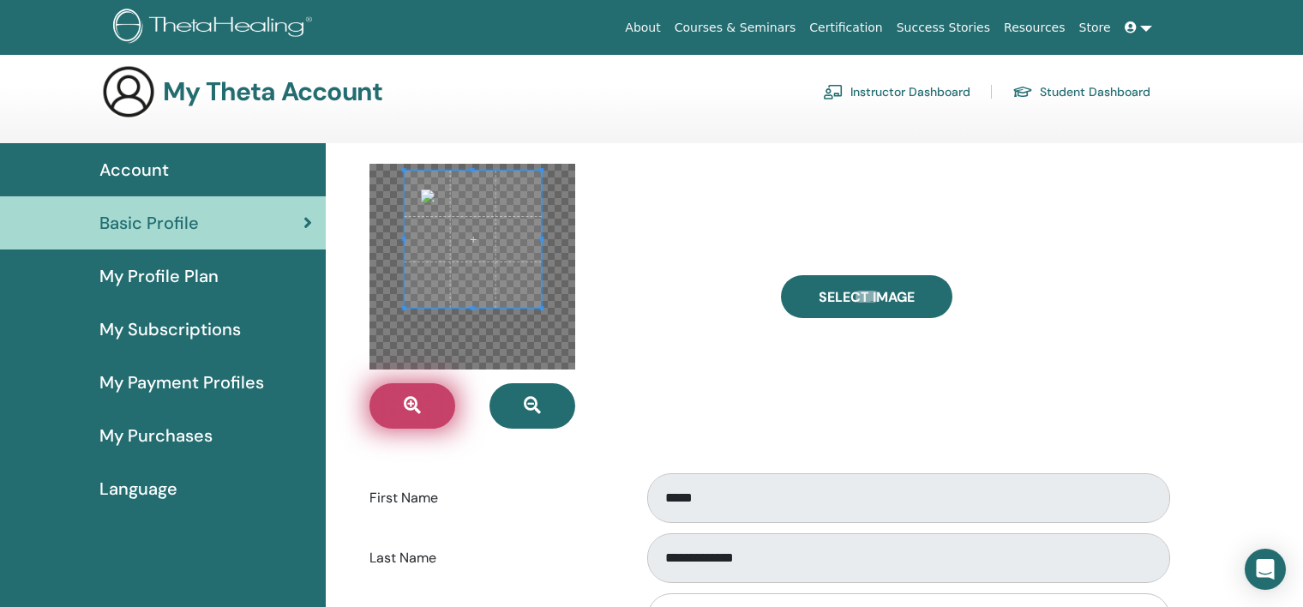
click at [393, 407] on button "button" at bounding box center [412, 405] width 86 height 45
click at [591, 507] on label "First Name" at bounding box center [494, 498] width 274 height 33
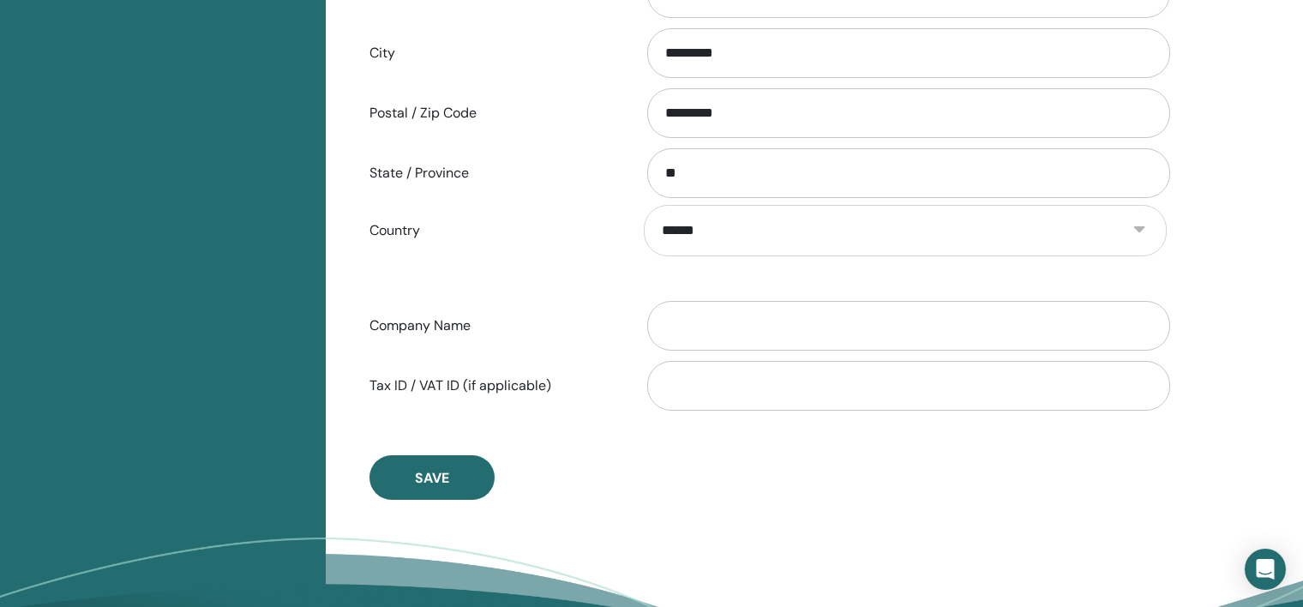
scroll to position [735, 0]
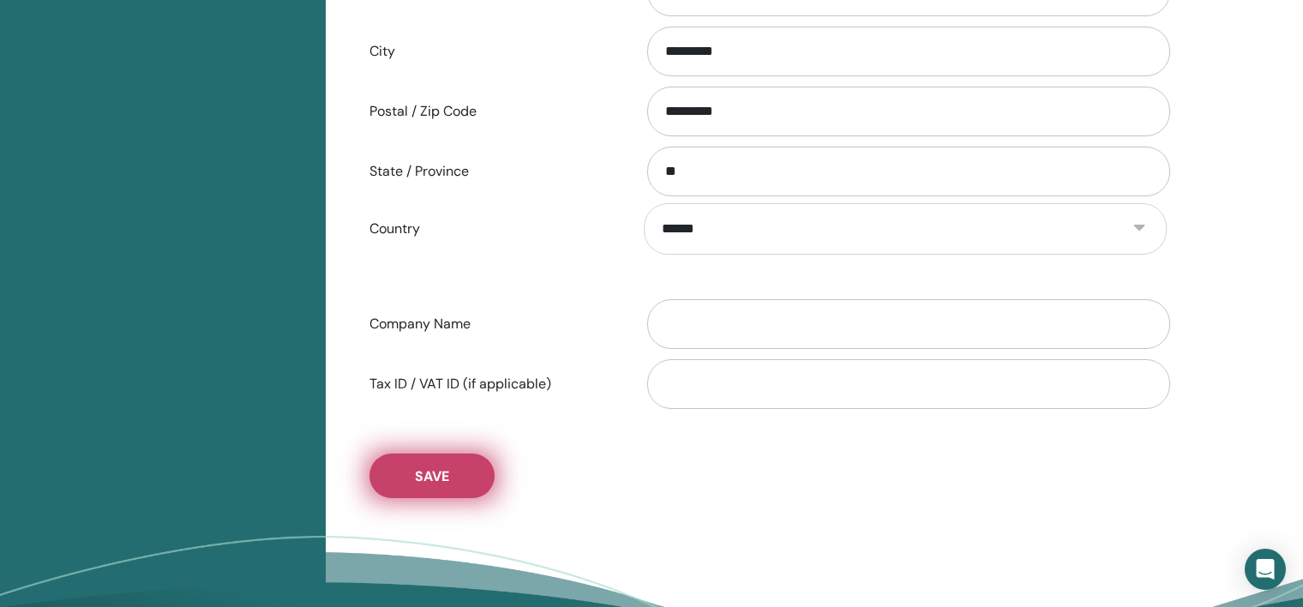
click at [466, 489] on button "Save" at bounding box center [431, 475] width 125 height 45
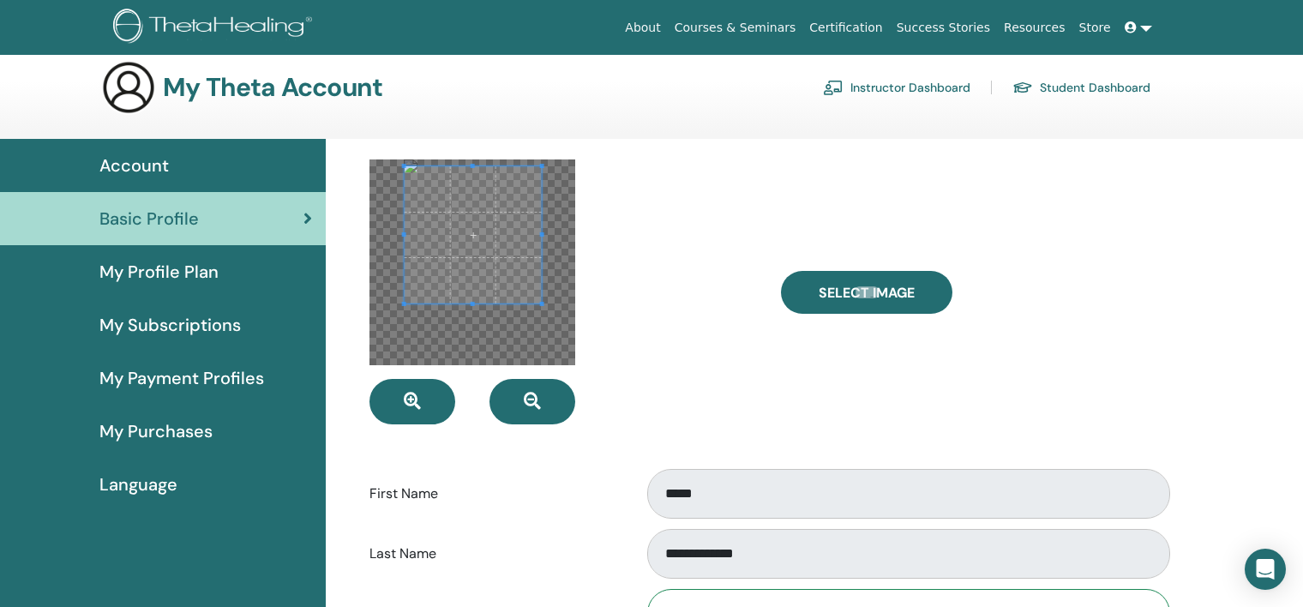
scroll to position [0, 0]
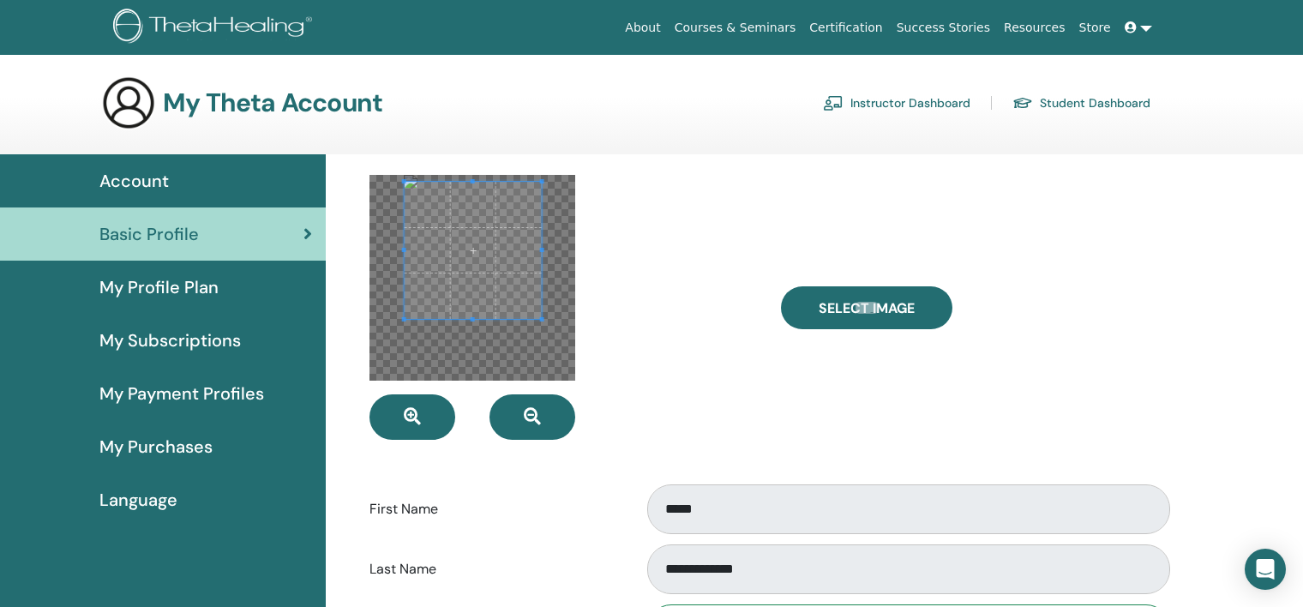
click at [239, 297] on div "My Profile Plan" at bounding box center [163, 287] width 298 height 26
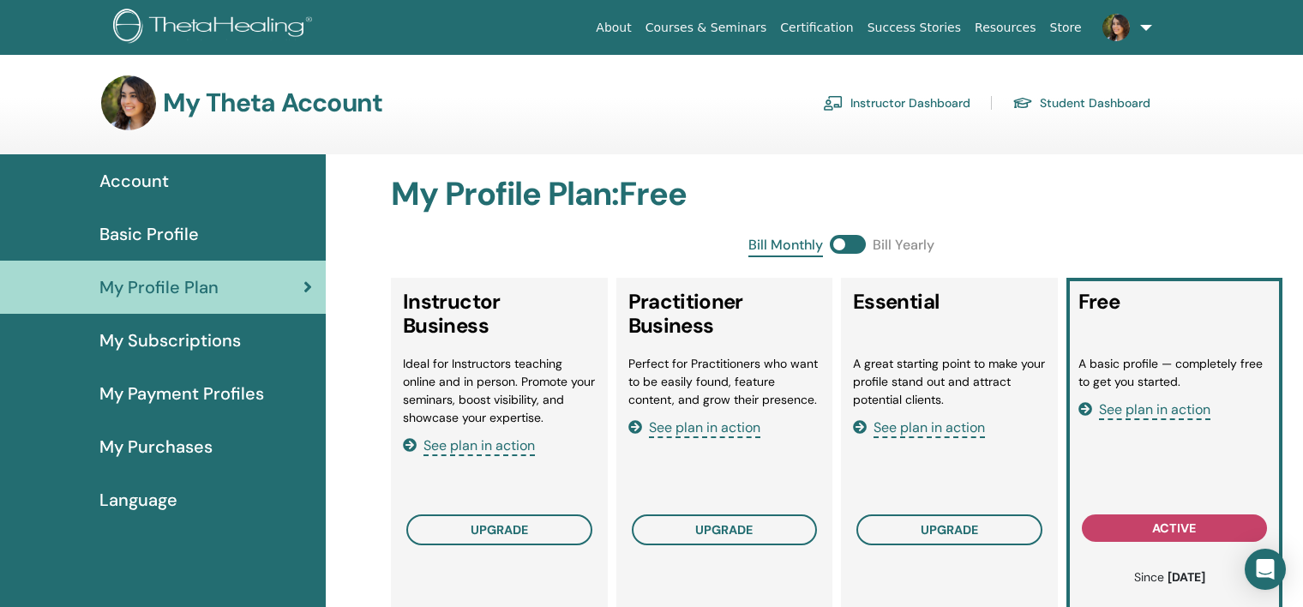
click at [220, 234] on div "Basic Profile" at bounding box center [163, 234] width 298 height 26
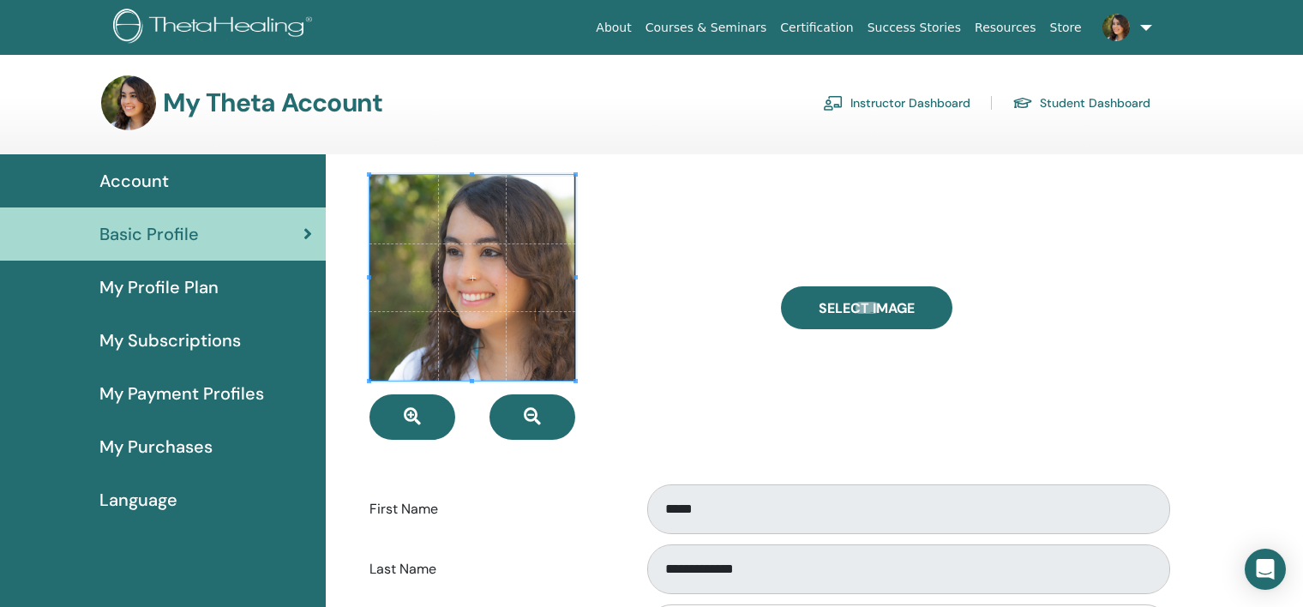
click at [647, 358] on div at bounding box center [562, 307] width 411 height 265
click at [202, 290] on span "My Profile Plan" at bounding box center [158, 287] width 119 height 26
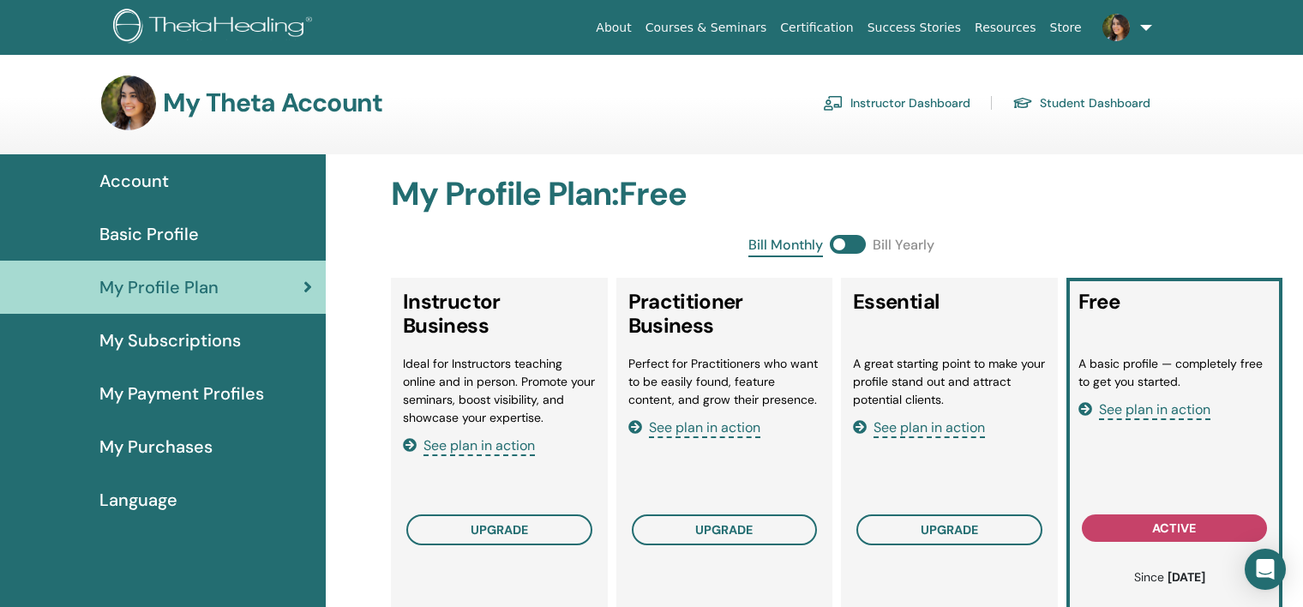
click at [930, 111] on link "Instructor Dashboard" at bounding box center [896, 102] width 147 height 27
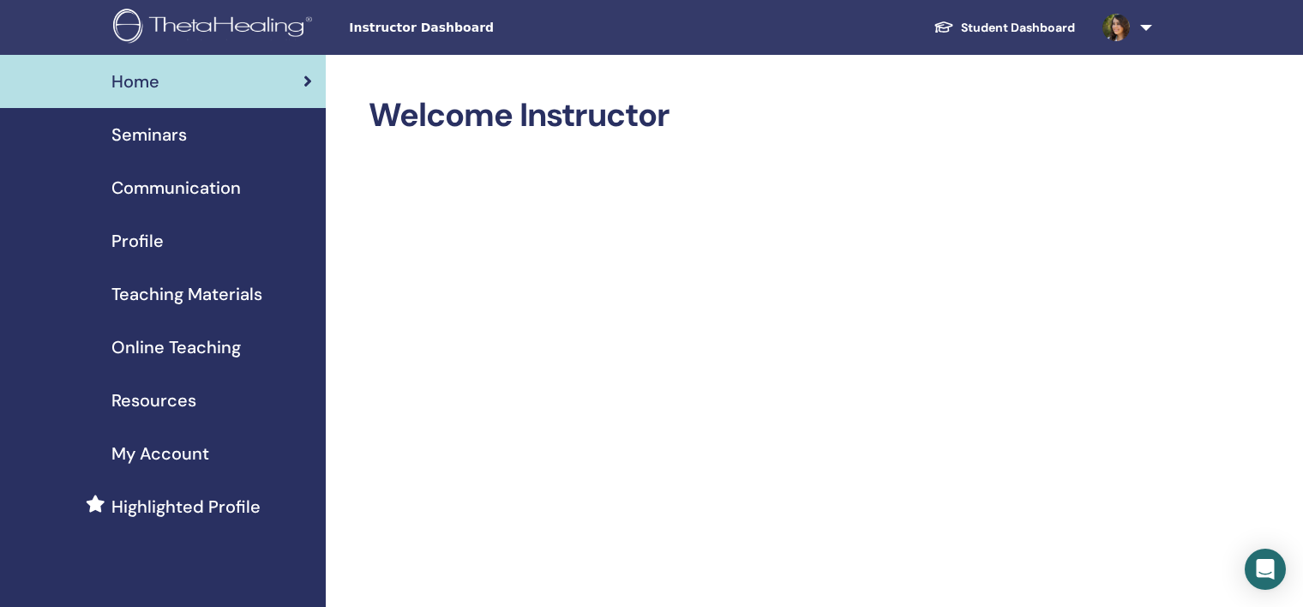
click at [170, 138] on span "Seminars" at bounding box center [148, 135] width 75 height 26
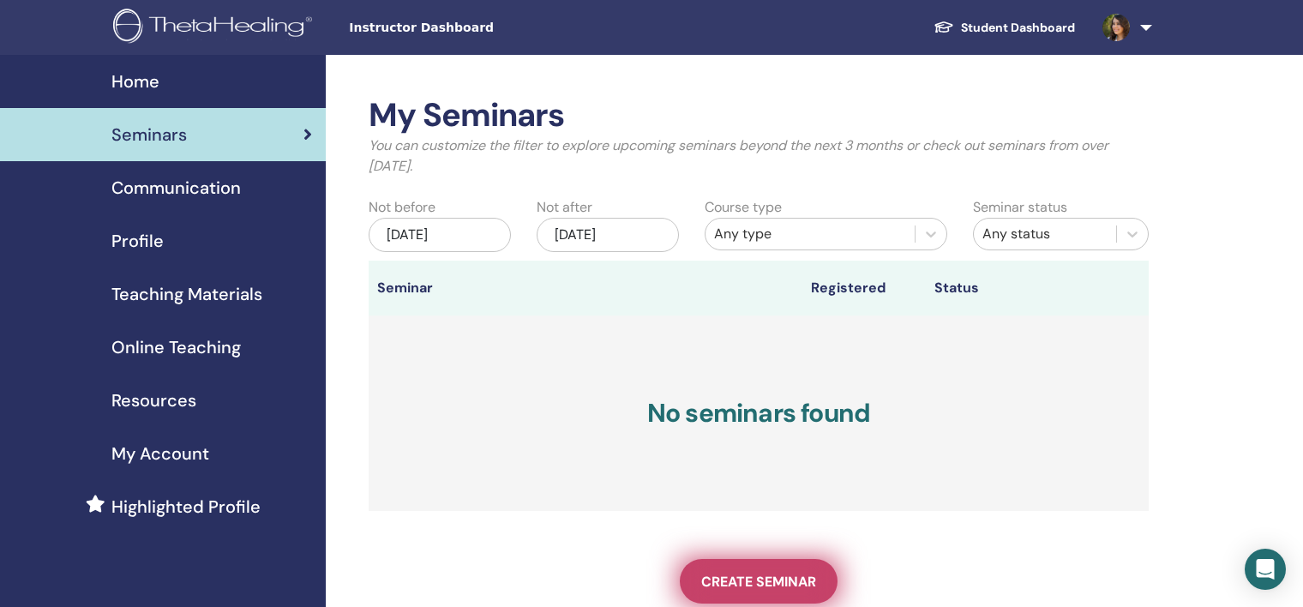
click at [781, 579] on span "Create seminar" at bounding box center [758, 582] width 115 height 18
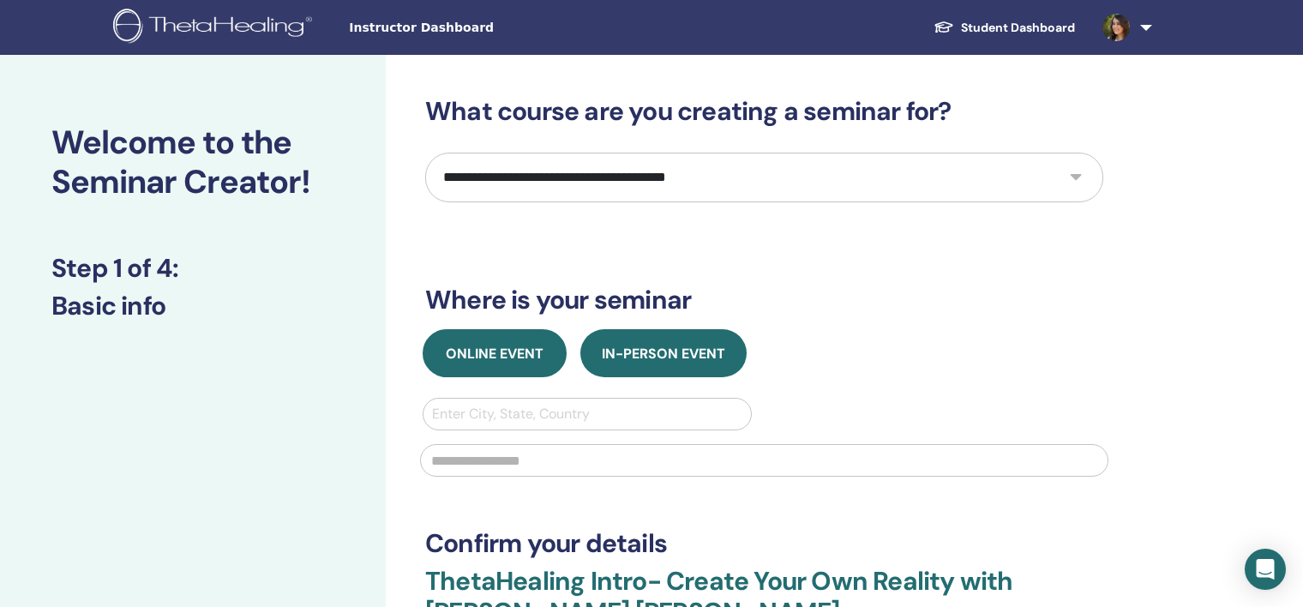
click at [507, 349] on span "Online Event" at bounding box center [495, 354] width 98 height 18
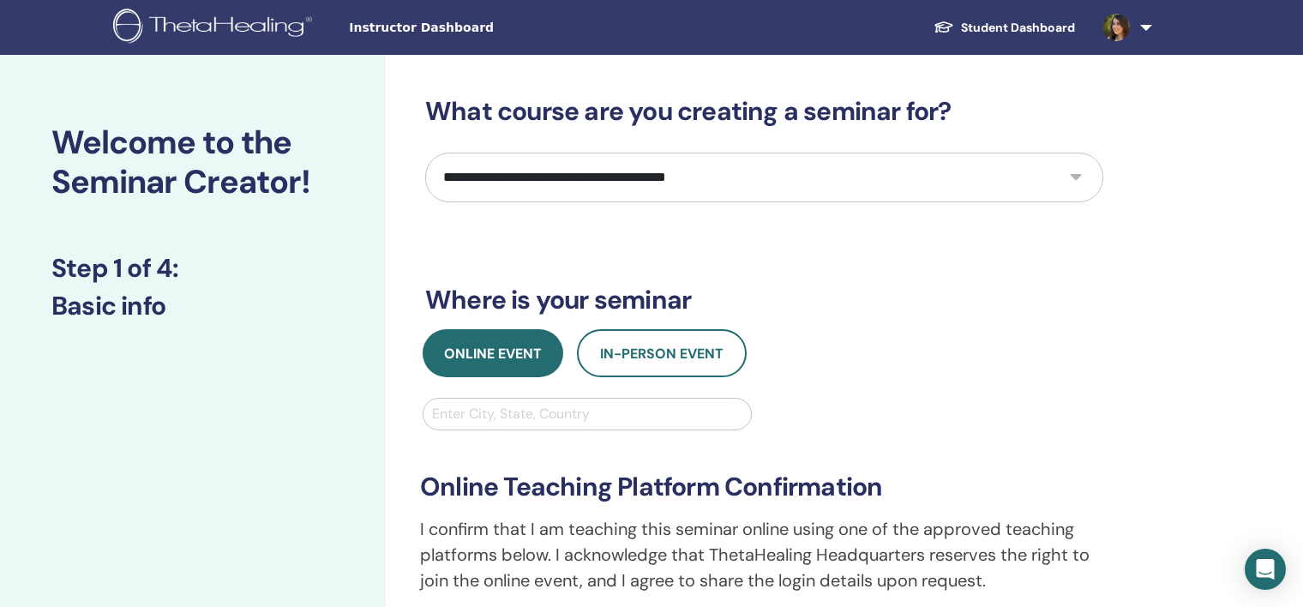
click at [573, 166] on select "**********" at bounding box center [764, 178] width 678 height 50
select select "*"
click at [425, 153] on select "**********" at bounding box center [764, 178] width 678 height 50
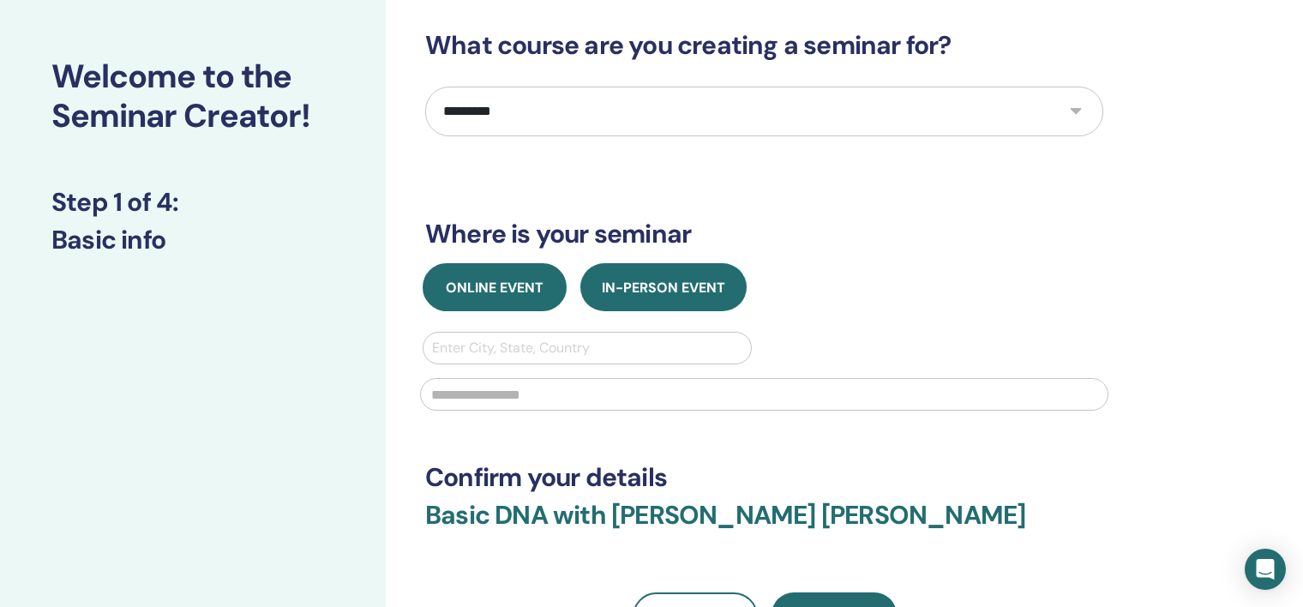
scroll to position [67, 0]
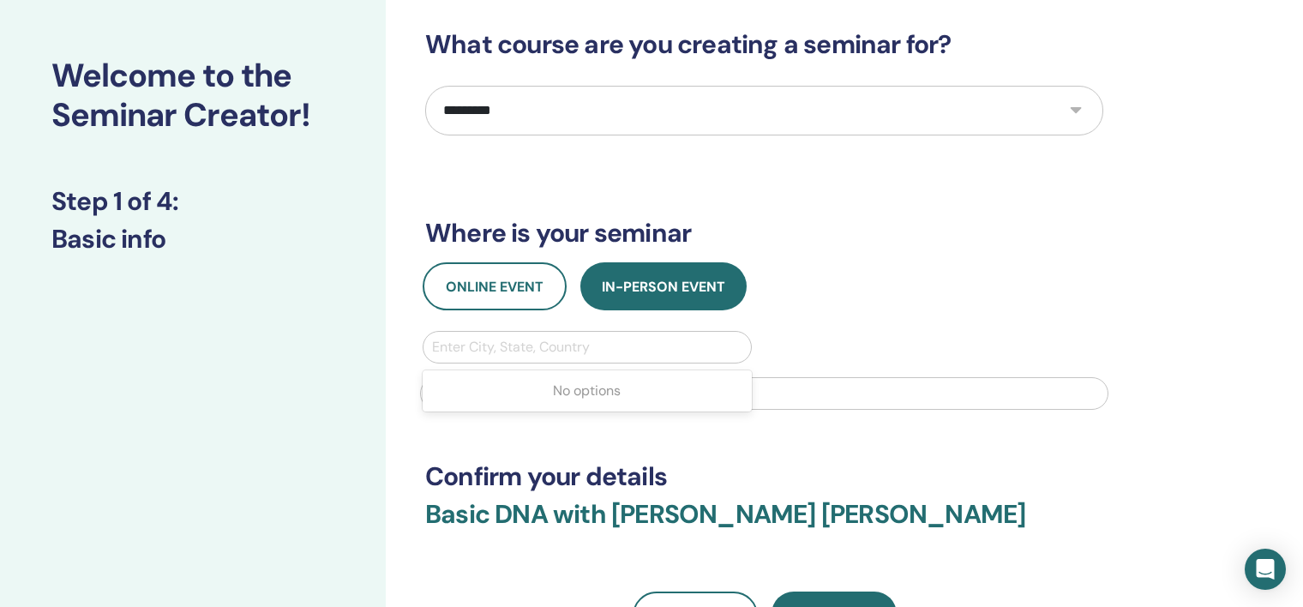
click at [537, 350] on div at bounding box center [587, 347] width 310 height 24
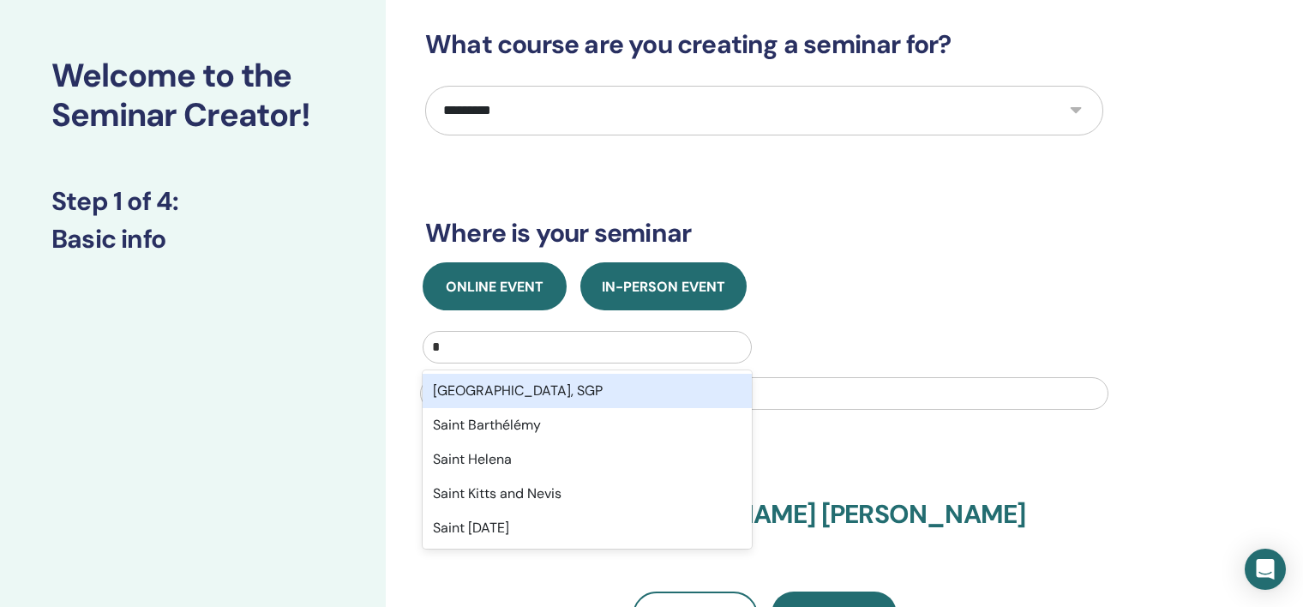
type input "*"
click at [528, 291] on span "Online Event" at bounding box center [495, 287] width 98 height 18
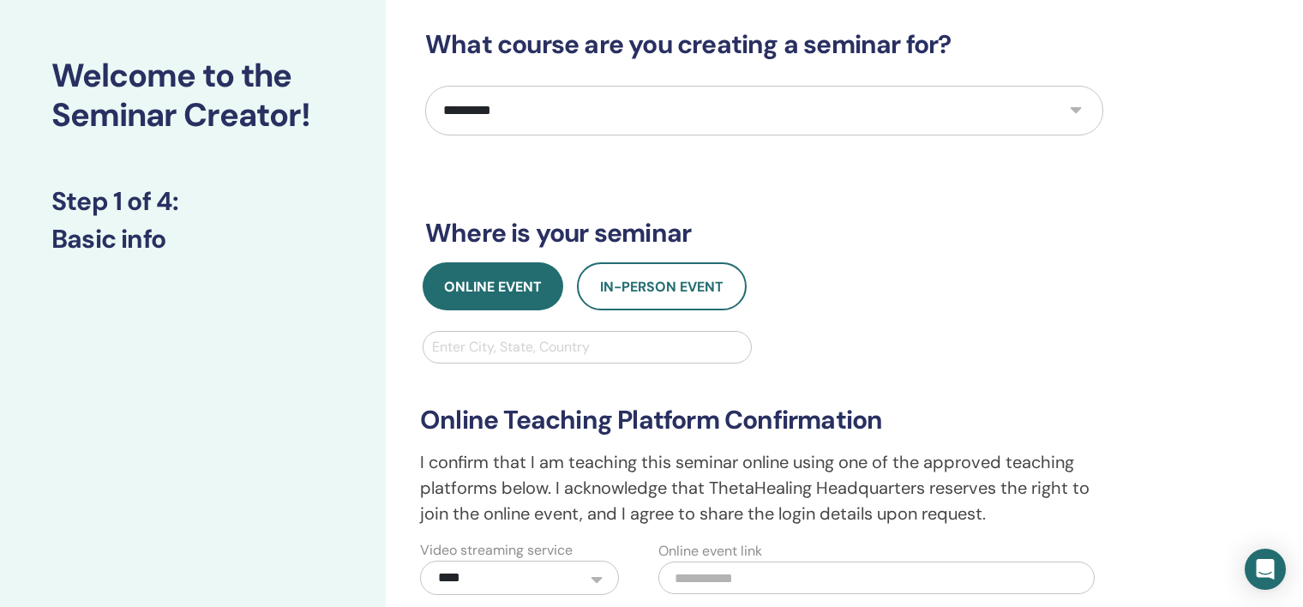
click at [530, 345] on div at bounding box center [587, 347] width 310 height 24
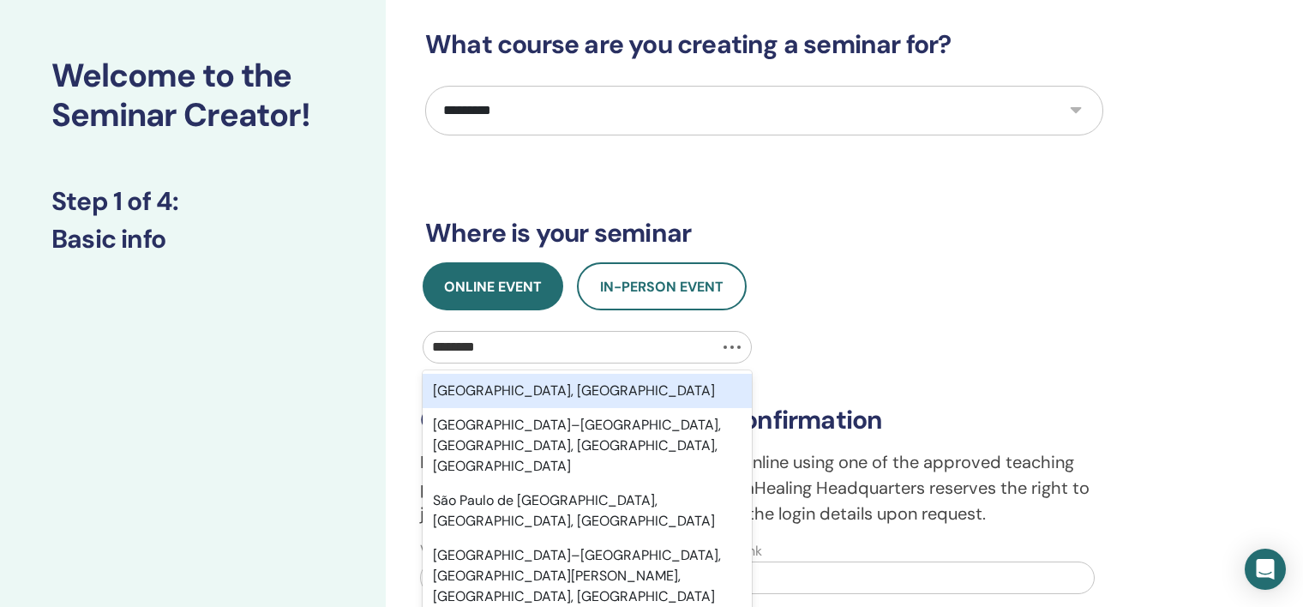
type input "*********"
click at [537, 387] on div "São Paulo, BRA" at bounding box center [587, 391] width 329 height 34
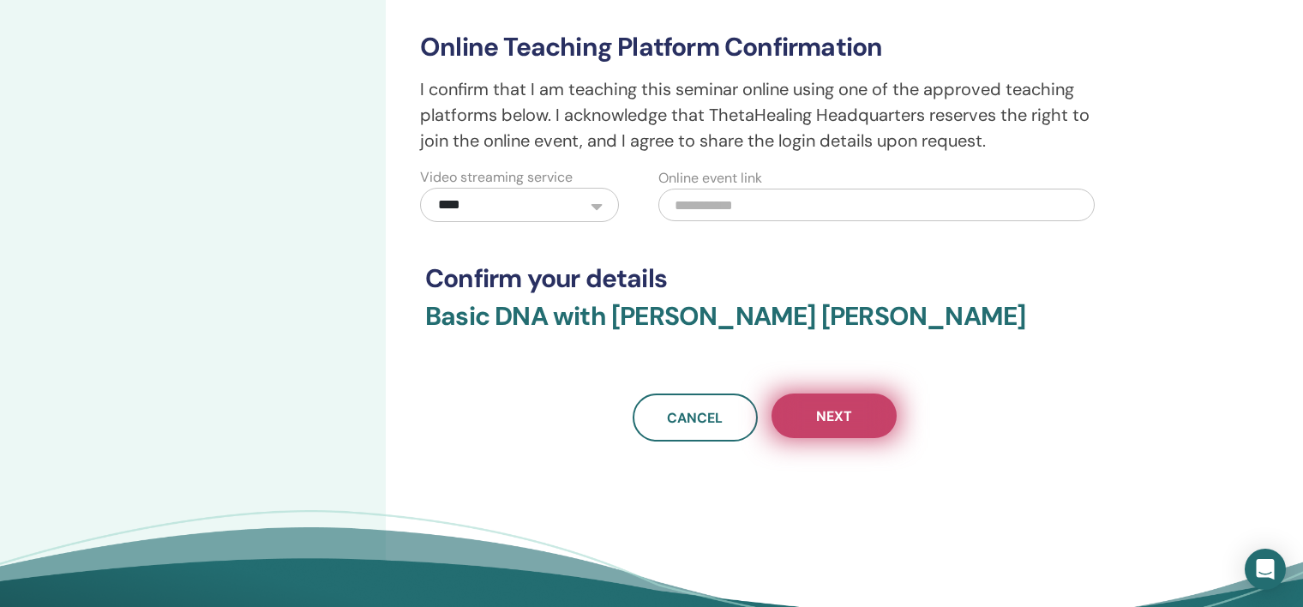
scroll to position [448, 0]
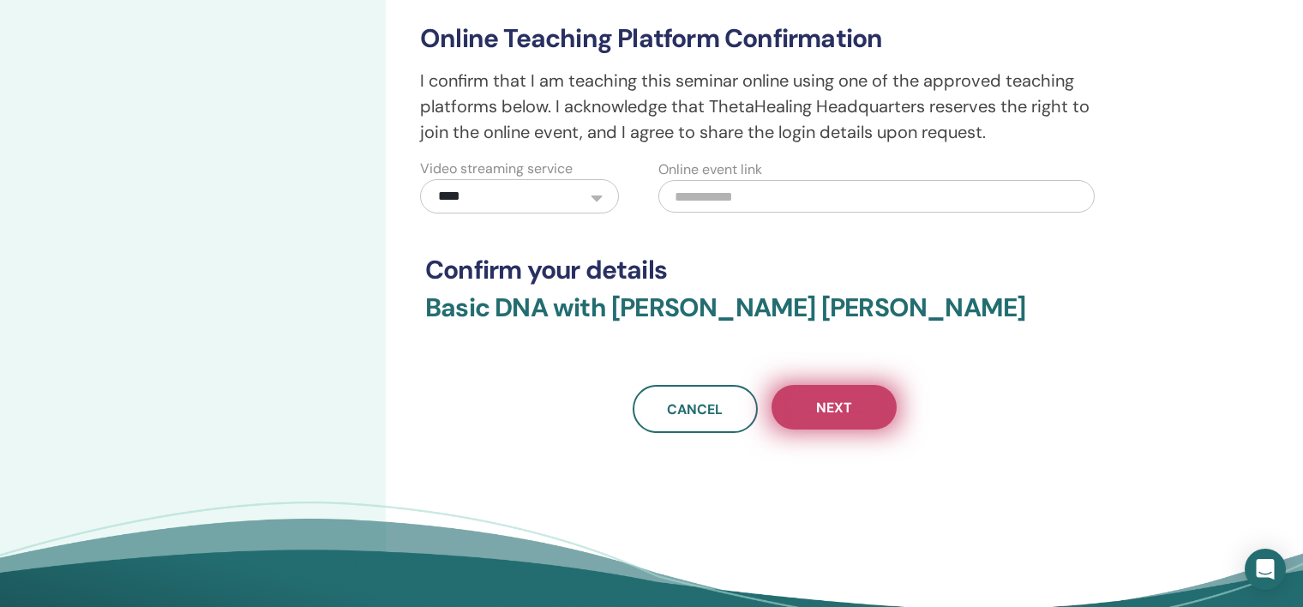
click at [813, 398] on button "Next" at bounding box center [833, 407] width 125 height 45
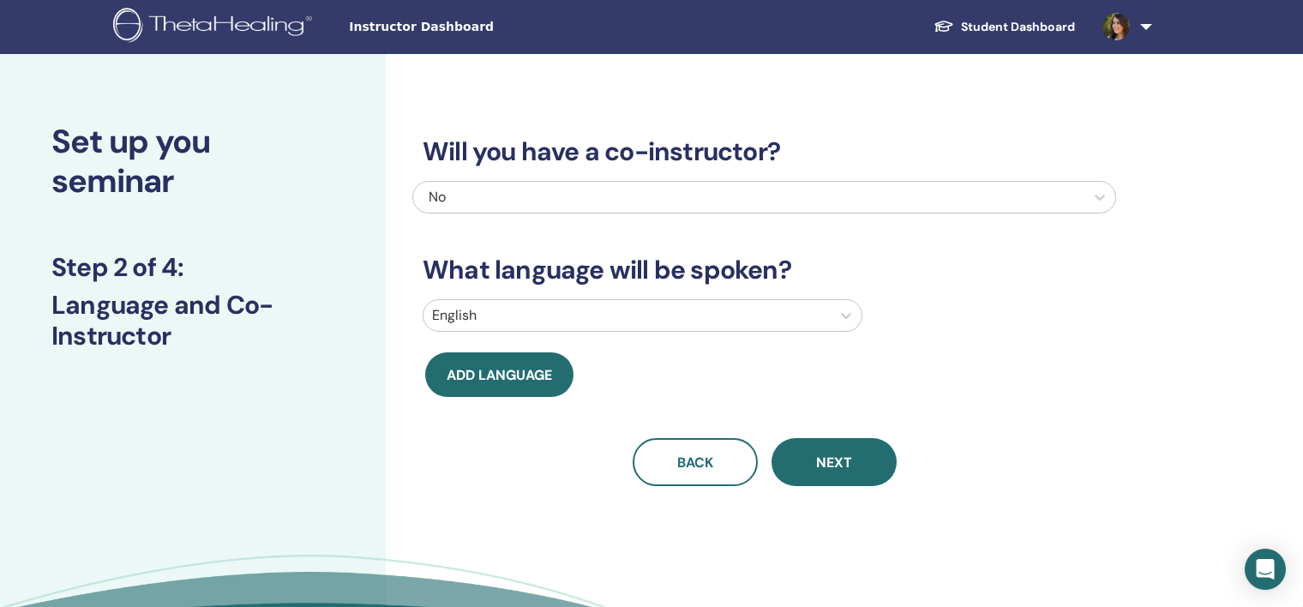
scroll to position [0, 0]
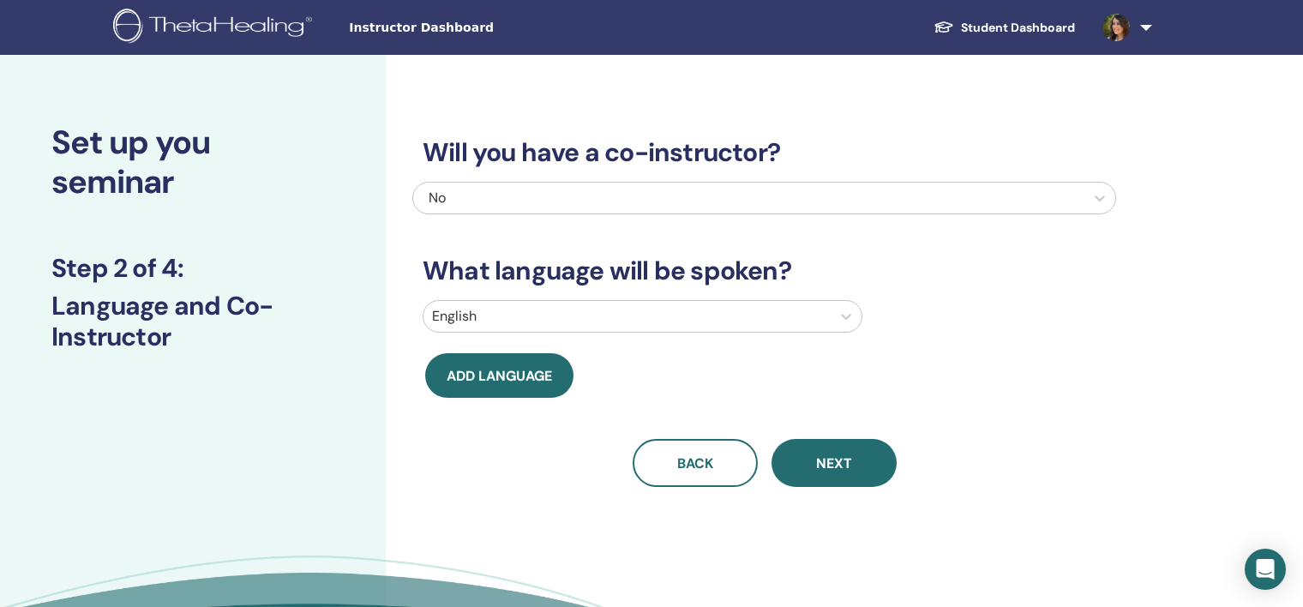
click at [677, 186] on div at bounding box center [749, 198] width 654 height 24
click at [591, 179] on div "Will you have a co-instructor? No What language will be spoken? English Add lan…" at bounding box center [764, 291] width 704 height 391
click at [578, 186] on div at bounding box center [749, 198] width 654 height 24
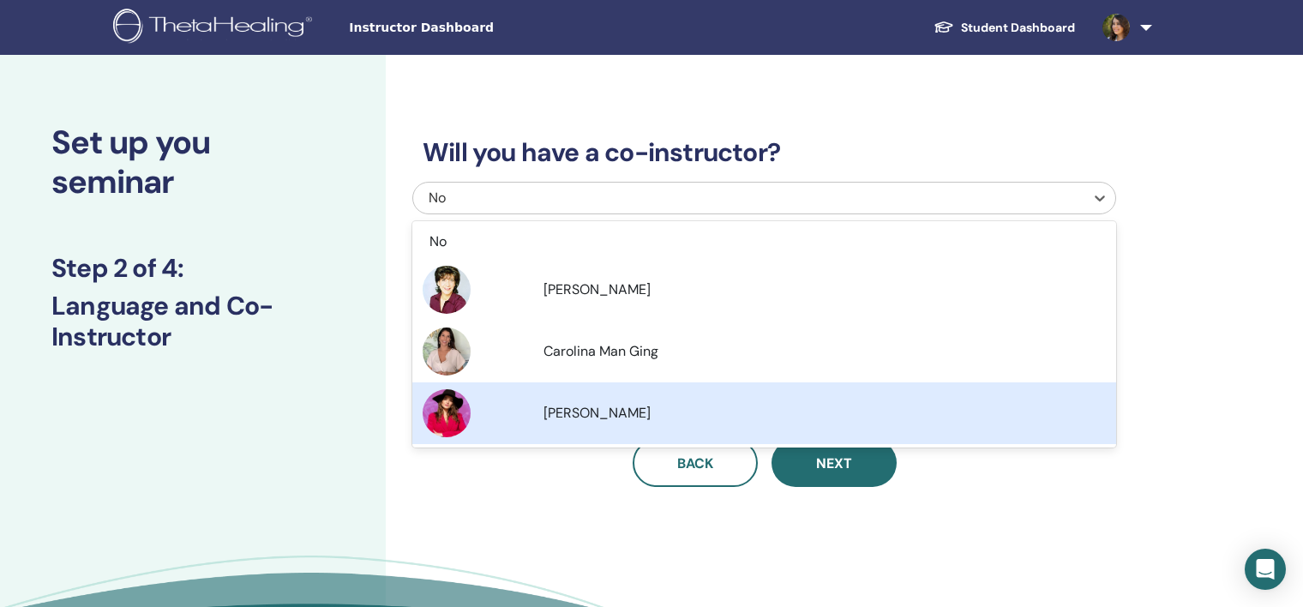
click at [587, 496] on div "Will you have a co-instructor? option Maria Eugênia Martiniano focused, 4 of 4.…" at bounding box center [820, 391] width 868 height 672
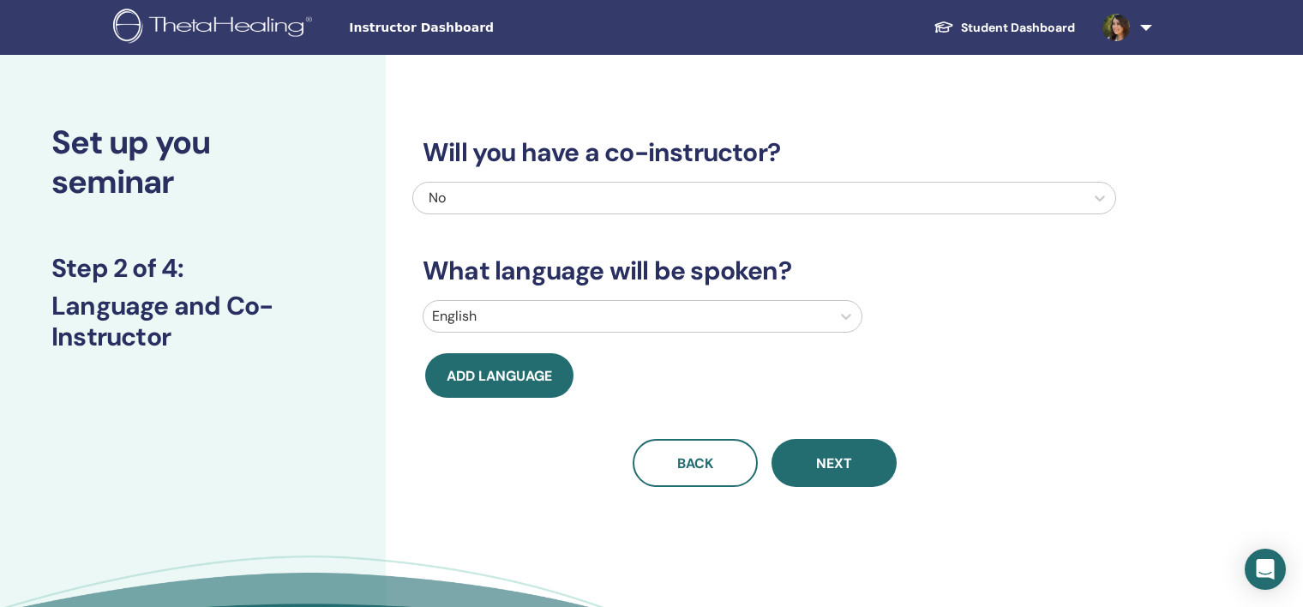
click at [544, 326] on div at bounding box center [627, 316] width 390 height 24
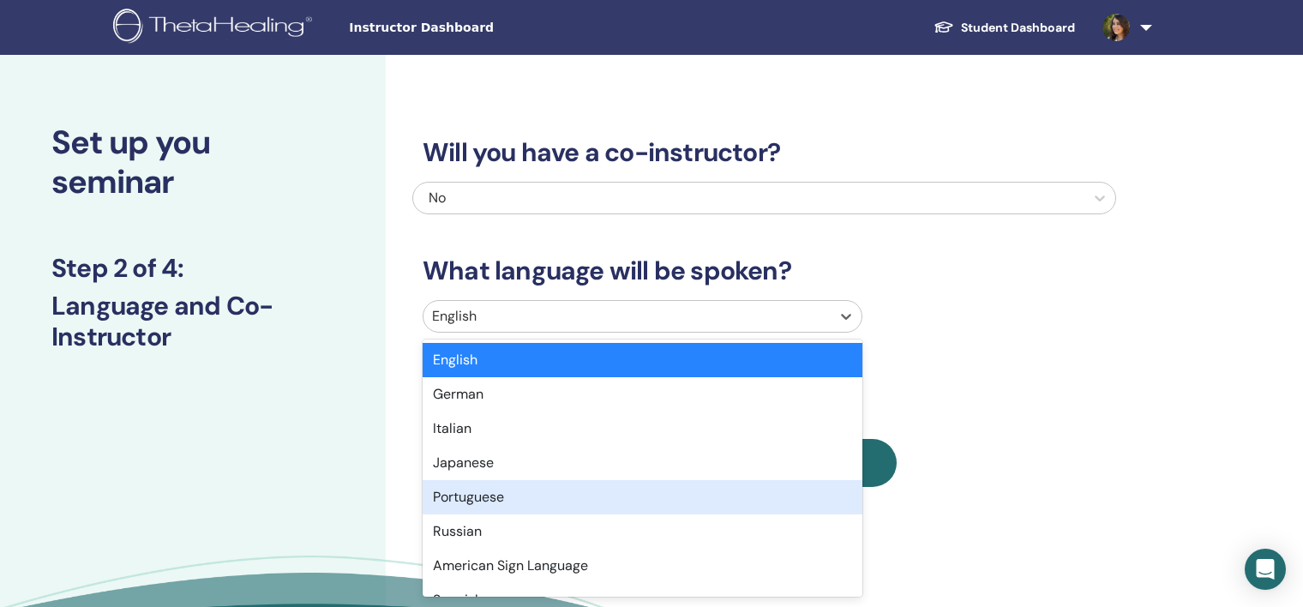
click at [506, 492] on div "Portuguese" at bounding box center [643, 497] width 440 height 34
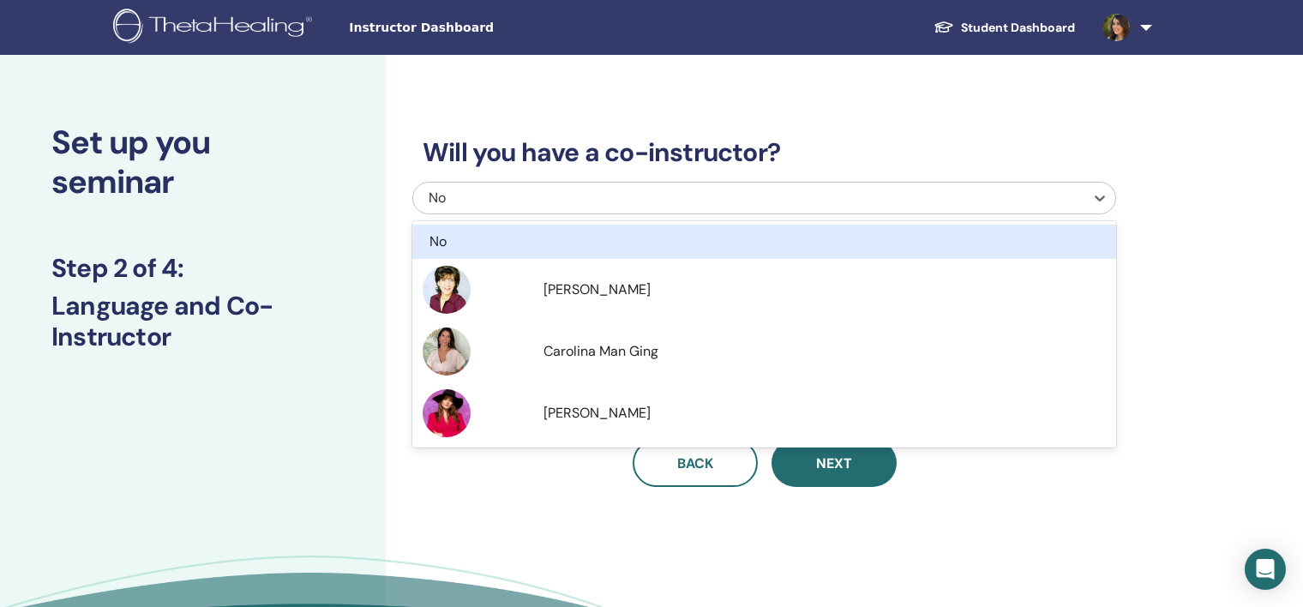
click at [617, 201] on div "No" at bounding box center [698, 198] width 538 height 21
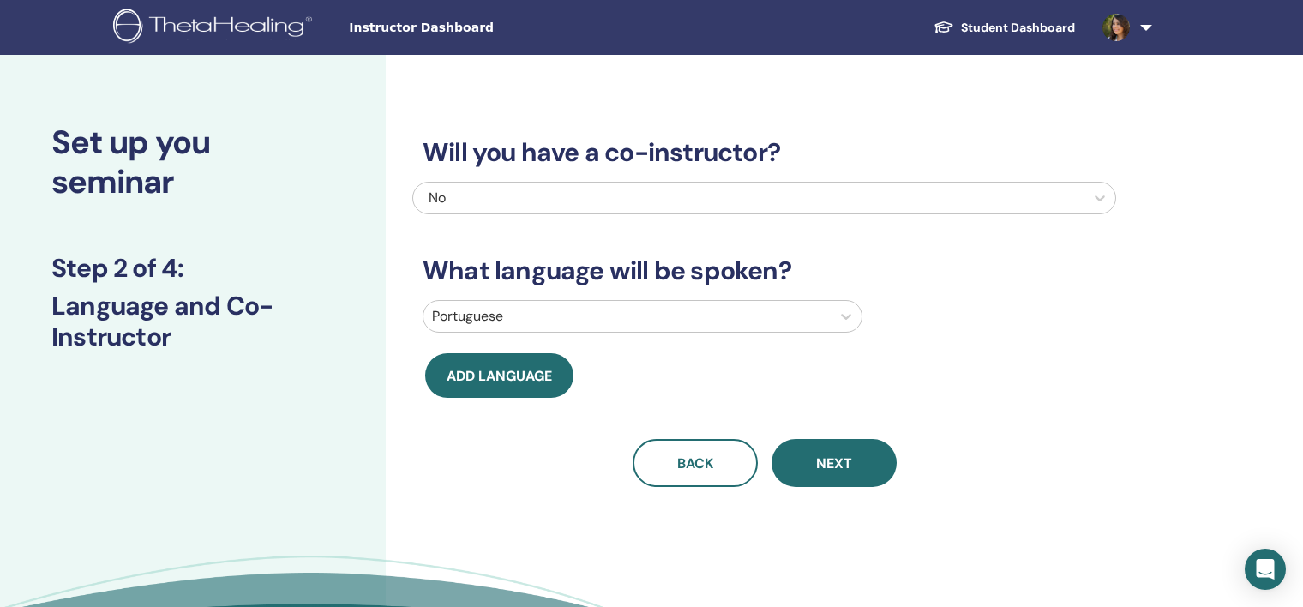
click at [540, 117] on div "Will you have a co-instructor? No What language will be spoken? Portuguese Add …" at bounding box center [764, 291] width 704 height 391
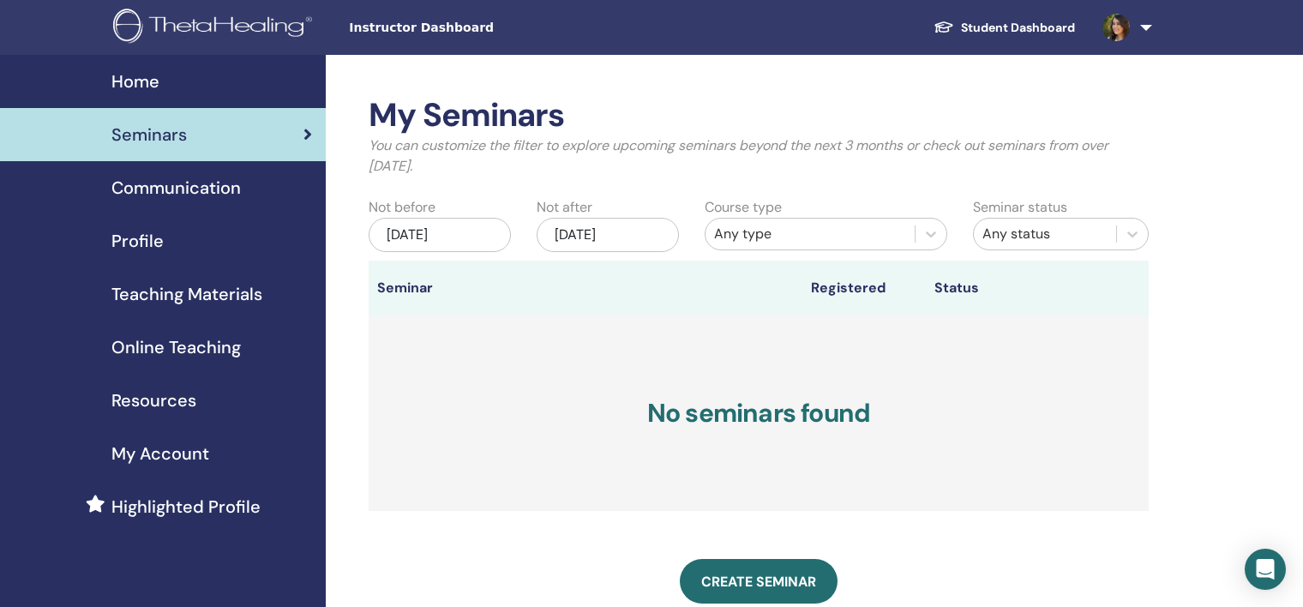
click at [232, 511] on span "Highlighted Profile" at bounding box center [185, 507] width 149 height 26
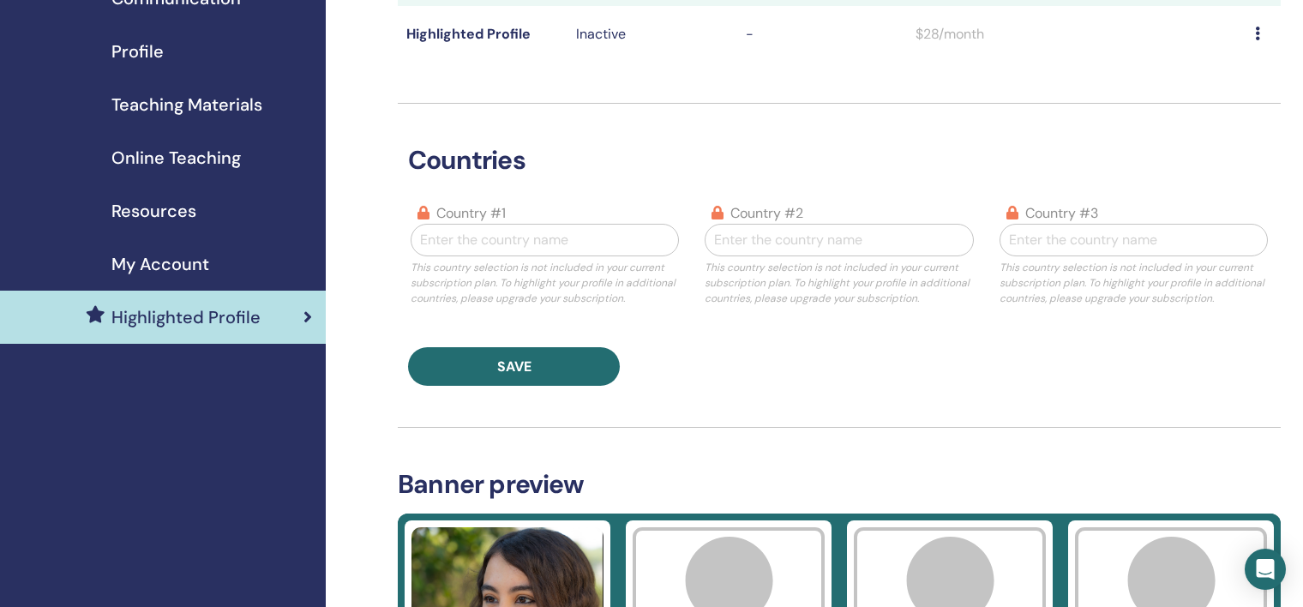
scroll to position [180, 0]
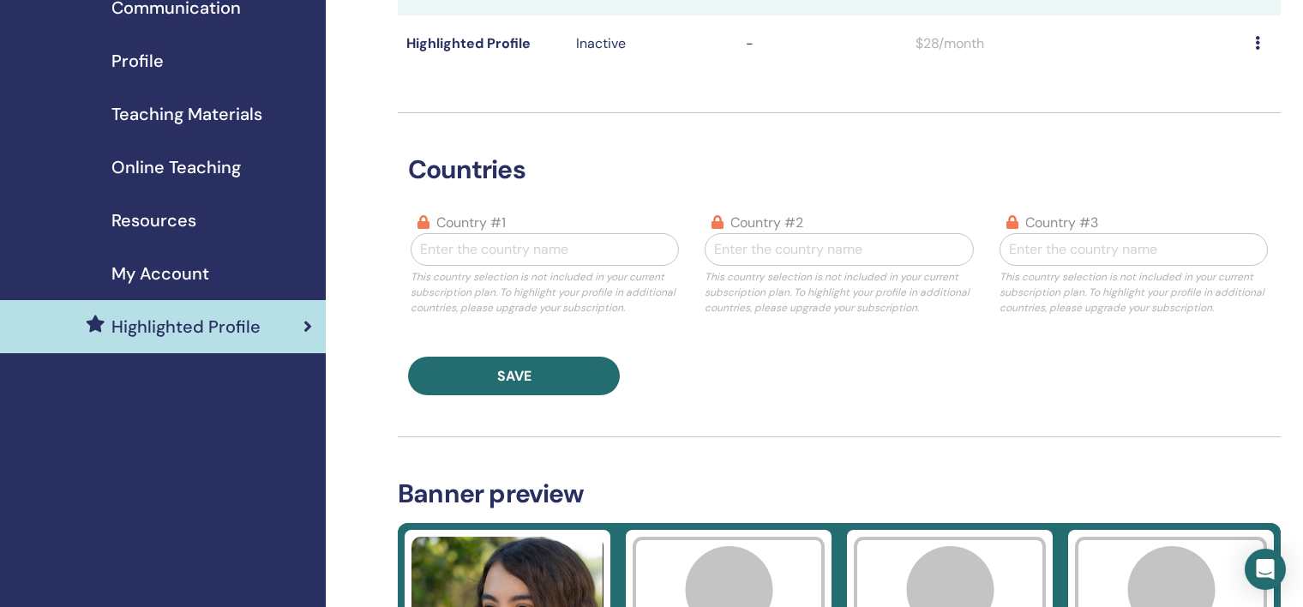
click at [532, 241] on div at bounding box center [544, 249] width 249 height 24
type input "**"
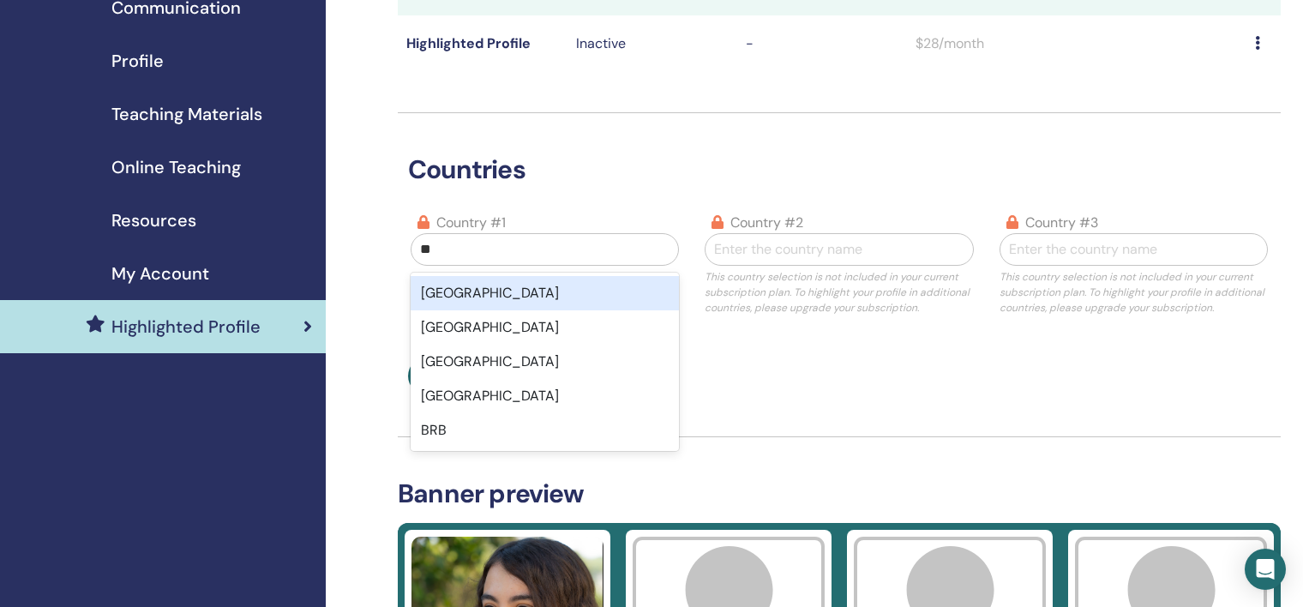
click at [519, 294] on div "Brasil" at bounding box center [545, 293] width 268 height 34
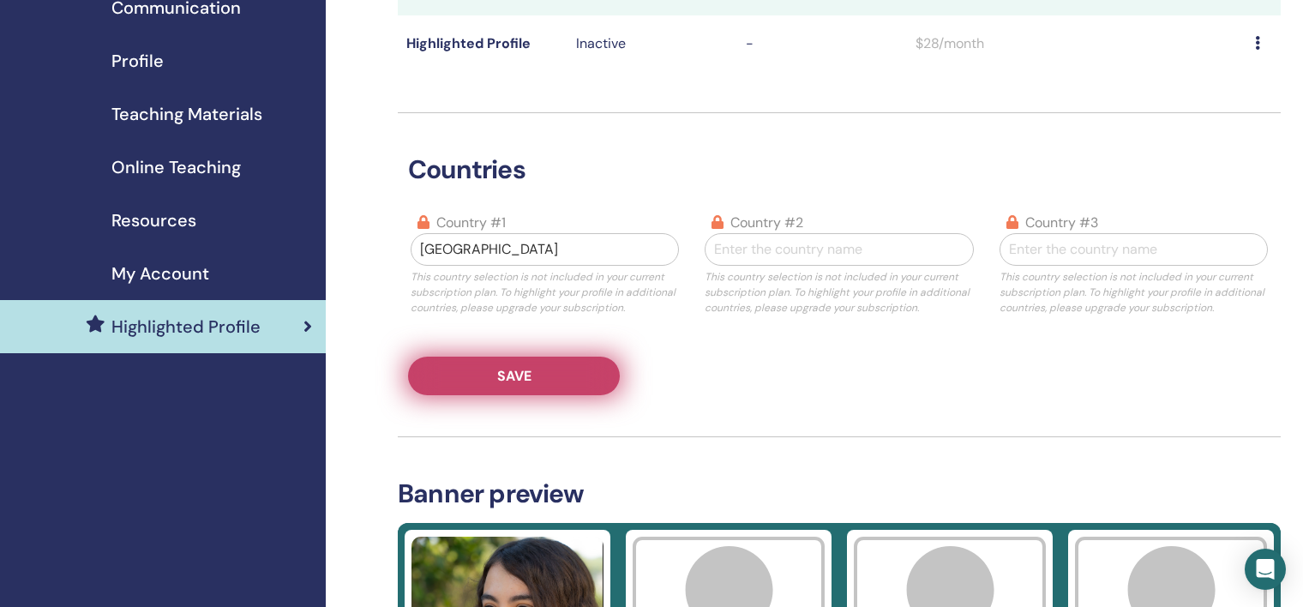
click at [528, 371] on span "Save" at bounding box center [514, 376] width 34 height 18
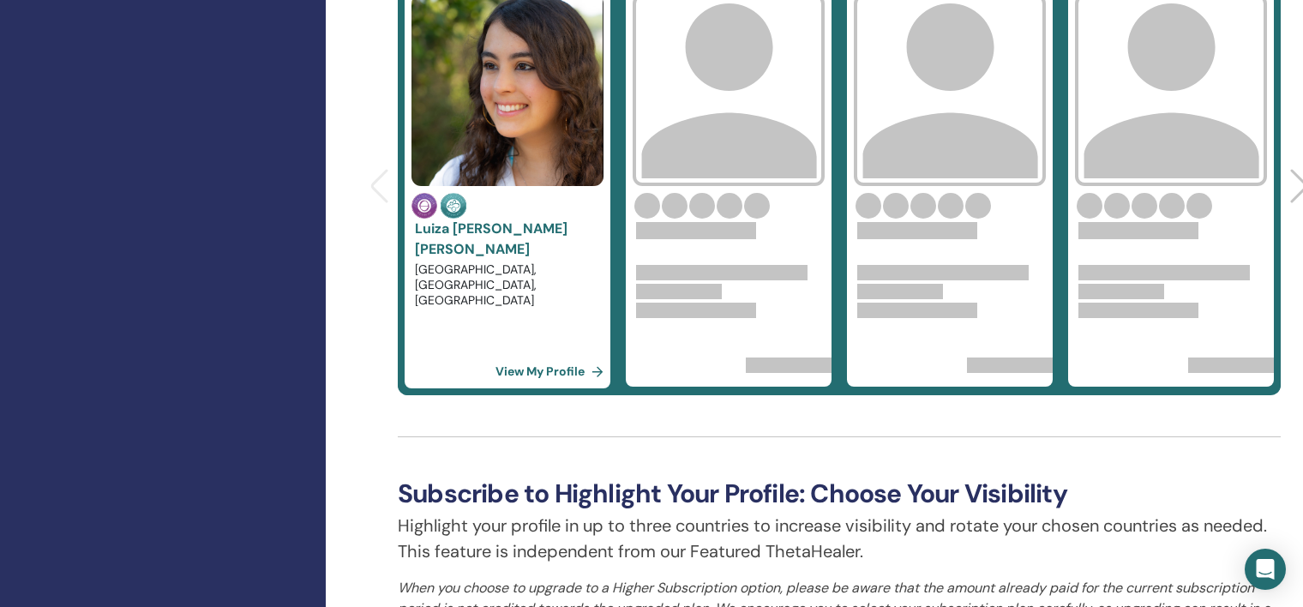
scroll to position [729, 0]
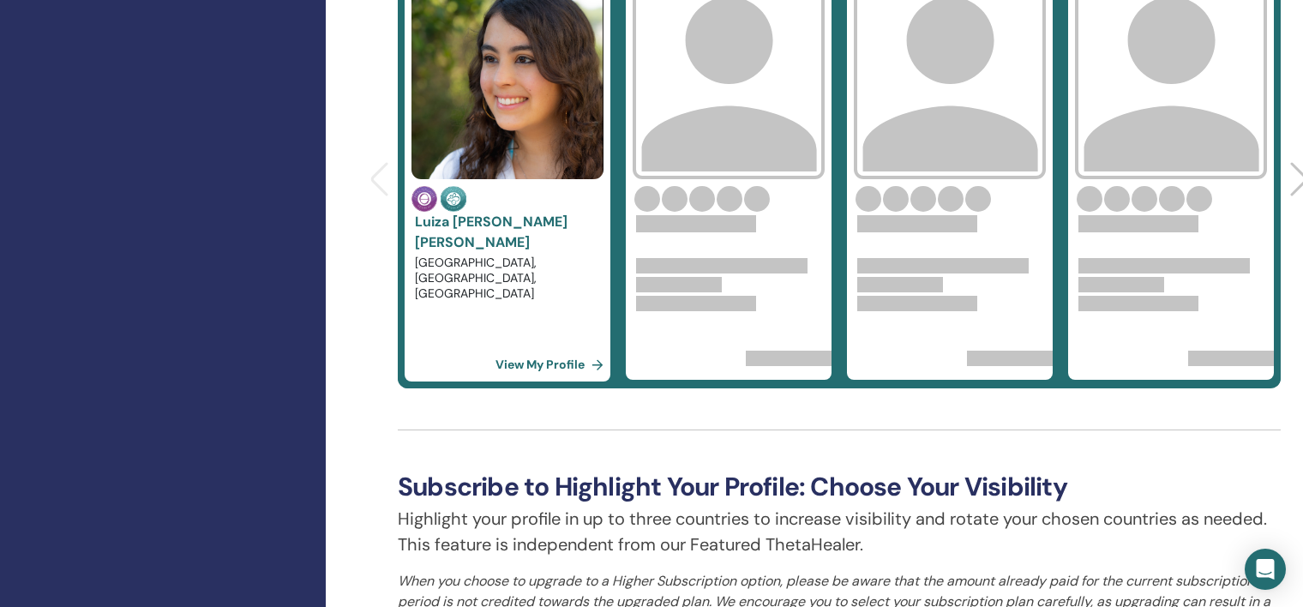
click at [528, 319] on div "Brazil, São Paulo, SP" at bounding box center [508, 299] width 206 height 96
click at [531, 362] on link "View My Profile" at bounding box center [552, 364] width 115 height 34
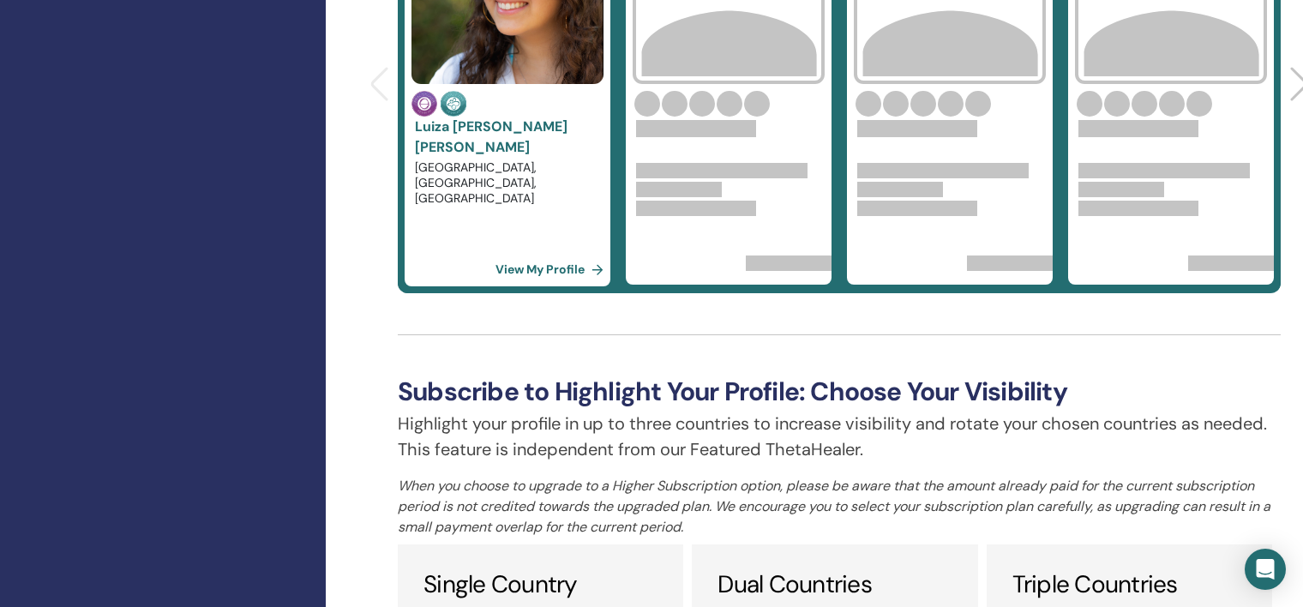
scroll to position [903, 0]
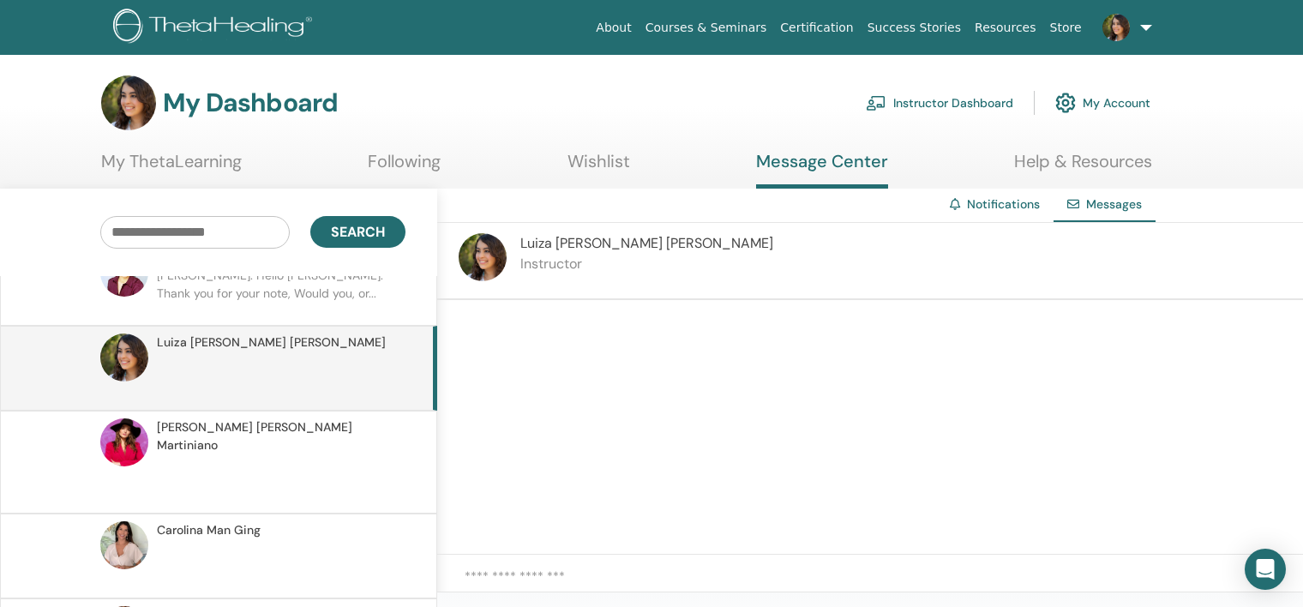
scroll to position [78, 0]
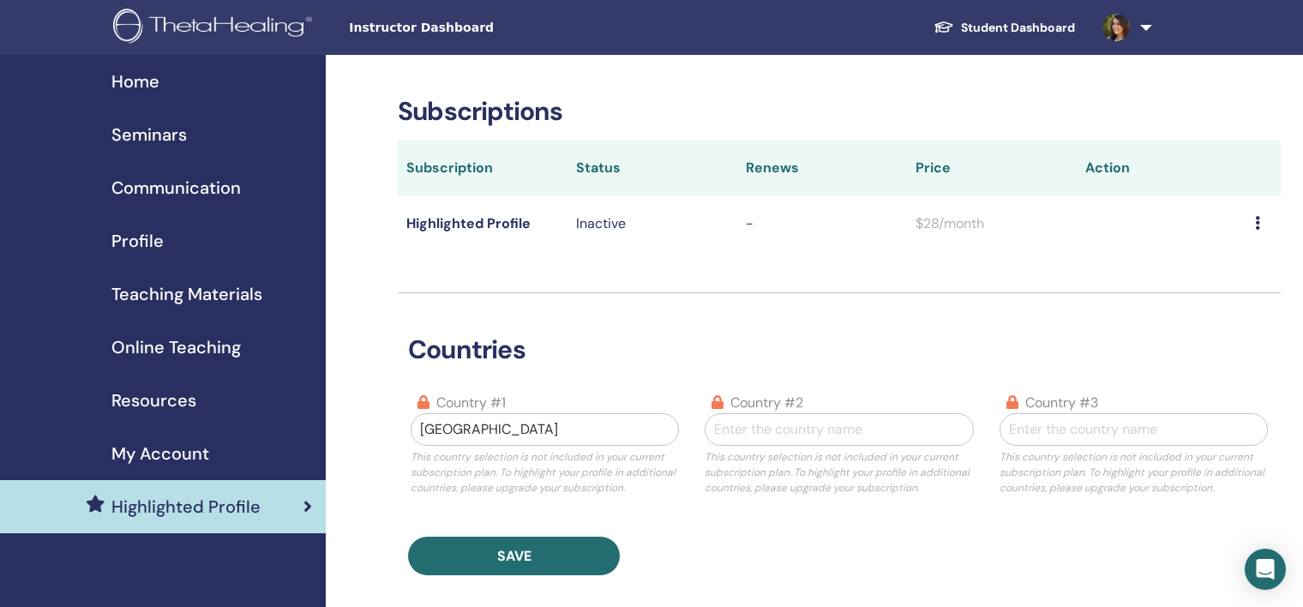
scroll to position [408, 0]
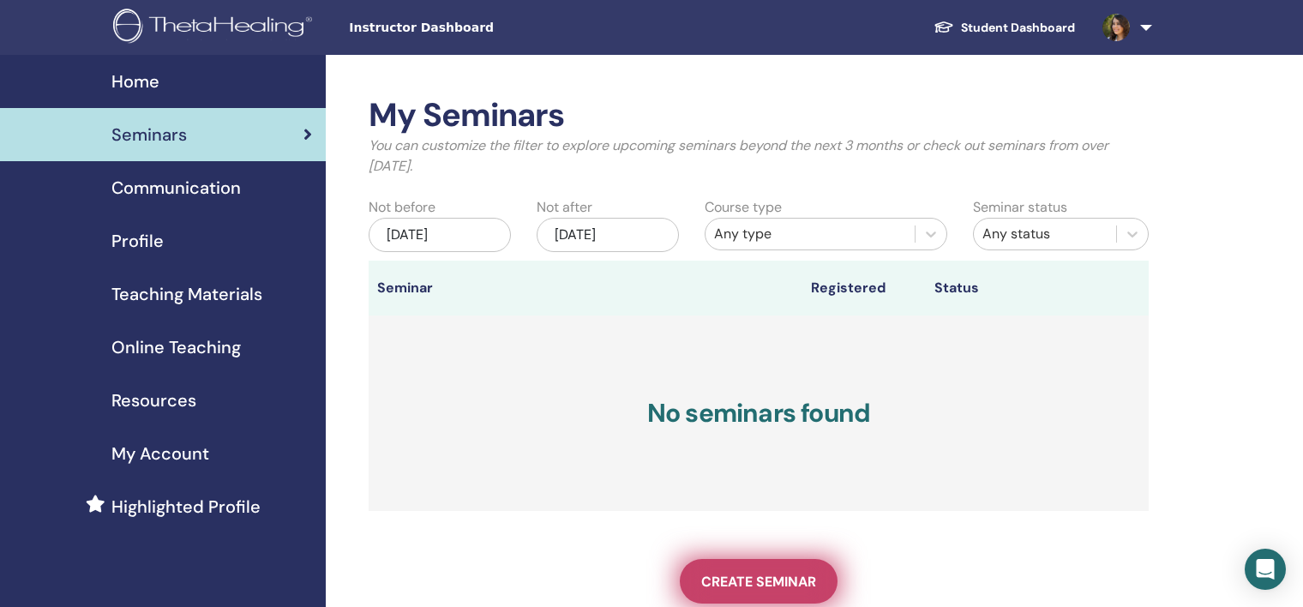
click at [730, 566] on link "Create seminar" at bounding box center [759, 581] width 158 height 45
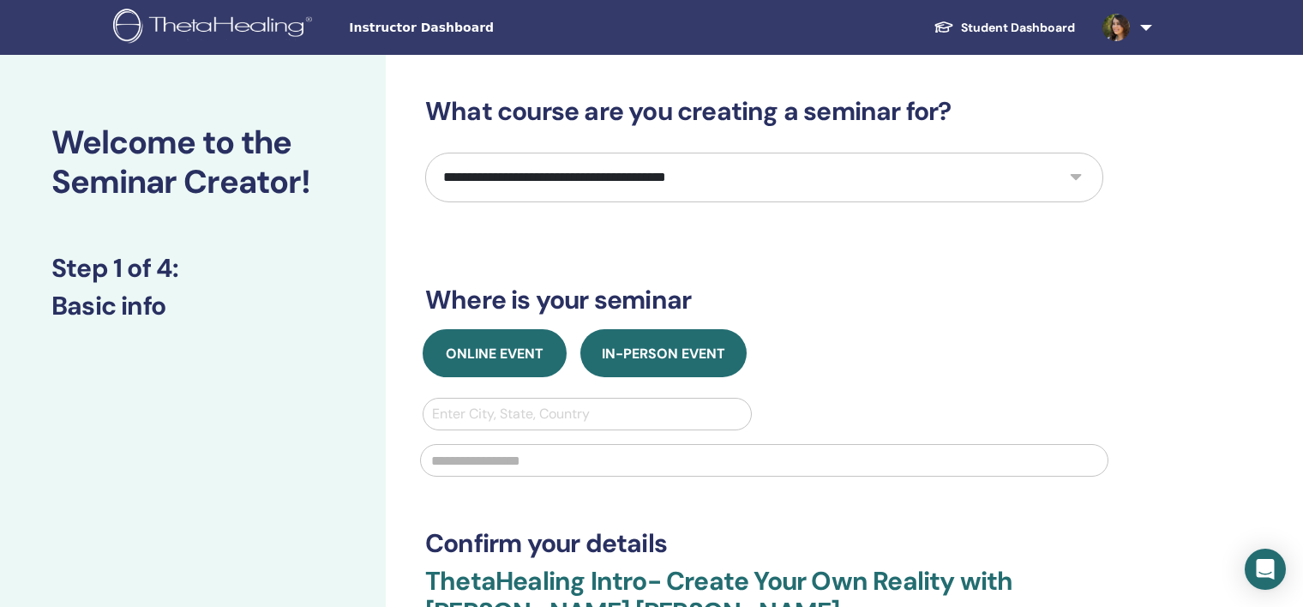
click at [503, 362] on span "Online Event" at bounding box center [495, 354] width 98 height 18
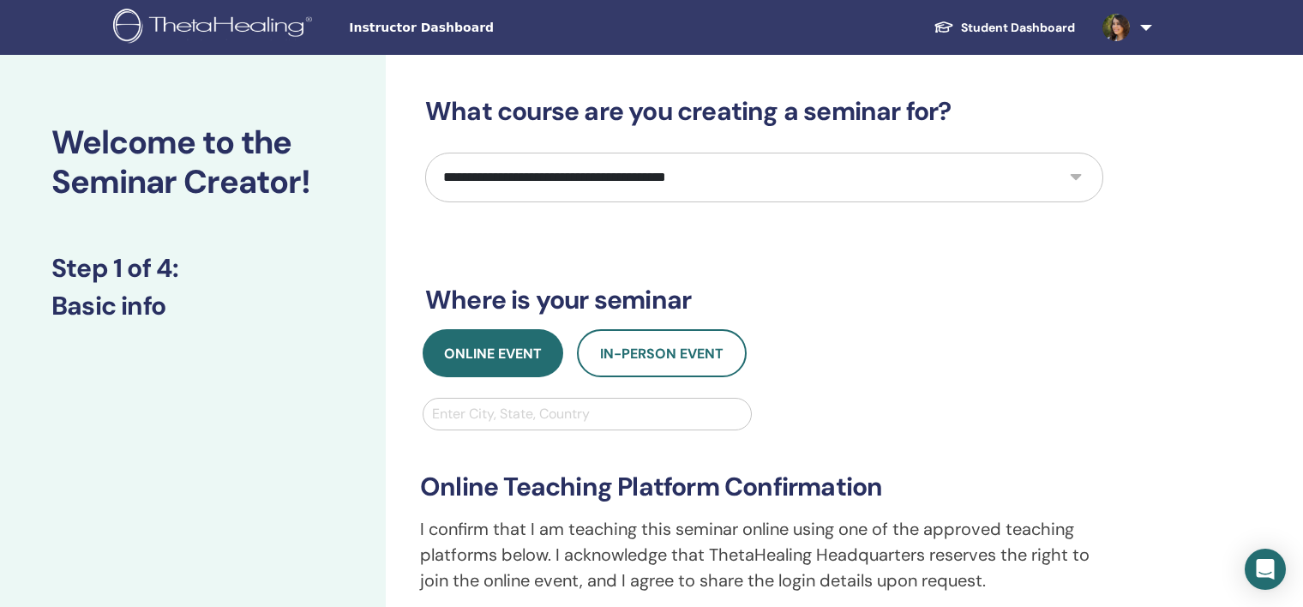
click at [492, 415] on div at bounding box center [587, 414] width 310 height 24
type input "***"
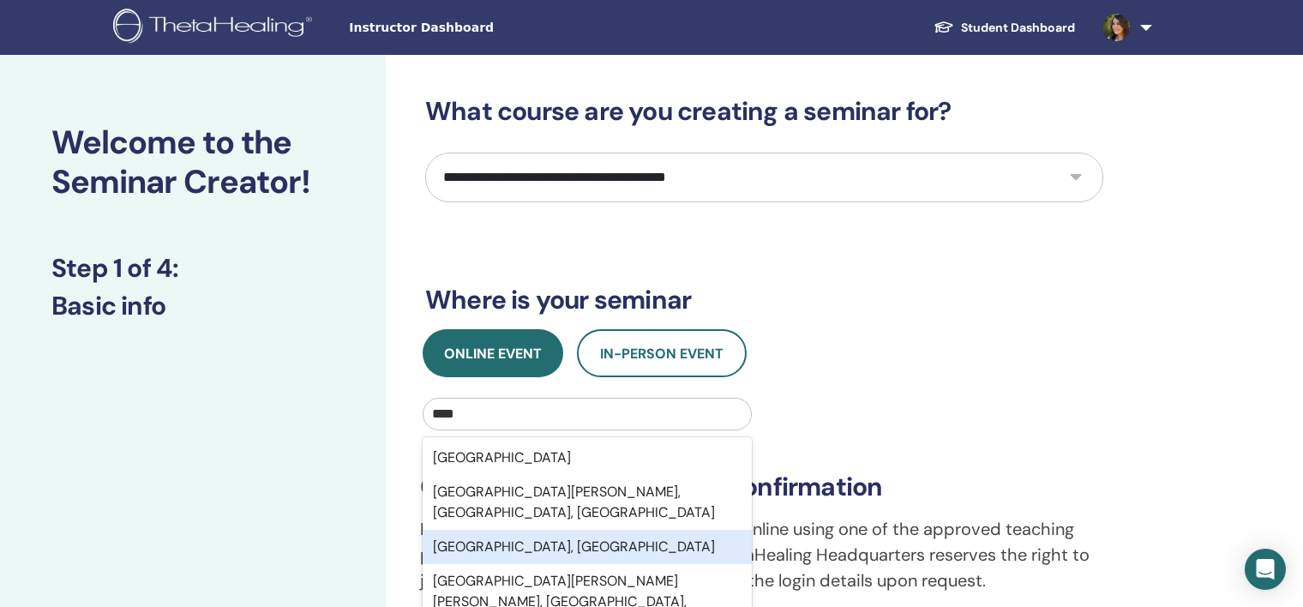
click at [482, 530] on div "São Paulo, BRA" at bounding box center [587, 547] width 329 height 34
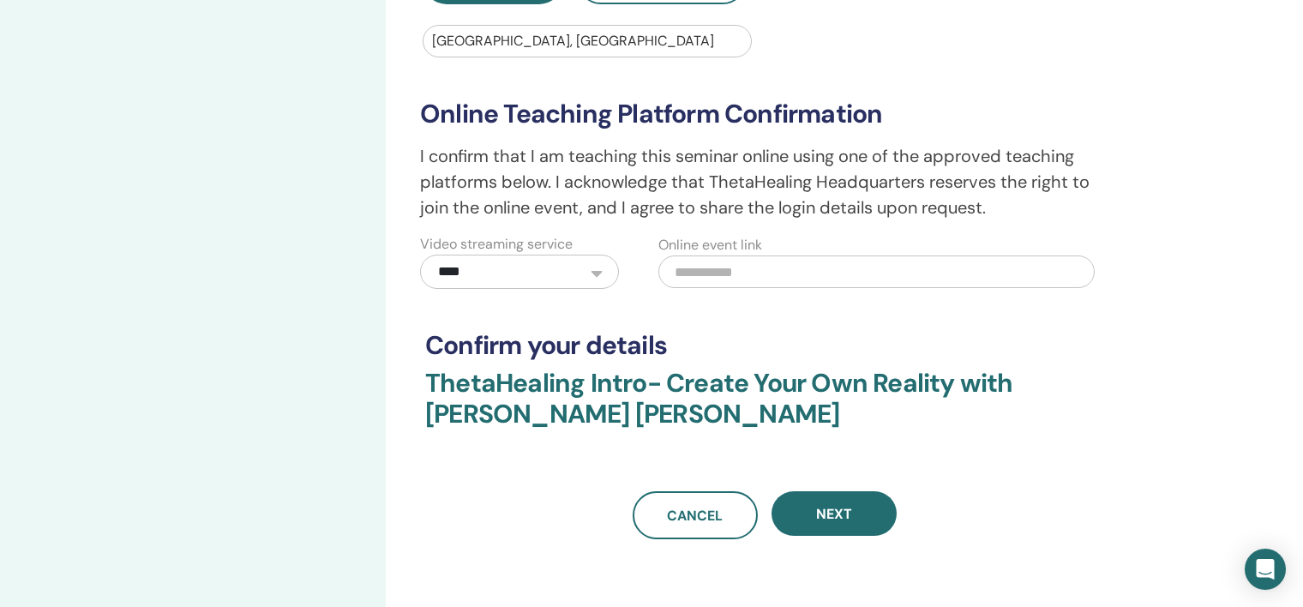
scroll to position [375, 0]
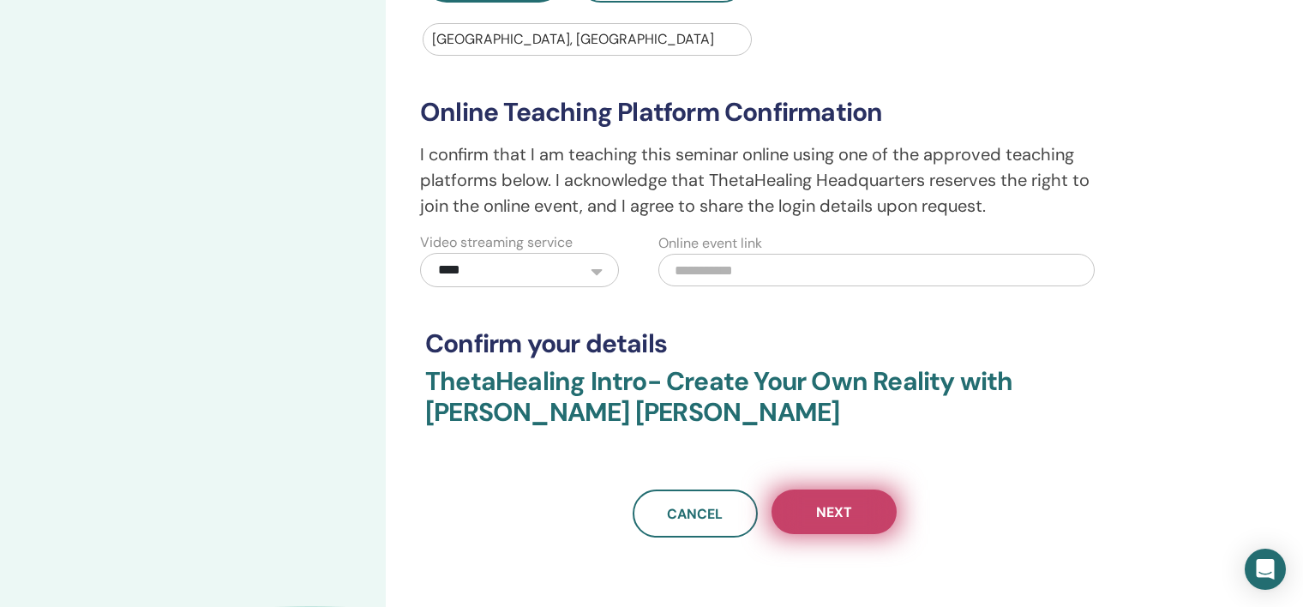
click at [829, 510] on span "Next" at bounding box center [834, 512] width 36 height 18
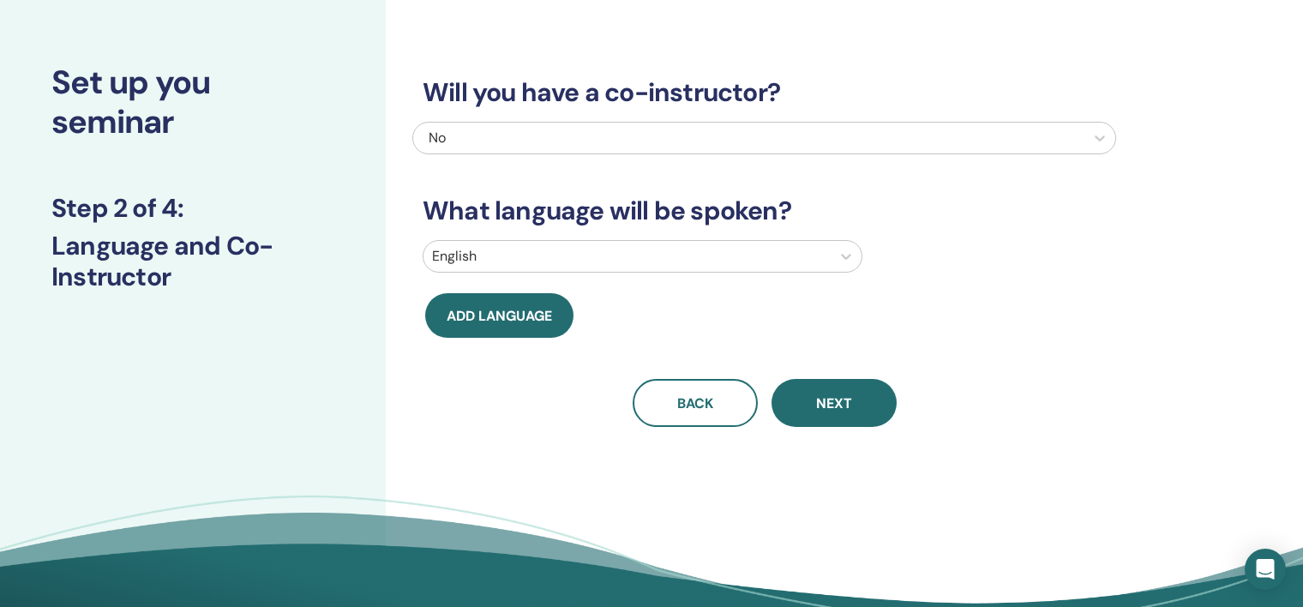
scroll to position [0, 0]
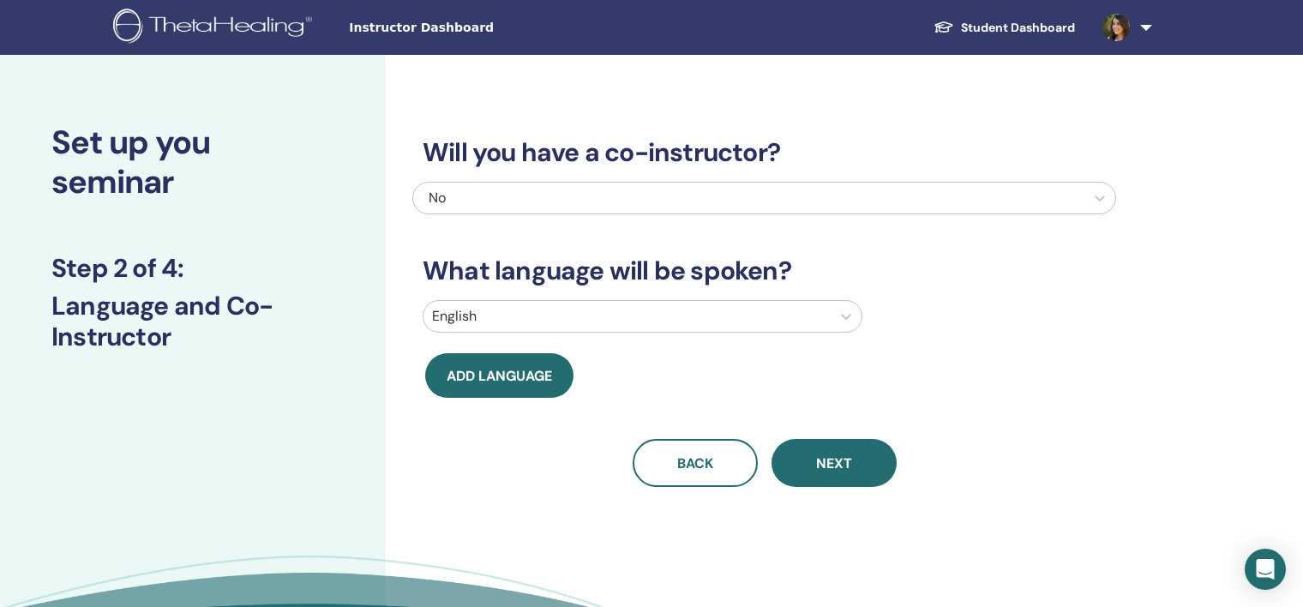
click at [663, 207] on div "No" at bounding box center [698, 198] width 538 height 21
click at [570, 529] on div "Will you have a co-instructor? No What language will be spoken? English Add lan…" at bounding box center [820, 391] width 868 height 672
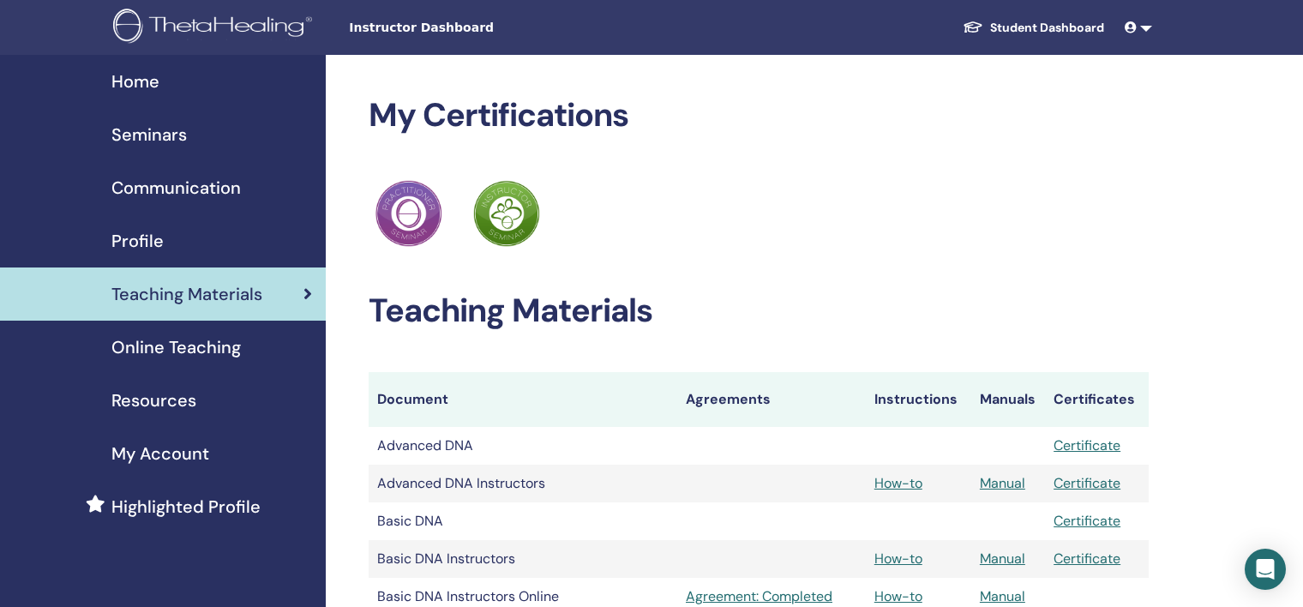
click at [192, 354] on span "Online Teaching" at bounding box center [175, 347] width 129 height 26
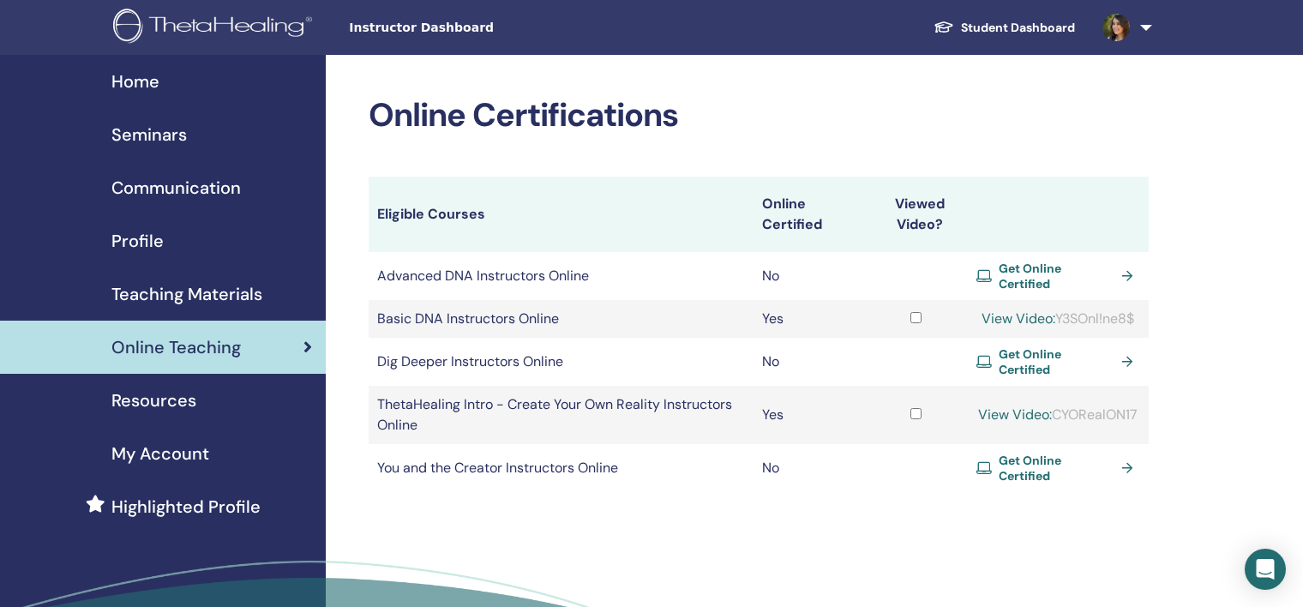
click at [234, 304] on span "Teaching Materials" at bounding box center [186, 294] width 151 height 26
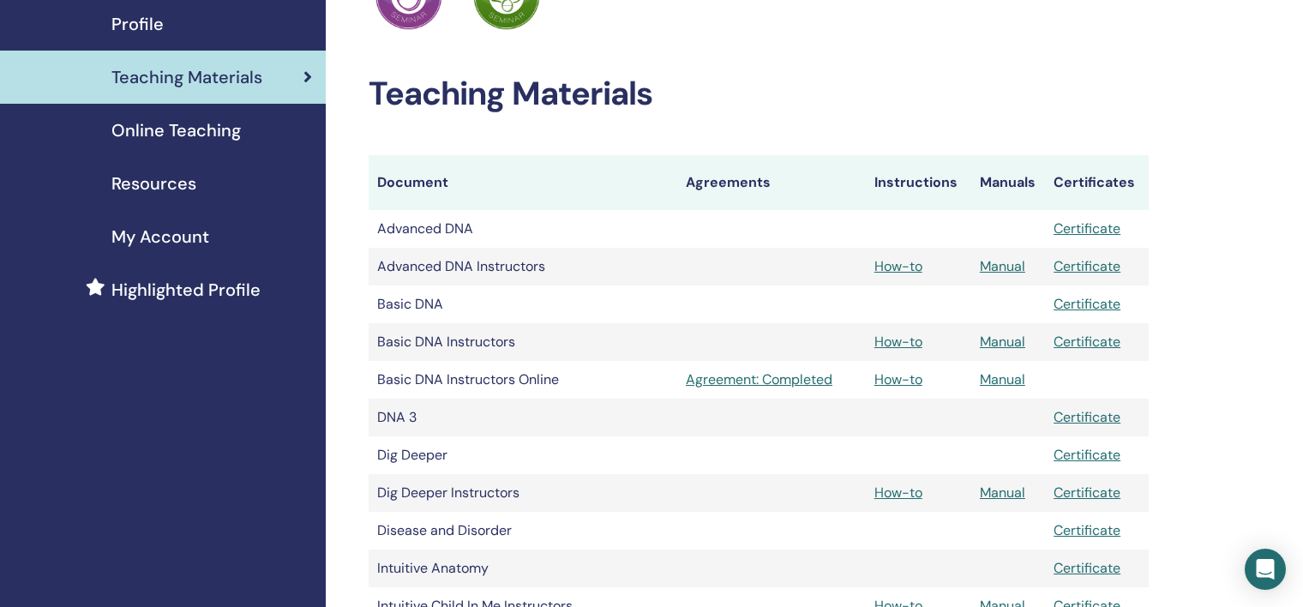
scroll to position [240, 0]
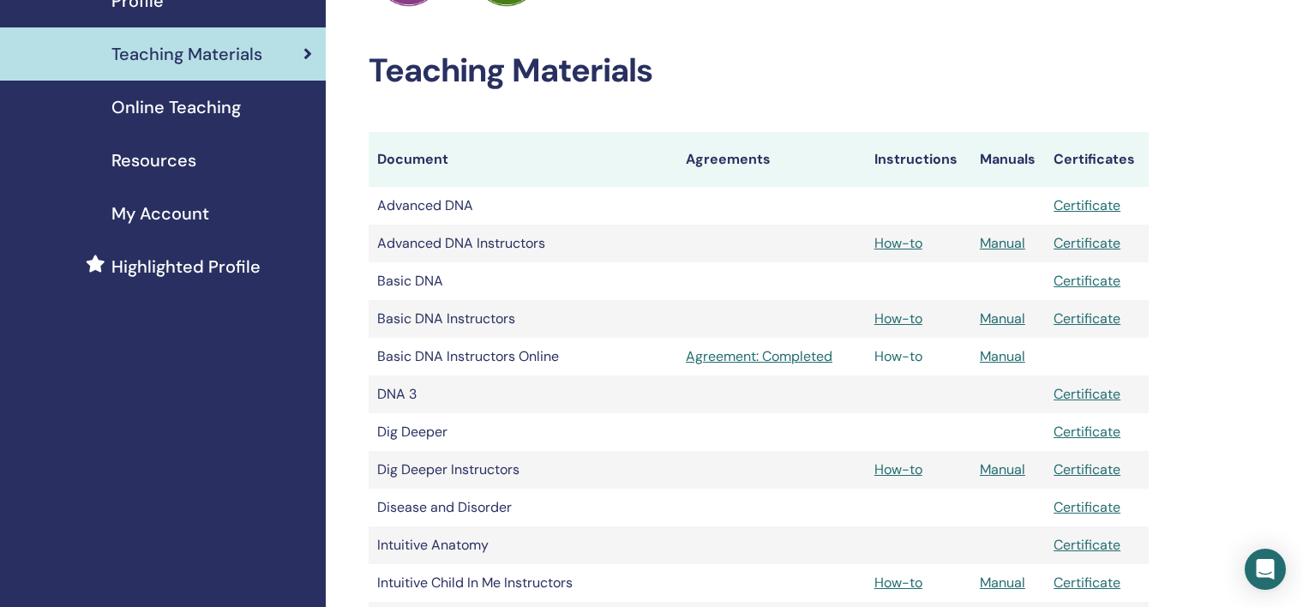
click at [910, 357] on link "How-to" at bounding box center [898, 356] width 48 height 18
